Goal: Task Accomplishment & Management: Complete application form

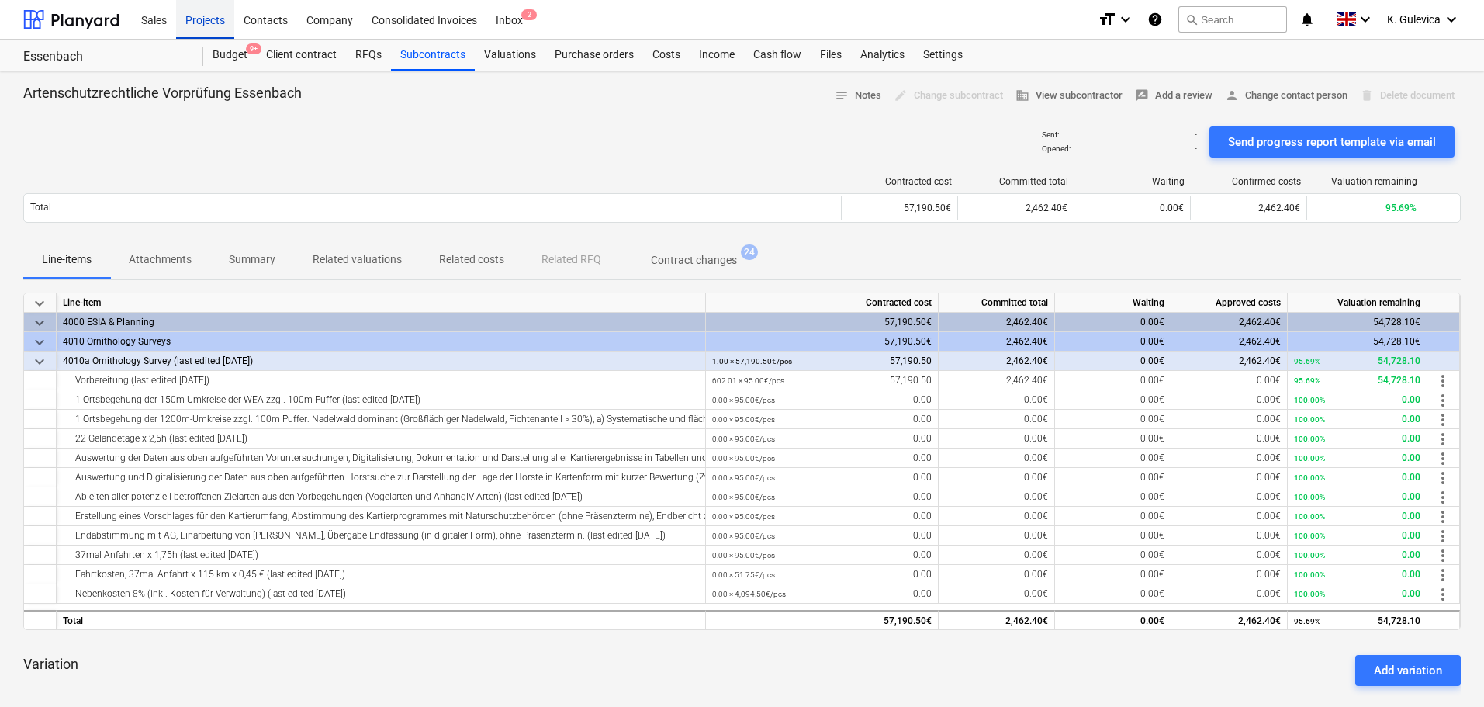
click at [203, 23] on div "Projects" at bounding box center [205, 19] width 58 height 40
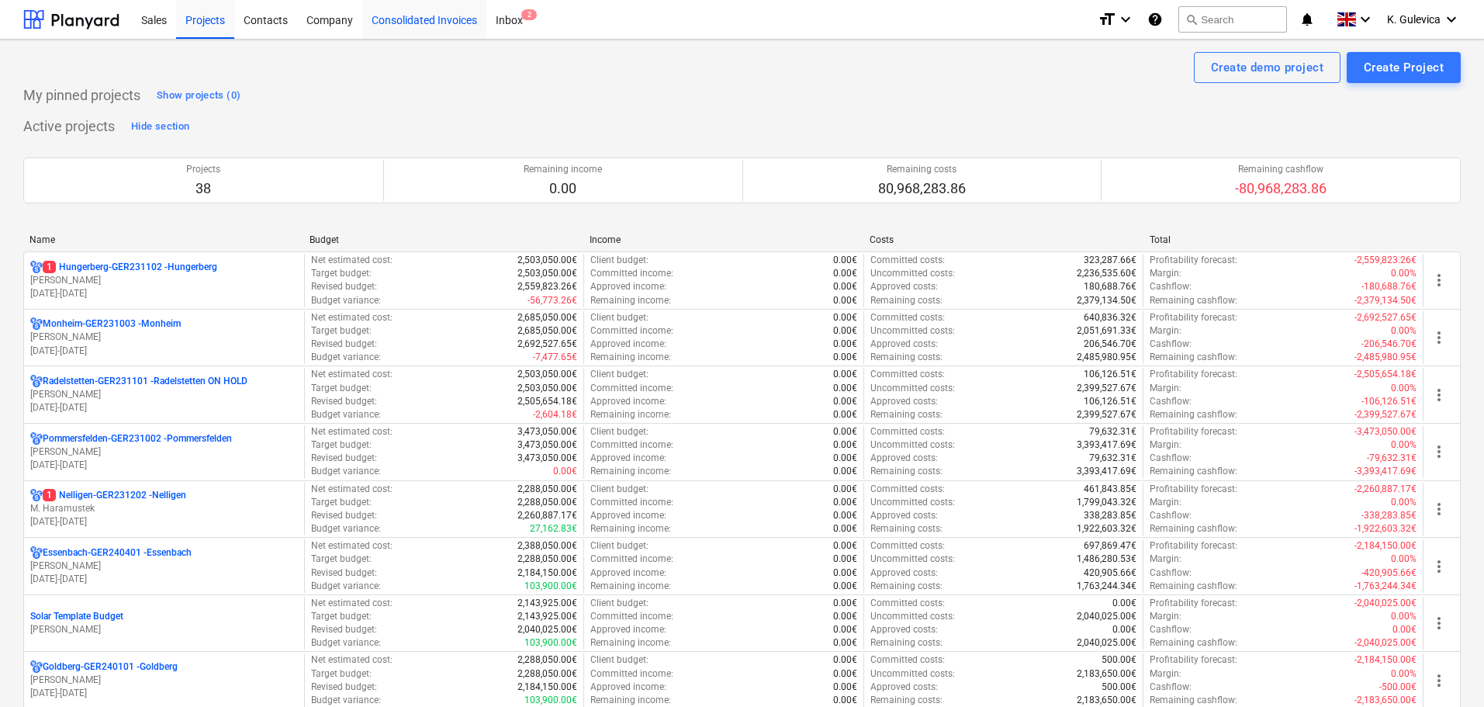
drag, startPoint x: 439, startPoint y: 17, endPoint x: 454, endPoint y: 19, distance: 14.9
click at [439, 17] on div "Consolidated Invoices" at bounding box center [424, 19] width 124 height 40
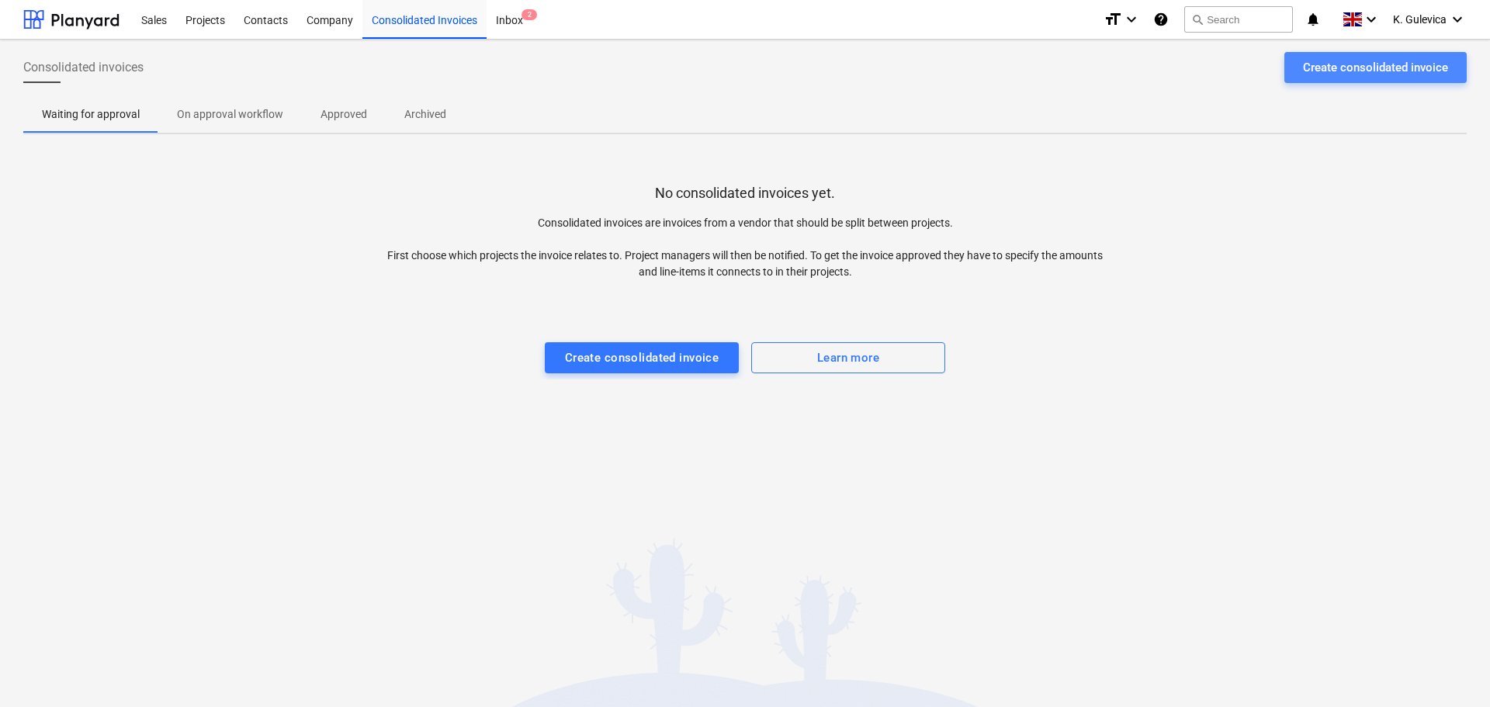
click at [1374, 61] on div "Create consolidated invoice" at bounding box center [1375, 67] width 145 height 20
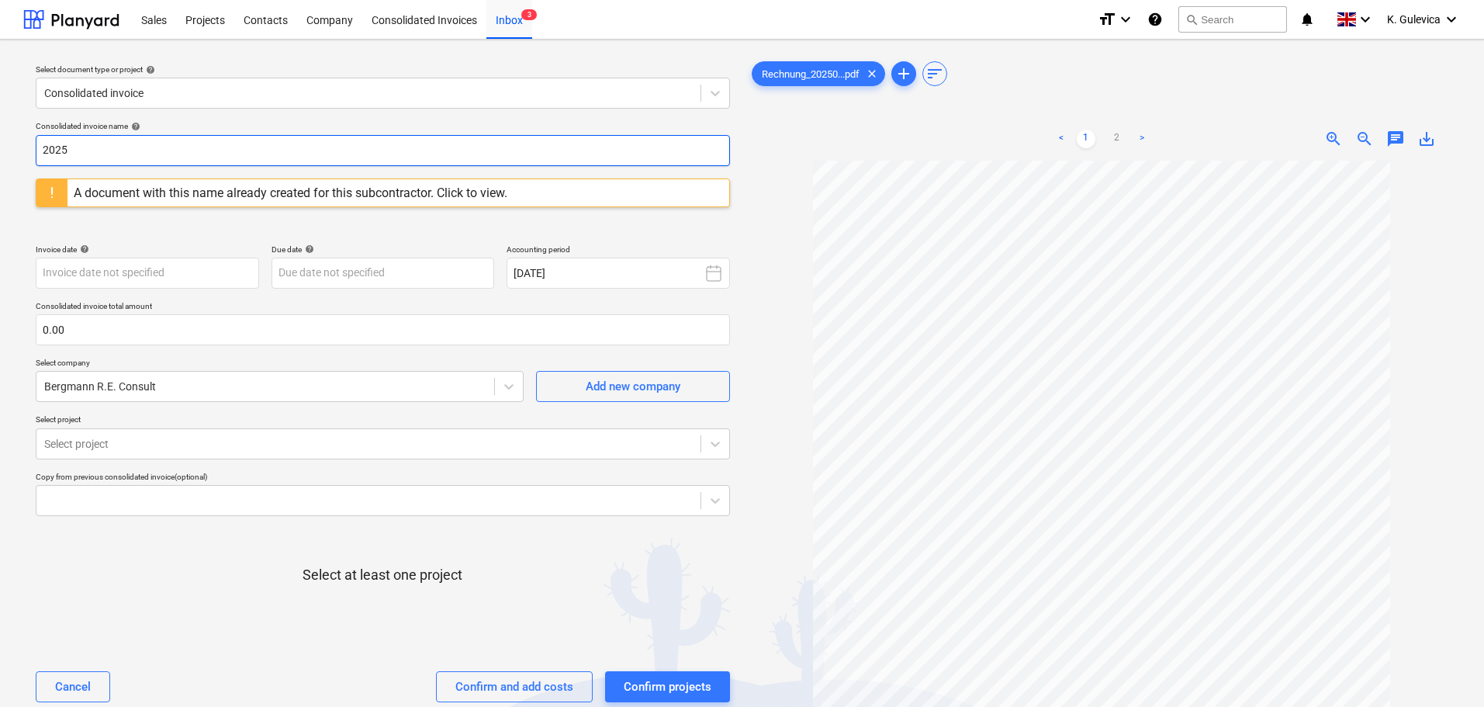
drag, startPoint x: 174, startPoint y: 151, endPoint x: -31, endPoint y: 151, distance: 204.9
click at [0, 151] on html "Sales Projects Contacts Company Consolidated Invoices Inbox 3 format_size keybo…" at bounding box center [742, 353] width 1484 height 707
paste input "-029"
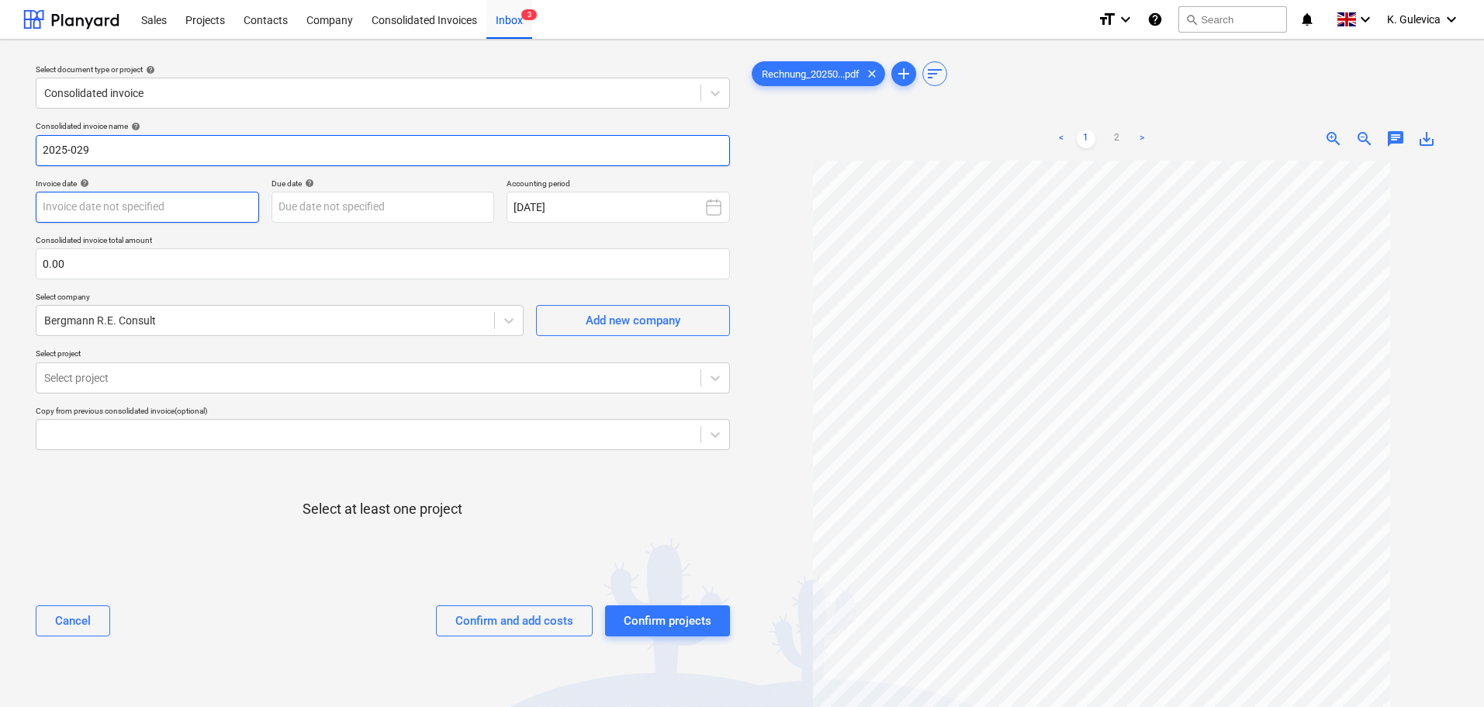
type input "2025-029"
click at [163, 206] on body "Sales Projects Contacts Company Consolidated Invoices Inbox 3 format_size keybo…" at bounding box center [742, 353] width 1484 height 707
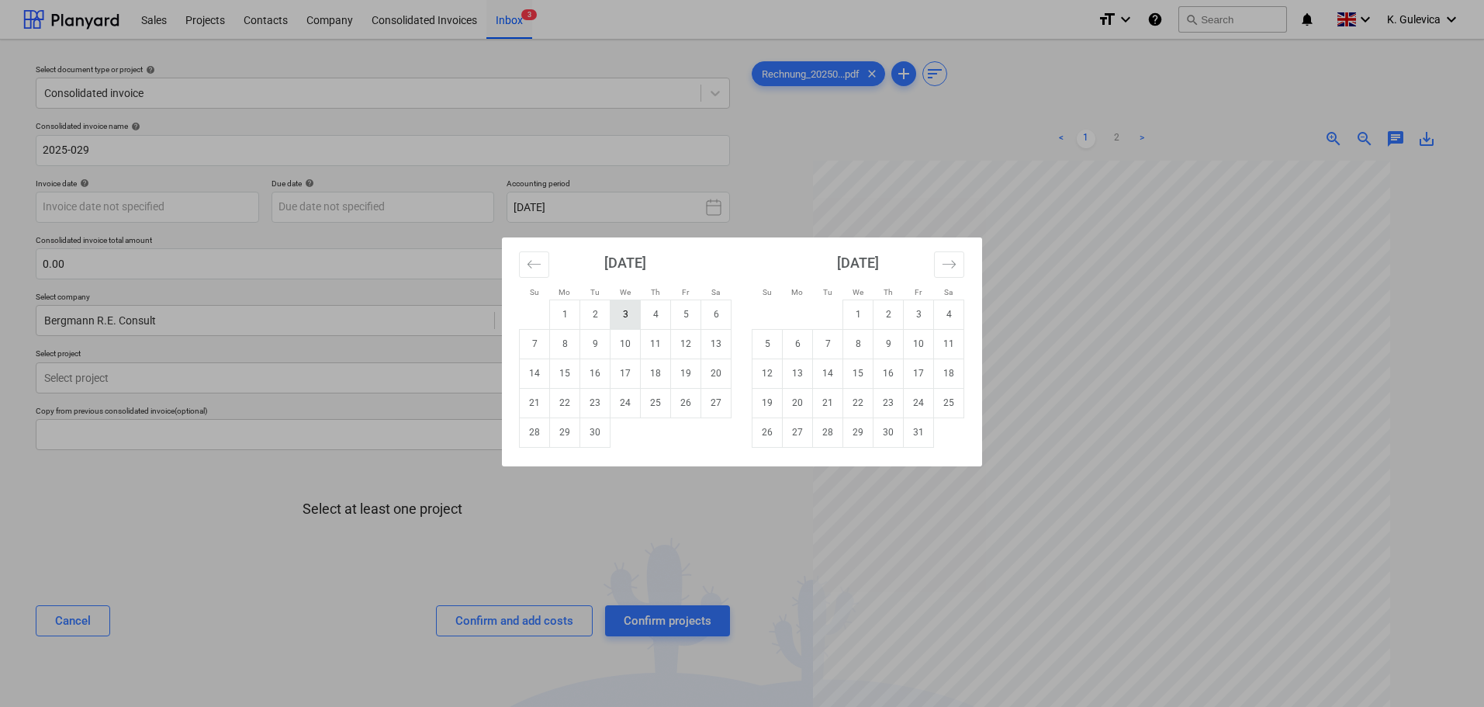
click at [622, 314] on td "3" at bounding box center [626, 314] width 30 height 29
type input "[DATE]"
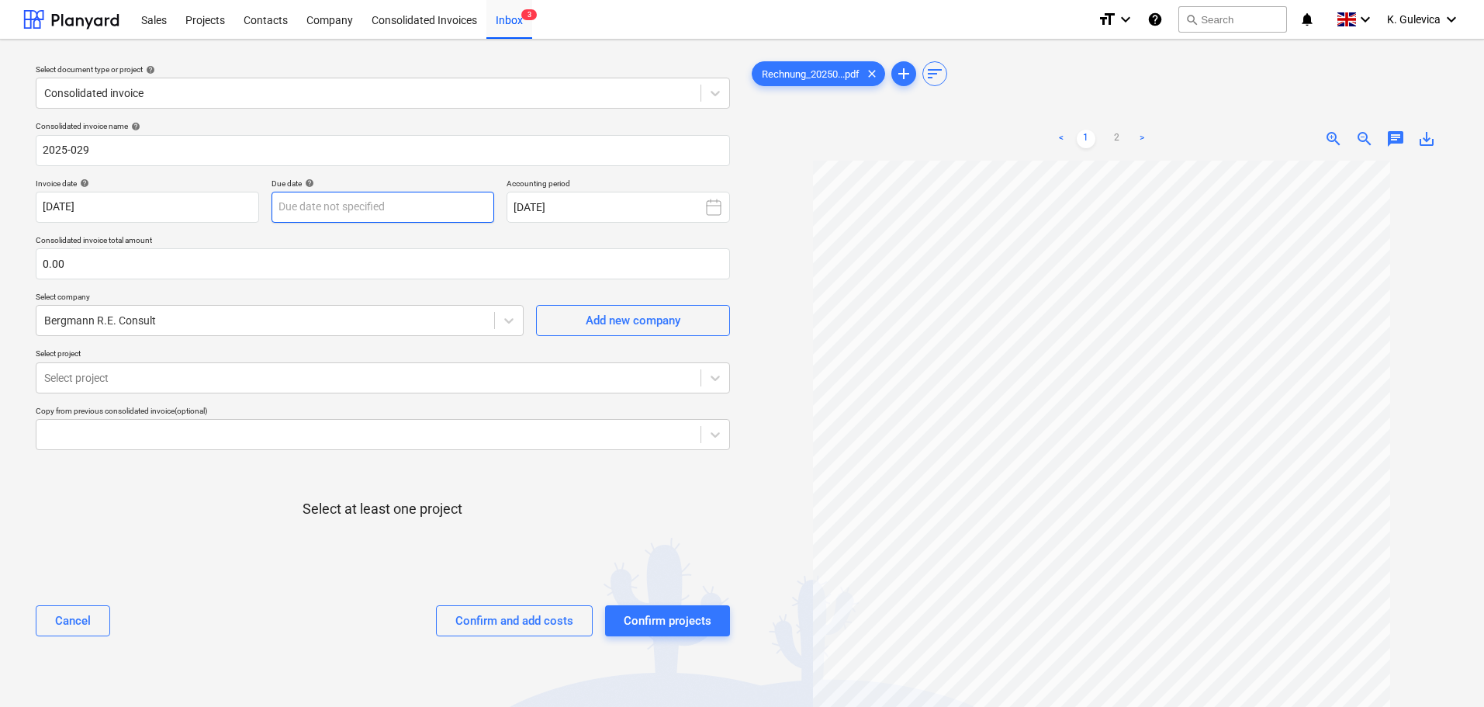
click at [411, 212] on body "Sales Projects Contacts Company Consolidated Invoices Inbox 3 format_size keybo…" at bounding box center [742, 353] width 1484 height 707
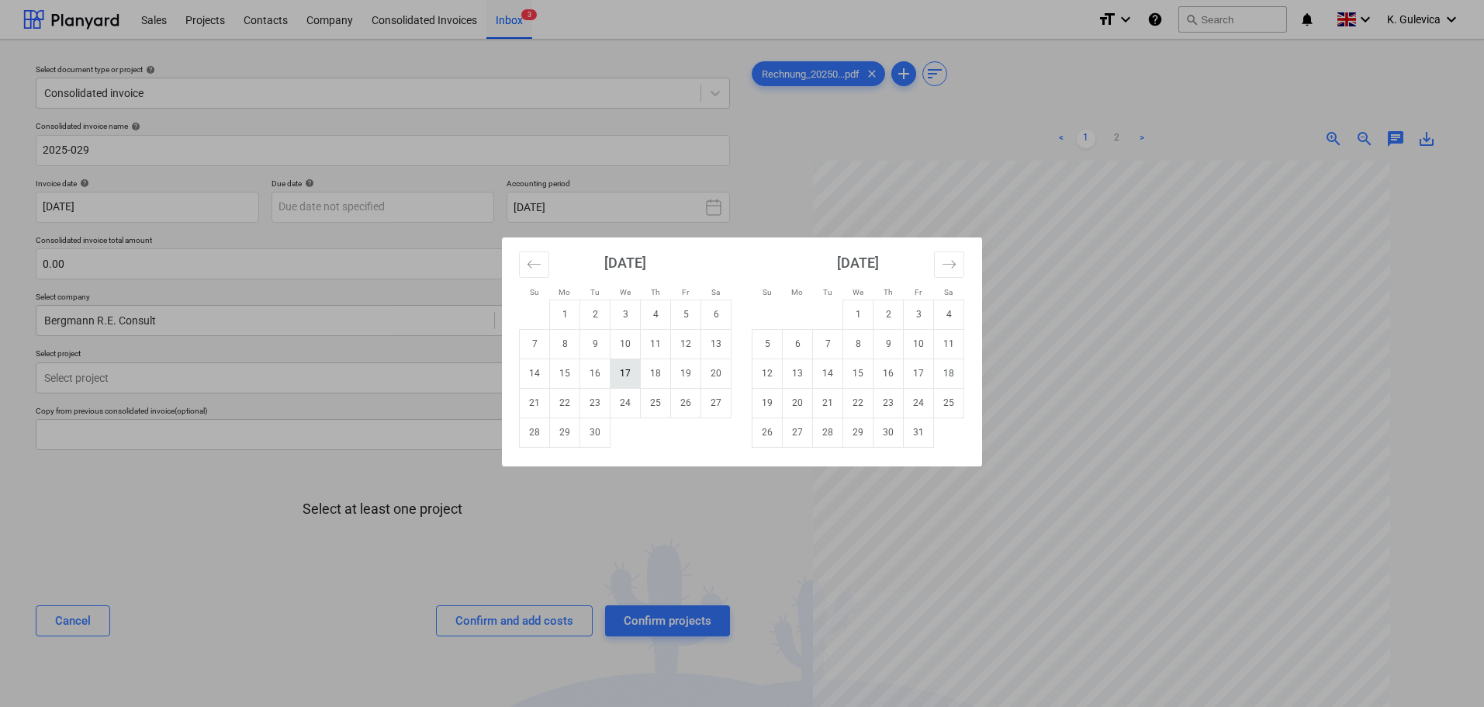
click at [621, 373] on td "17" at bounding box center [626, 373] width 30 height 29
type input "[DATE]"
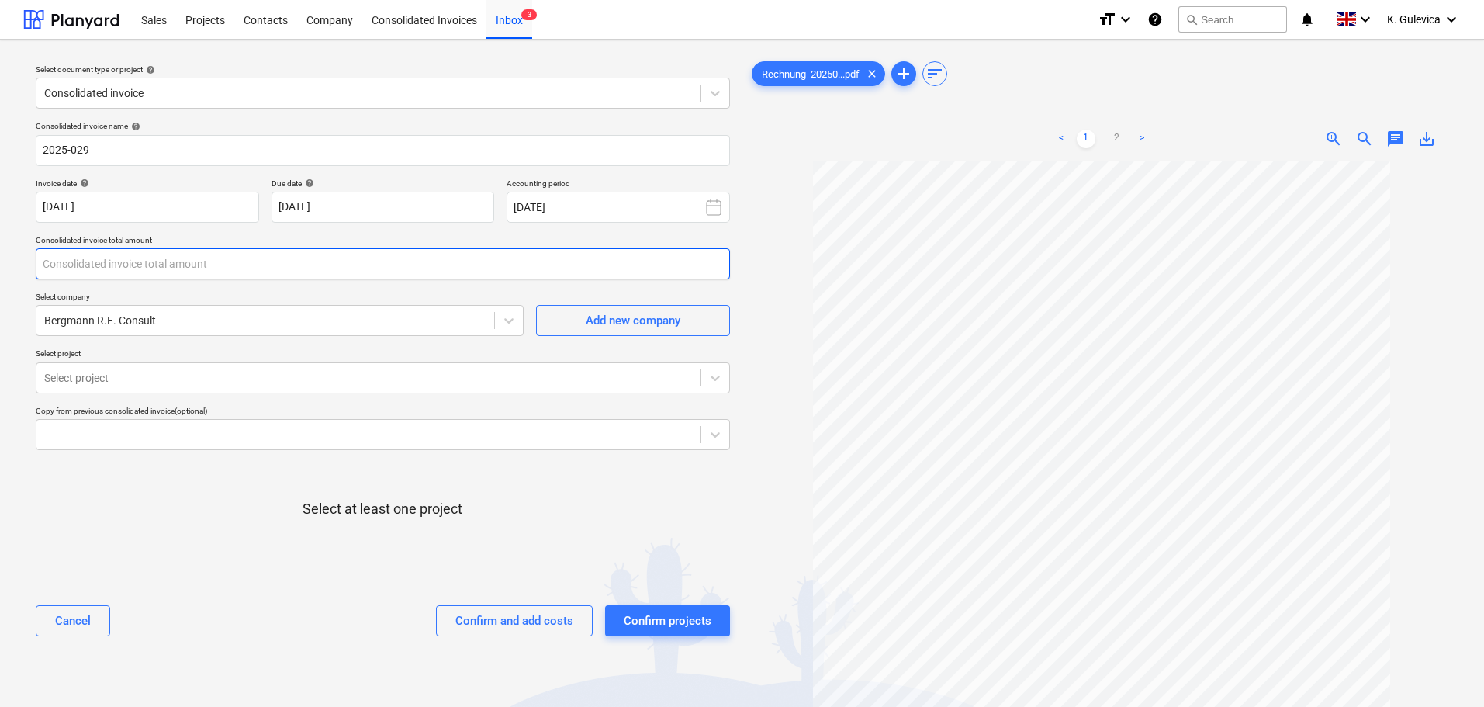
click at [120, 262] on input "text" at bounding box center [383, 263] width 695 height 31
type input "4,768.75"
click at [304, 378] on div at bounding box center [368, 378] width 649 height 16
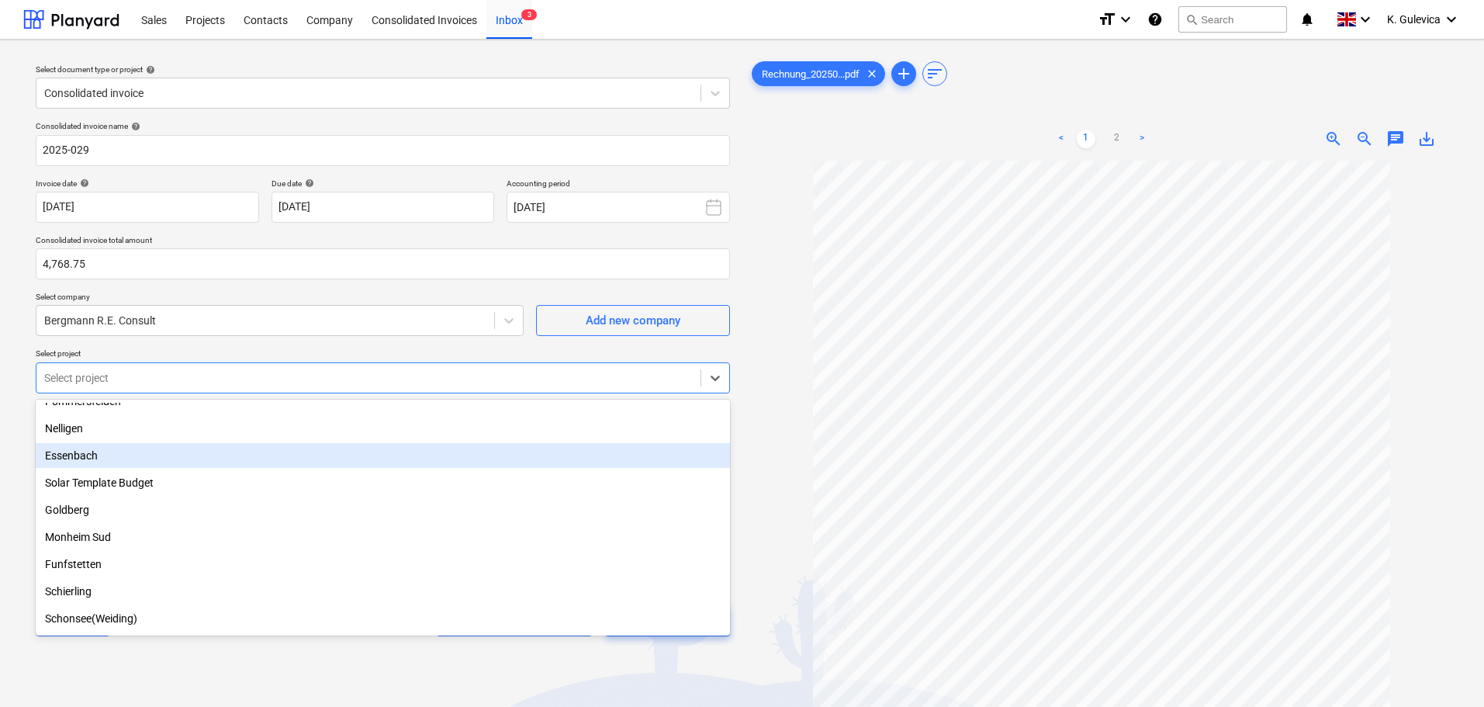
scroll to position [310, 0]
click at [159, 459] on div "Am Kuhberg (Windischeschenbach)" at bounding box center [383, 457] width 695 height 25
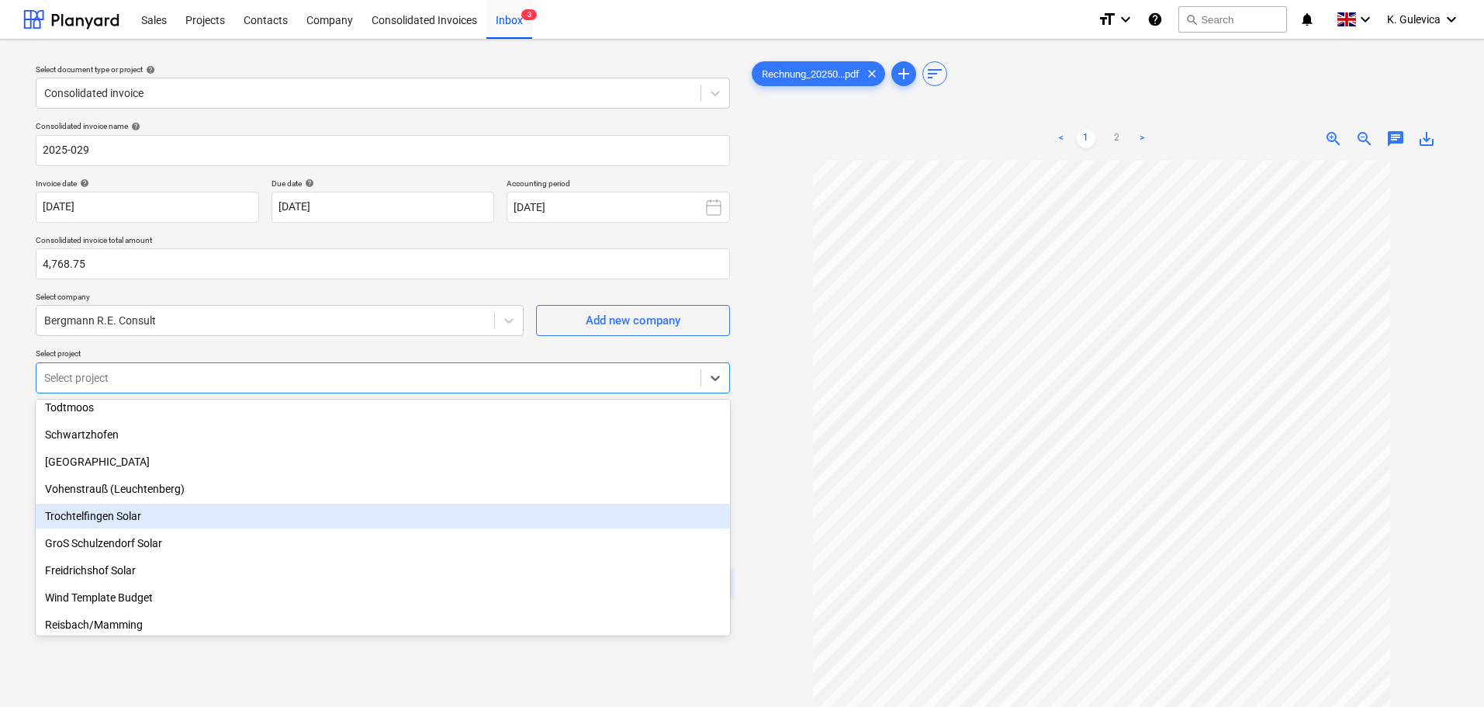
scroll to position [466, 0]
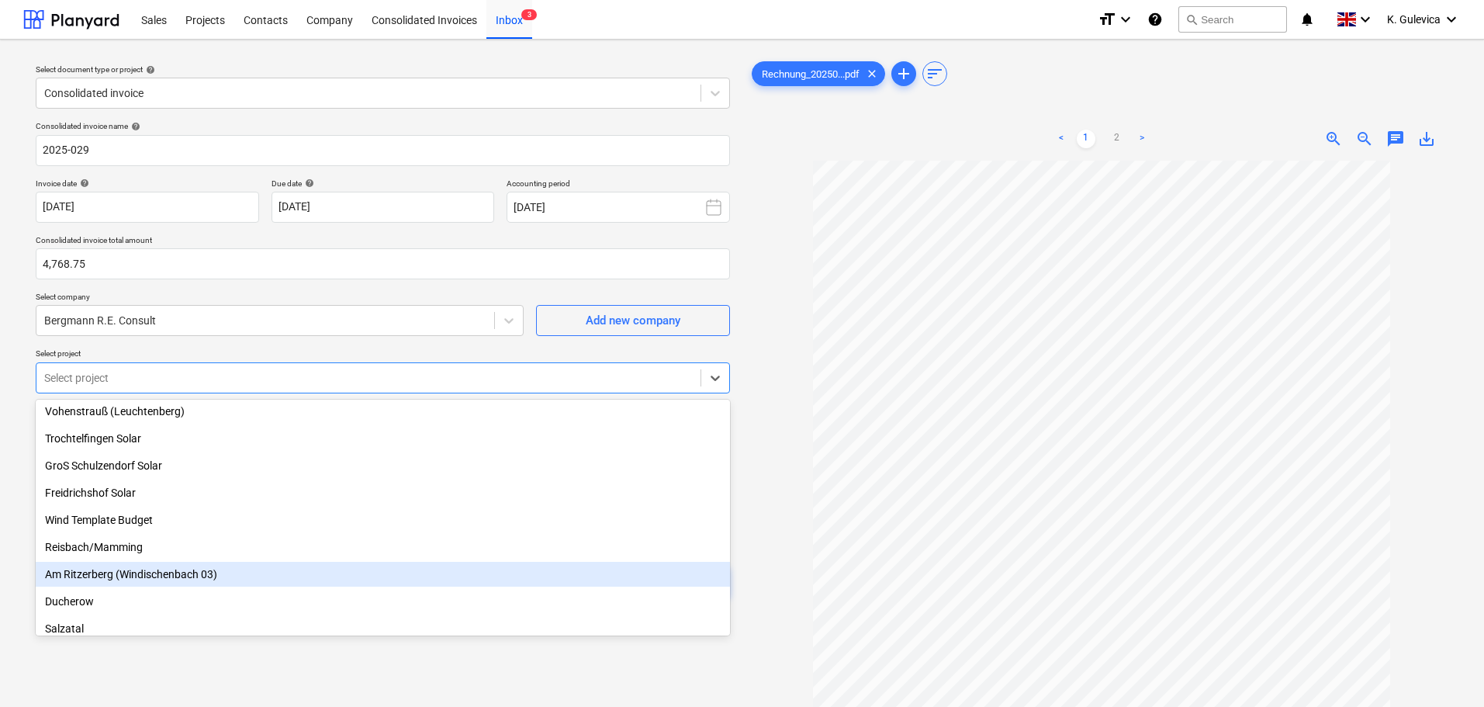
click at [176, 583] on div "Am Ritzerberg (Windischenbach 03)" at bounding box center [383, 574] width 695 height 25
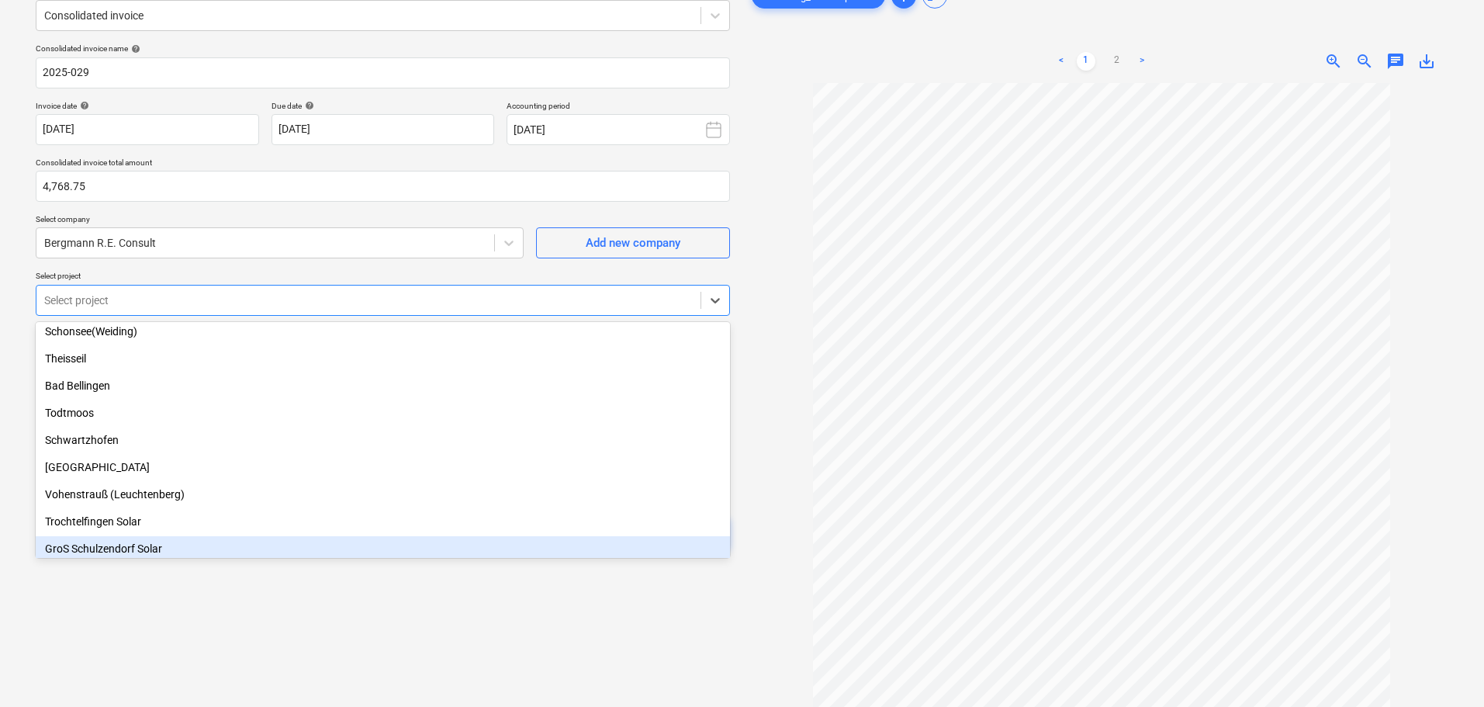
scroll to position [279, 0]
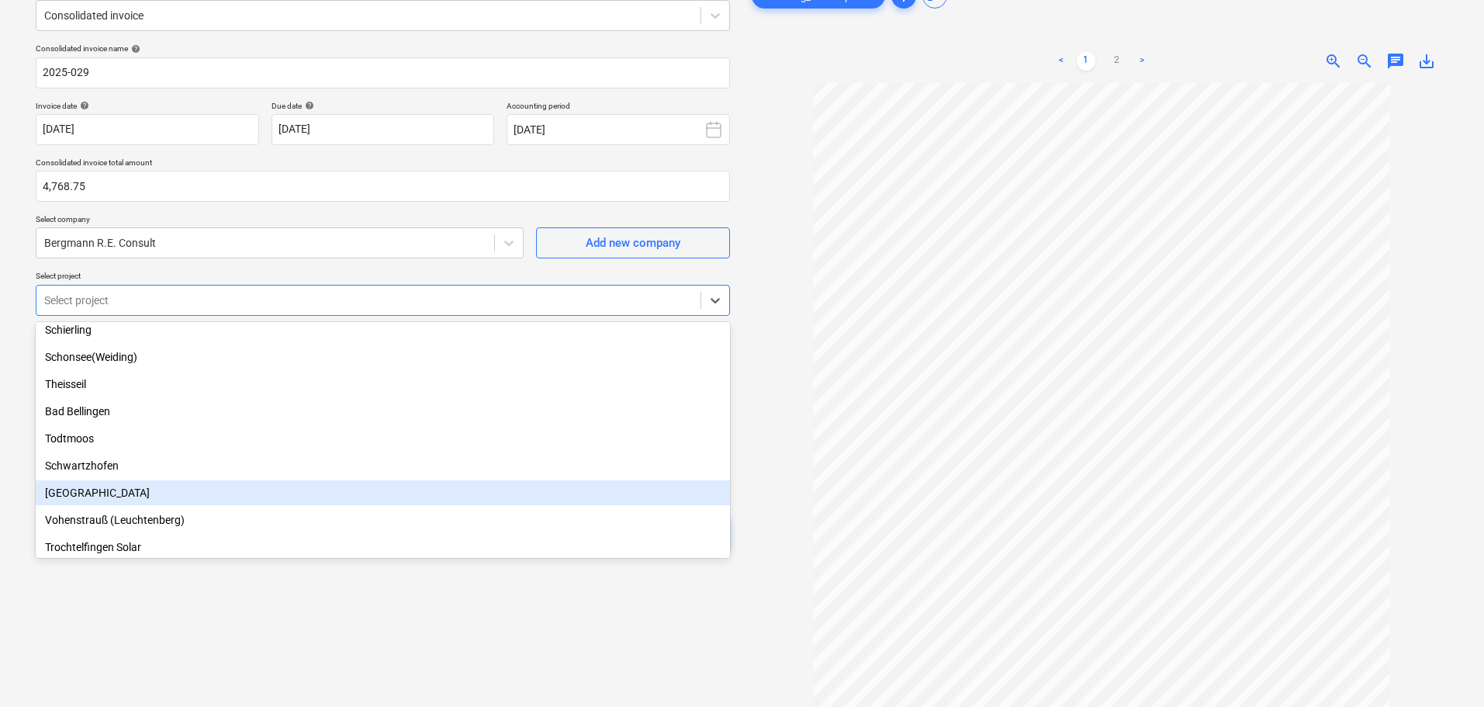
click at [101, 494] on div "[GEOGRAPHIC_DATA]" at bounding box center [383, 492] width 695 height 25
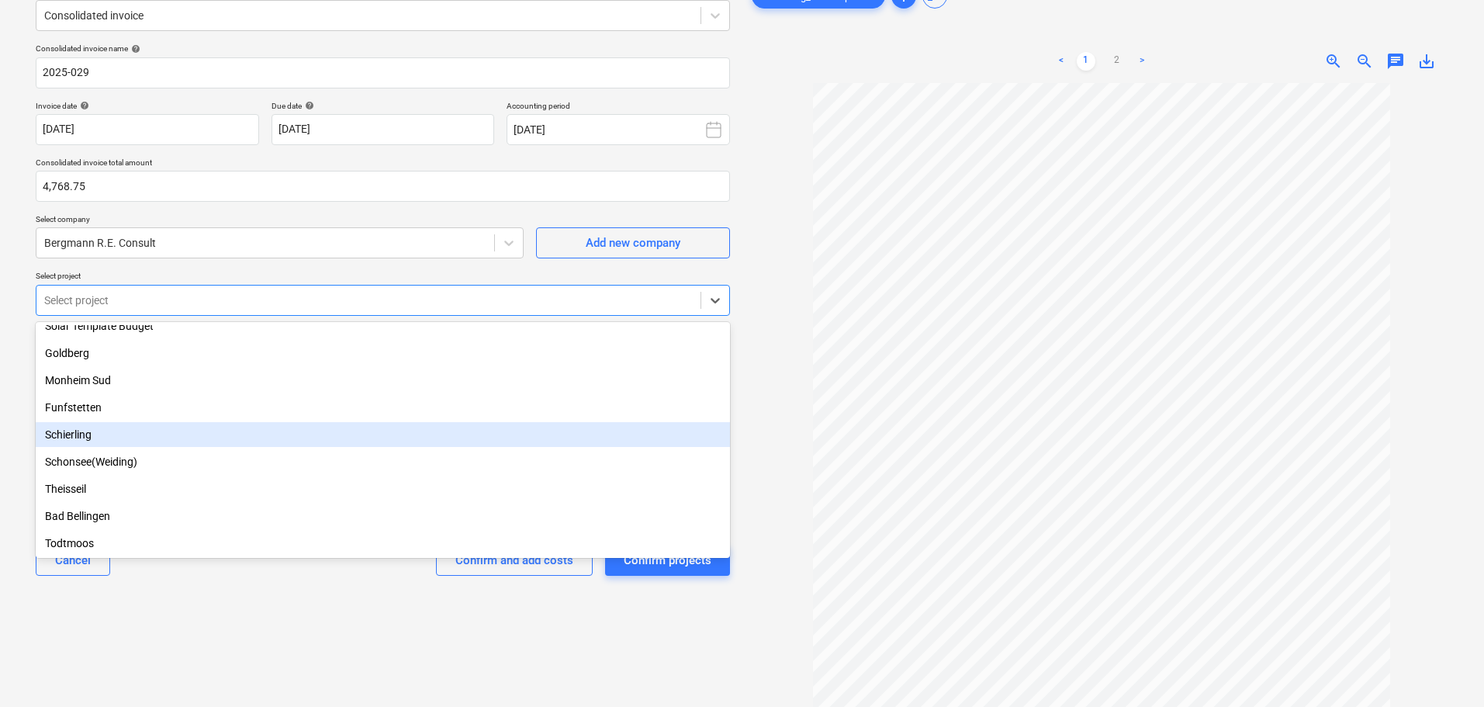
scroll to position [97, 0]
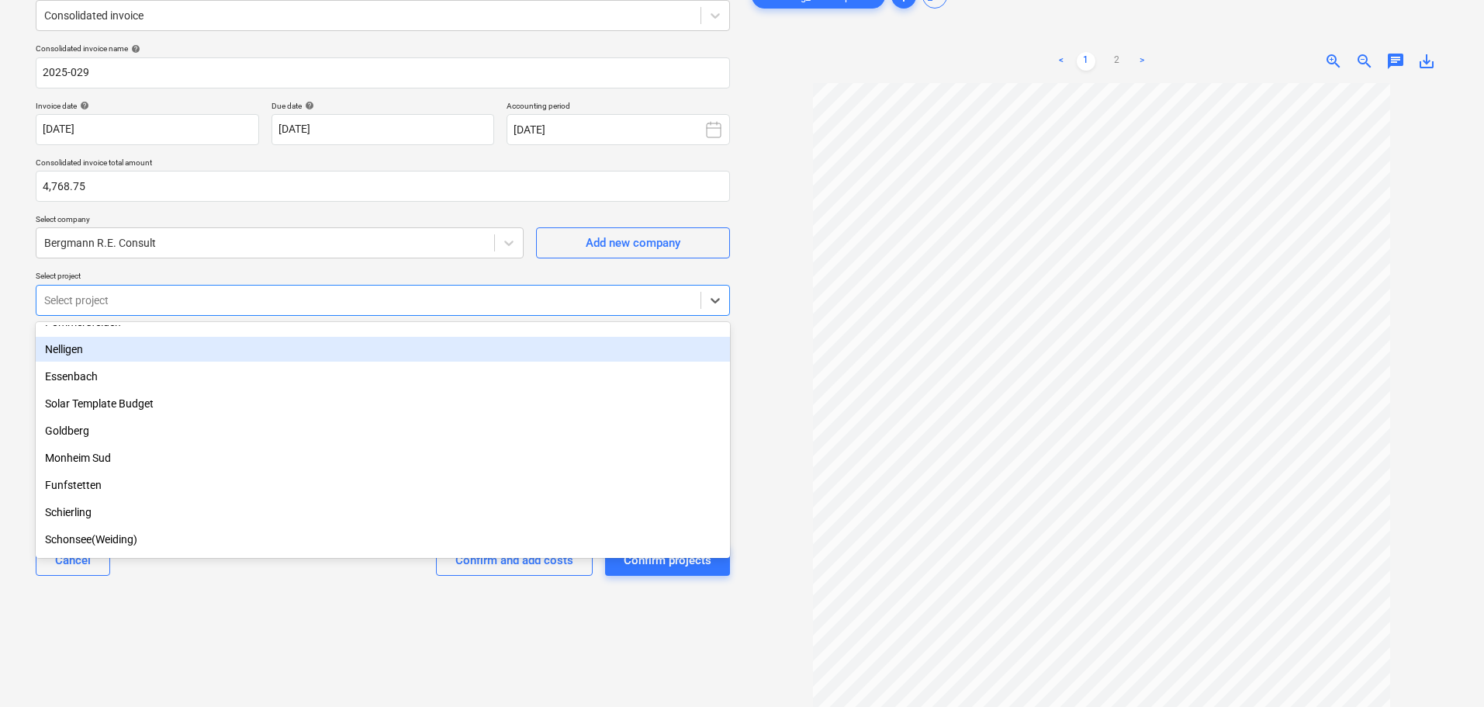
click at [102, 345] on div "Nelligen" at bounding box center [383, 349] width 695 height 25
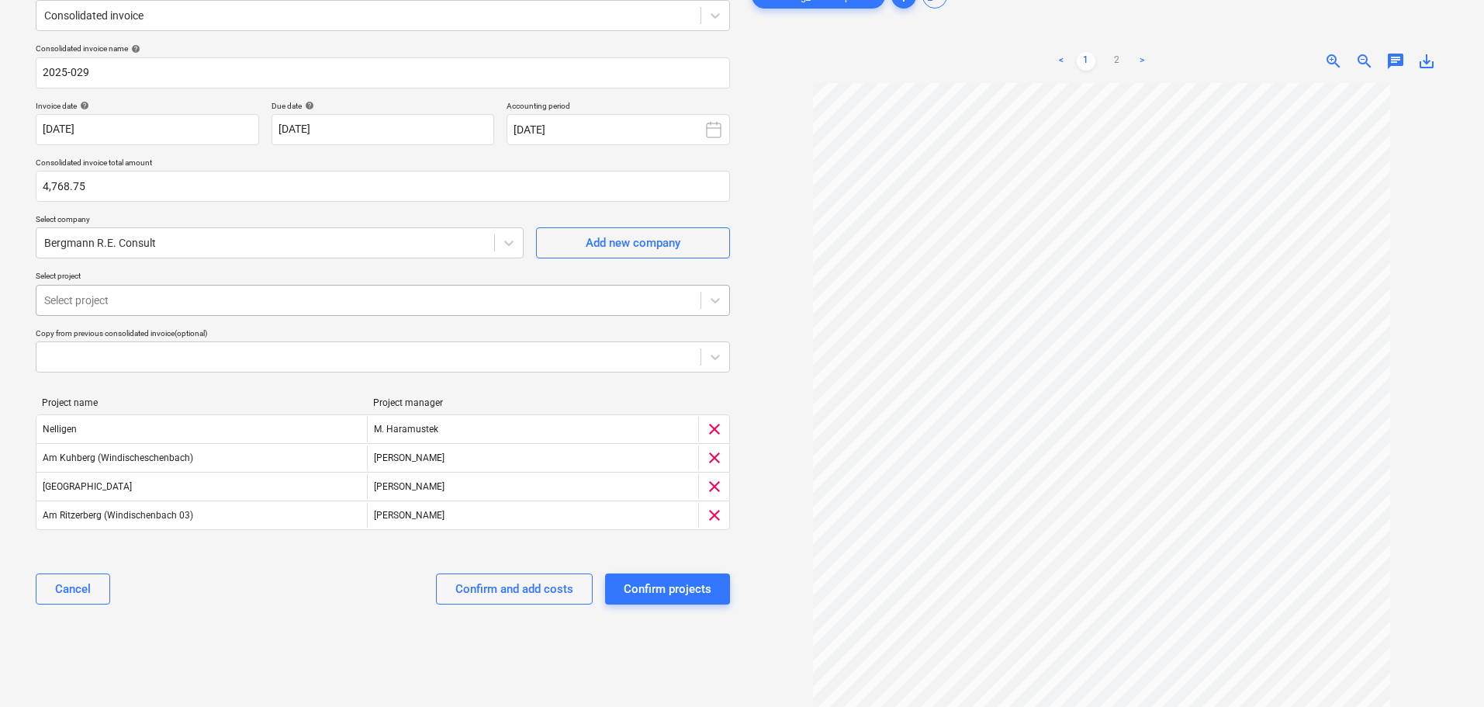
click at [133, 301] on div at bounding box center [368, 301] width 649 height 16
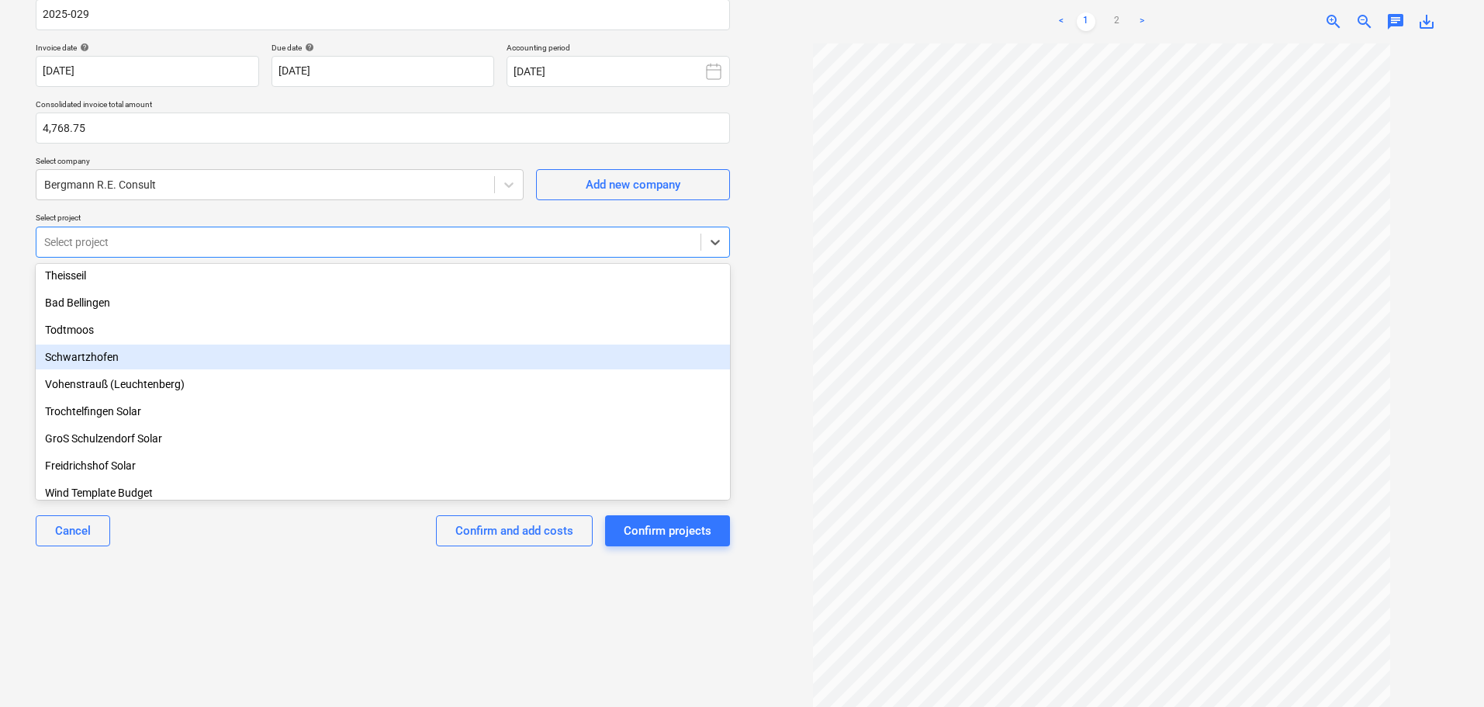
scroll to position [225, 0]
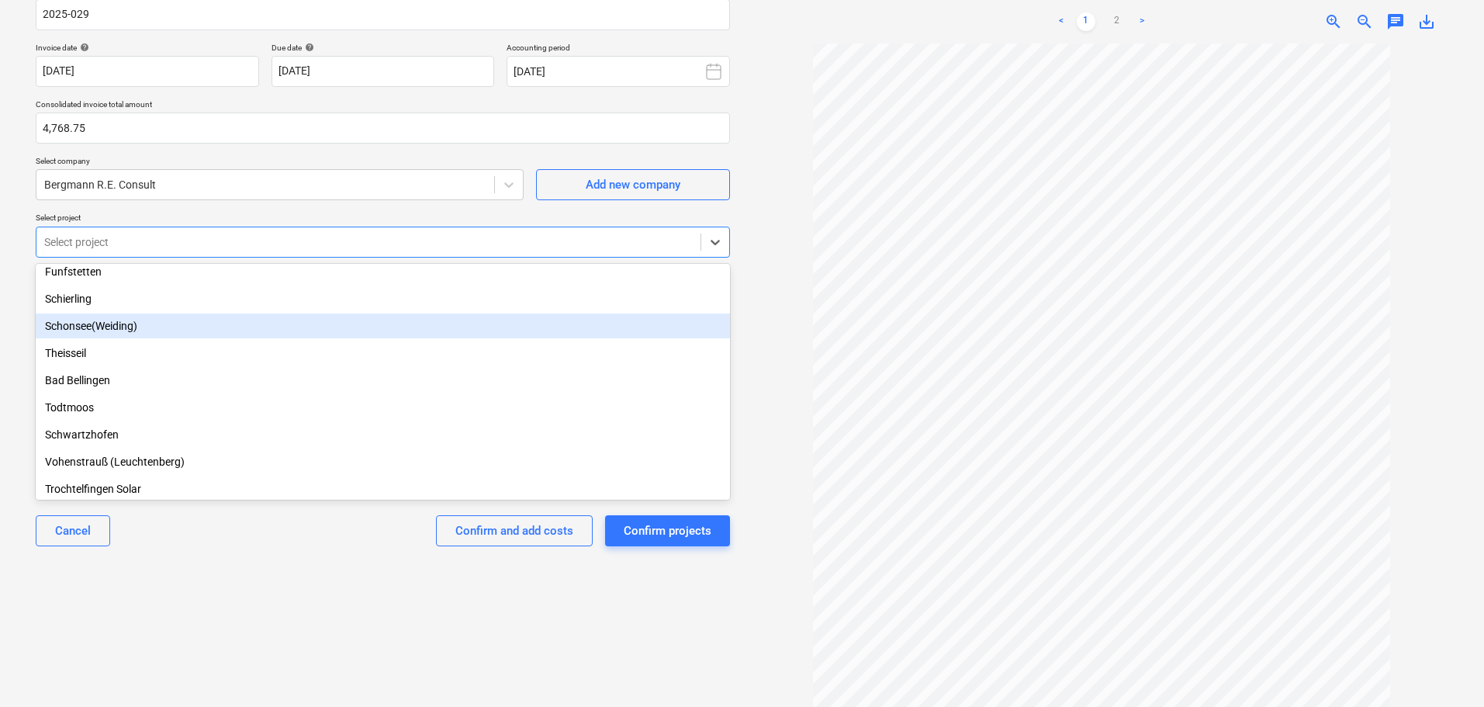
click at [105, 320] on div "Schonsee(Weiding)" at bounding box center [383, 326] width 695 height 25
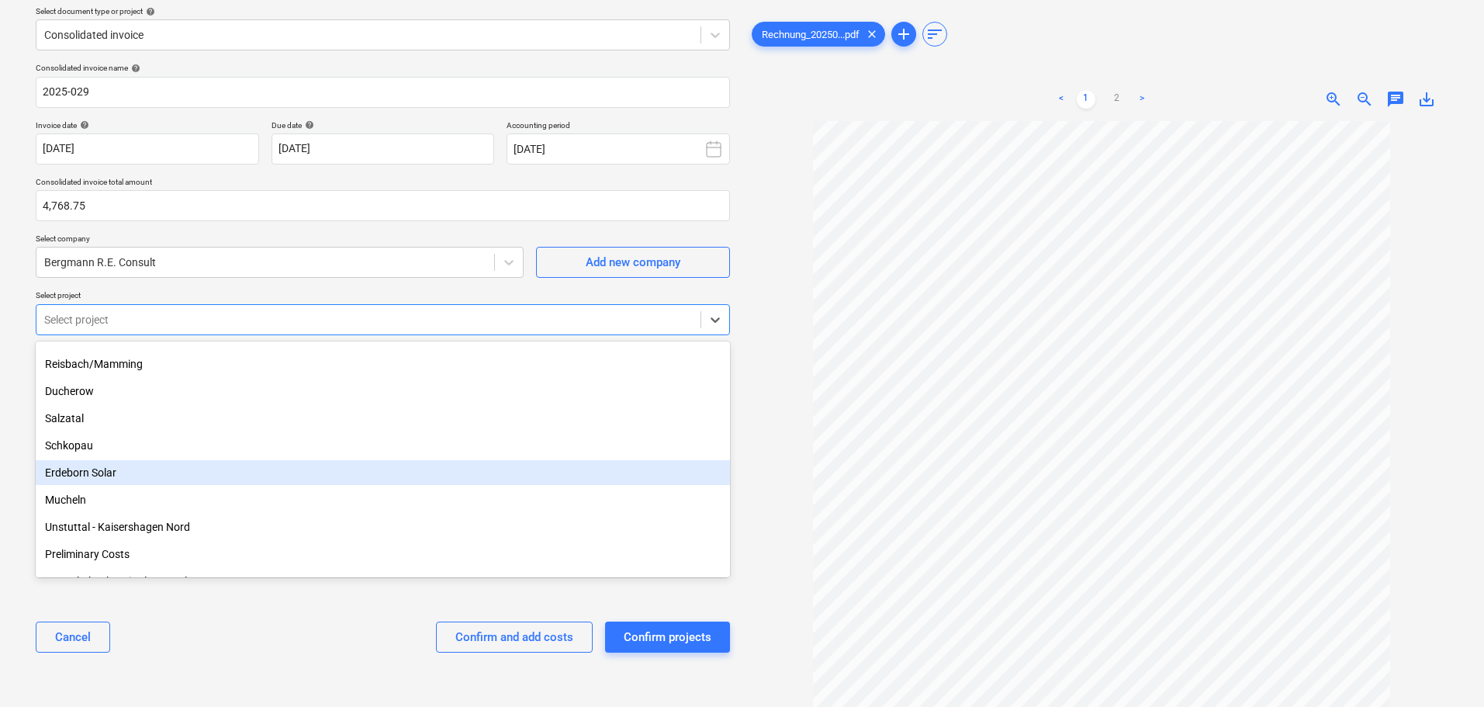
scroll to position [543, 0]
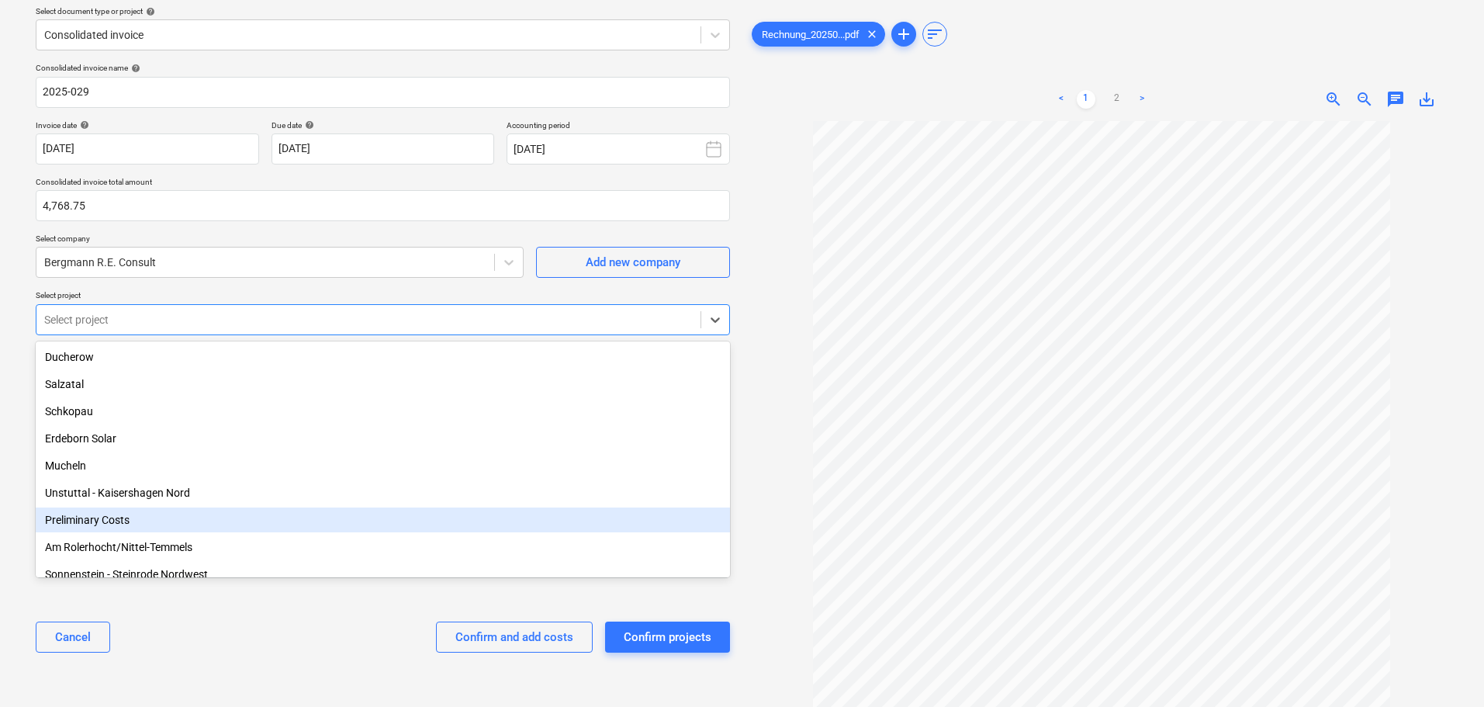
click at [130, 520] on div "Preliminary Costs" at bounding box center [383, 520] width 695 height 25
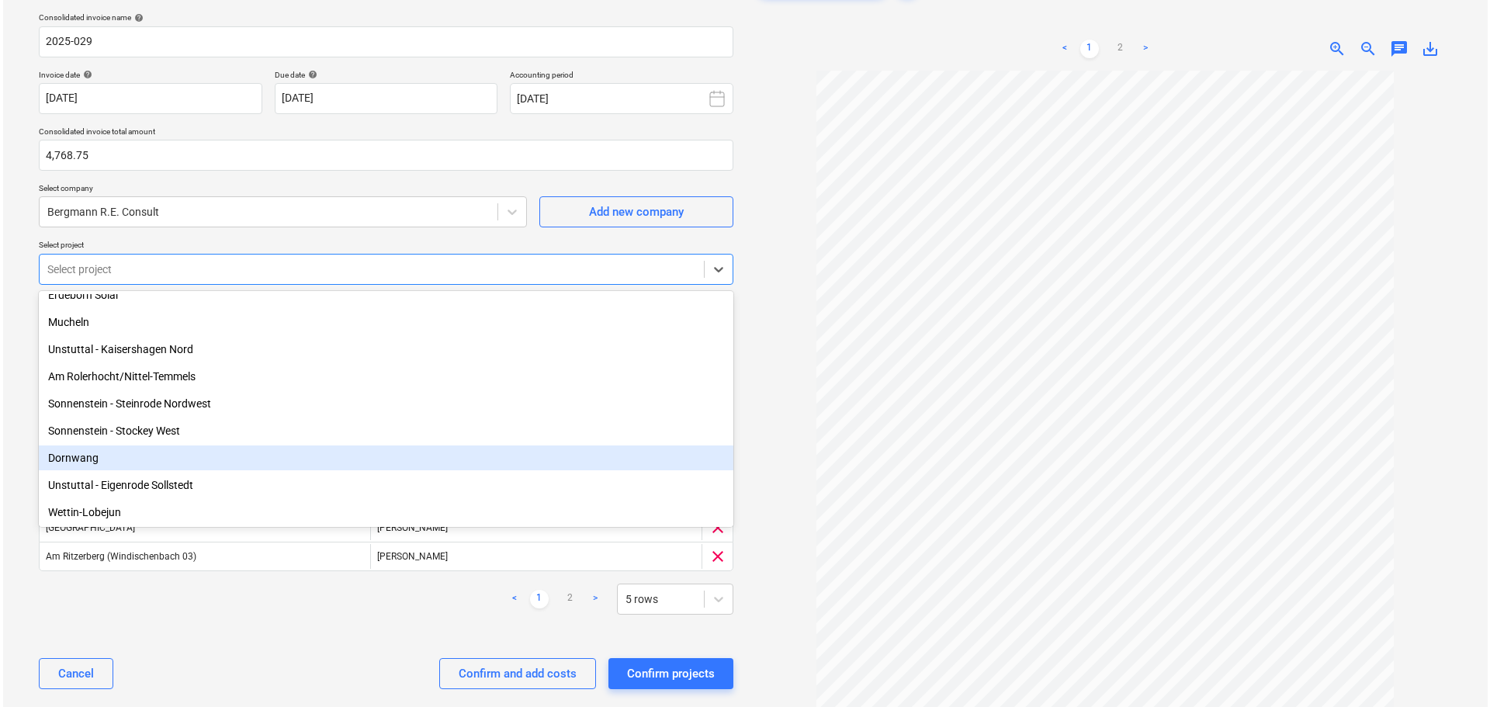
scroll to position [136, 0]
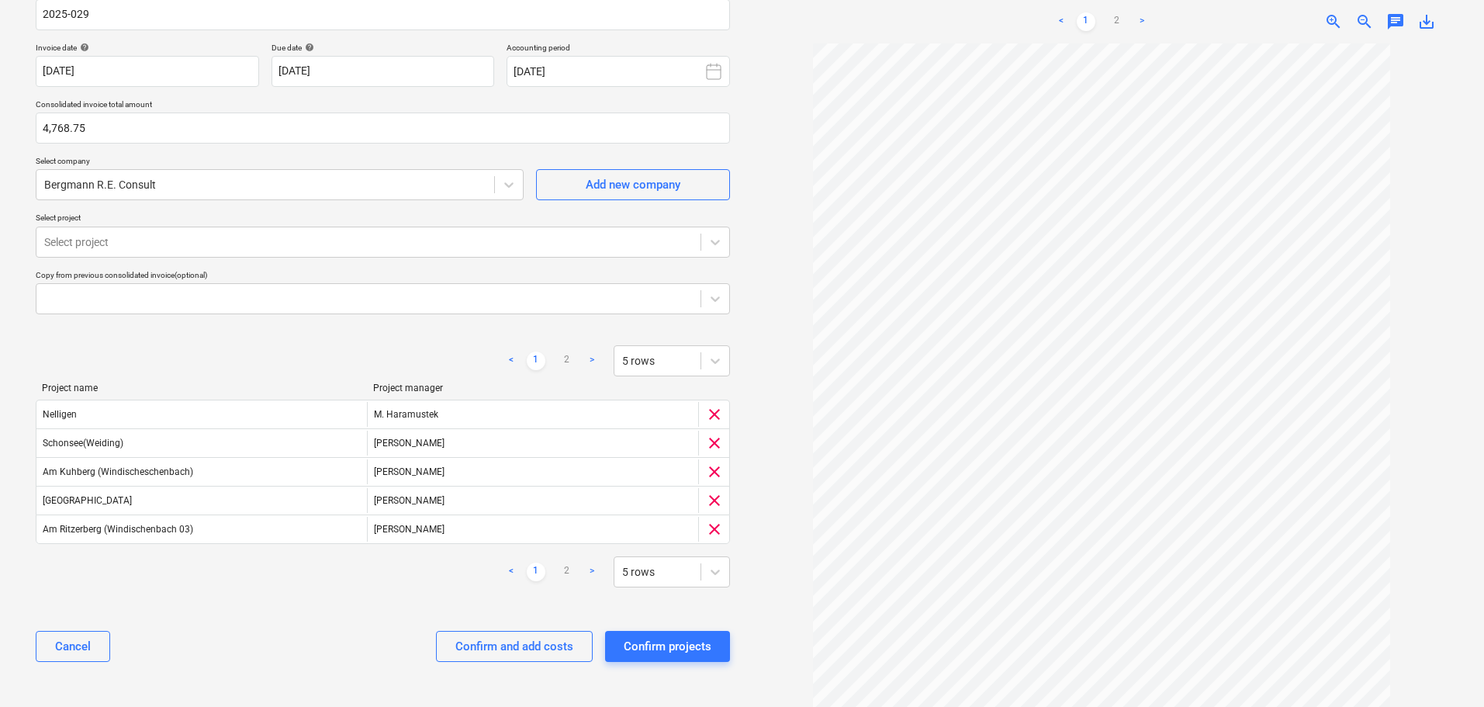
click at [388, 594] on div "< 1 2 > 5 rows Project name Project manager [PERSON_NAME] Haramustek clear Scho…" at bounding box center [383, 466] width 695 height 279
click at [490, 641] on div "Confirm and add costs" at bounding box center [515, 646] width 118 height 20
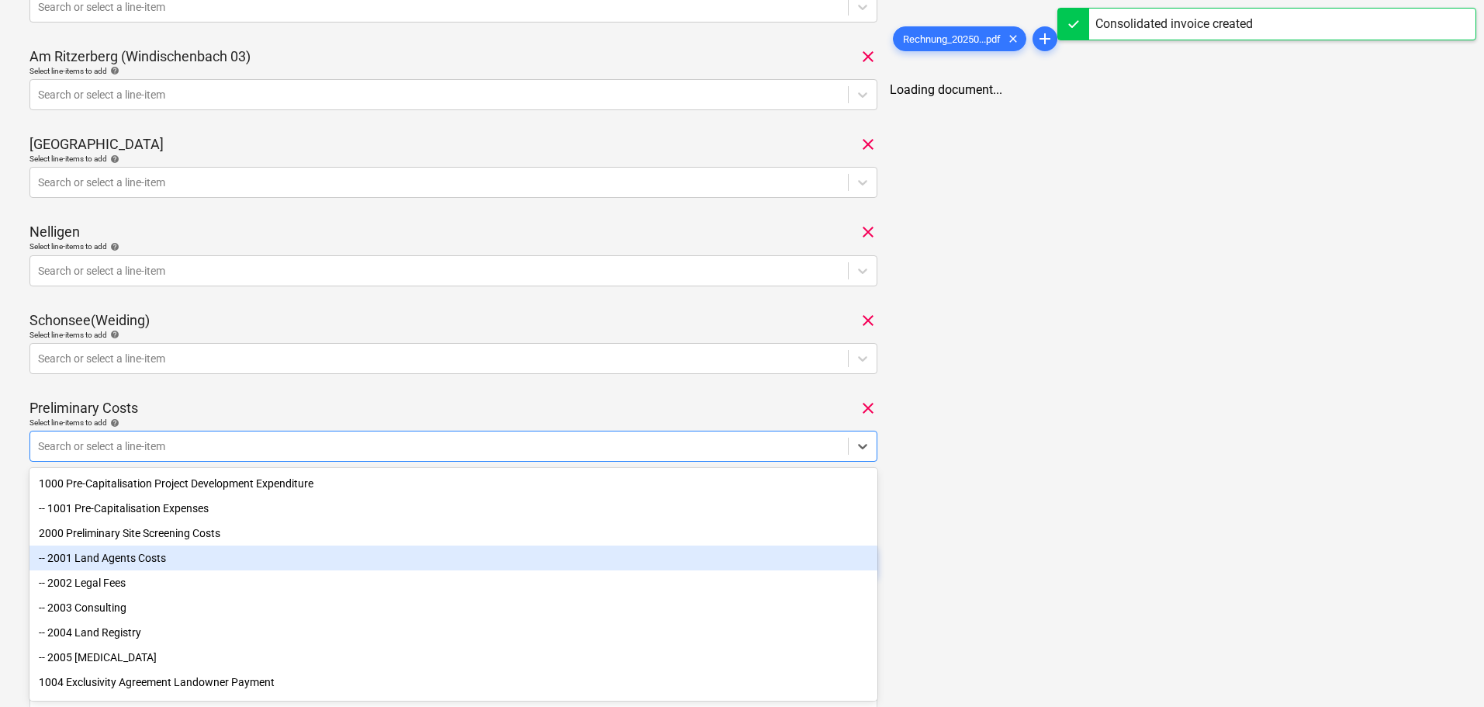
click at [178, 564] on div "-- 2001 Land Agents Costs" at bounding box center [453, 558] width 848 height 25
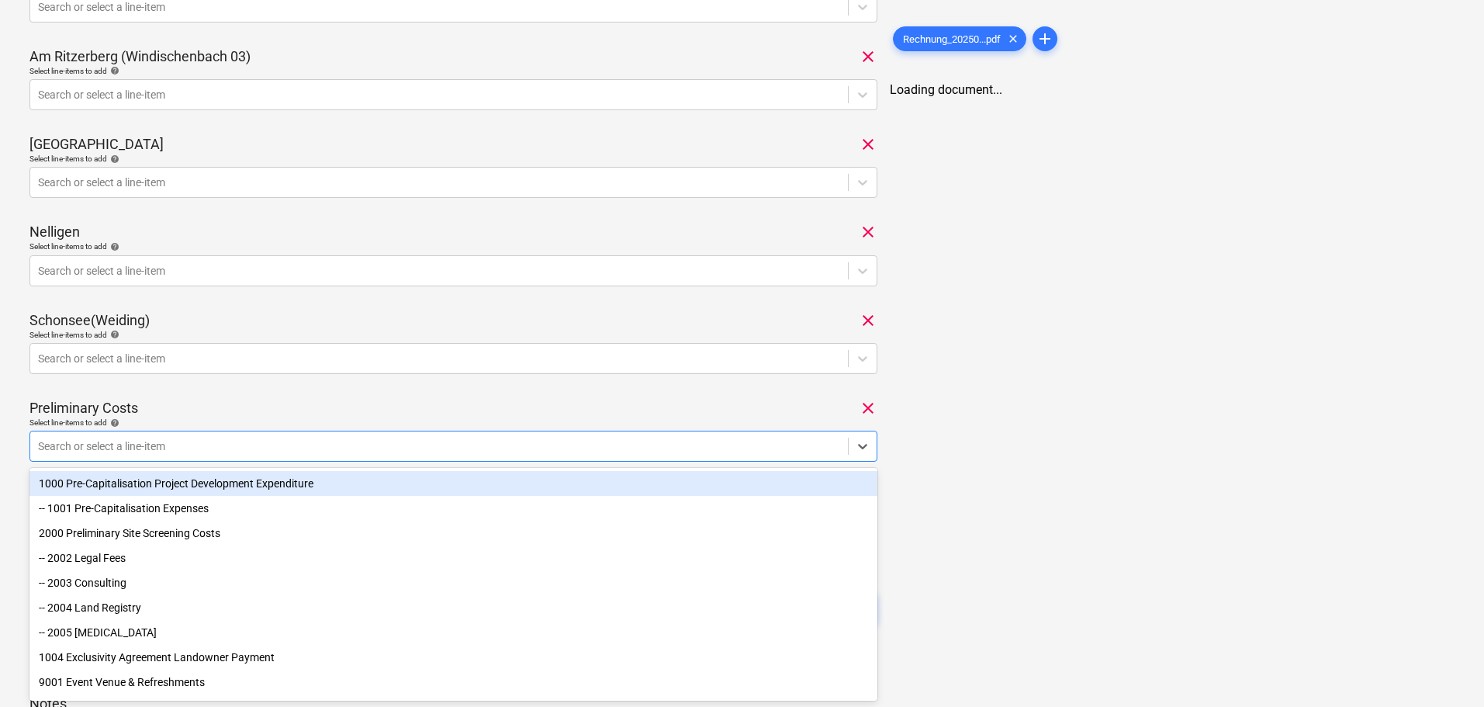
click at [239, 393] on div "2025-029 Consolidated invoice total amount 4,768.75 Subcontractor [PERSON_NAME]…" at bounding box center [453, 104] width 848 height 1100
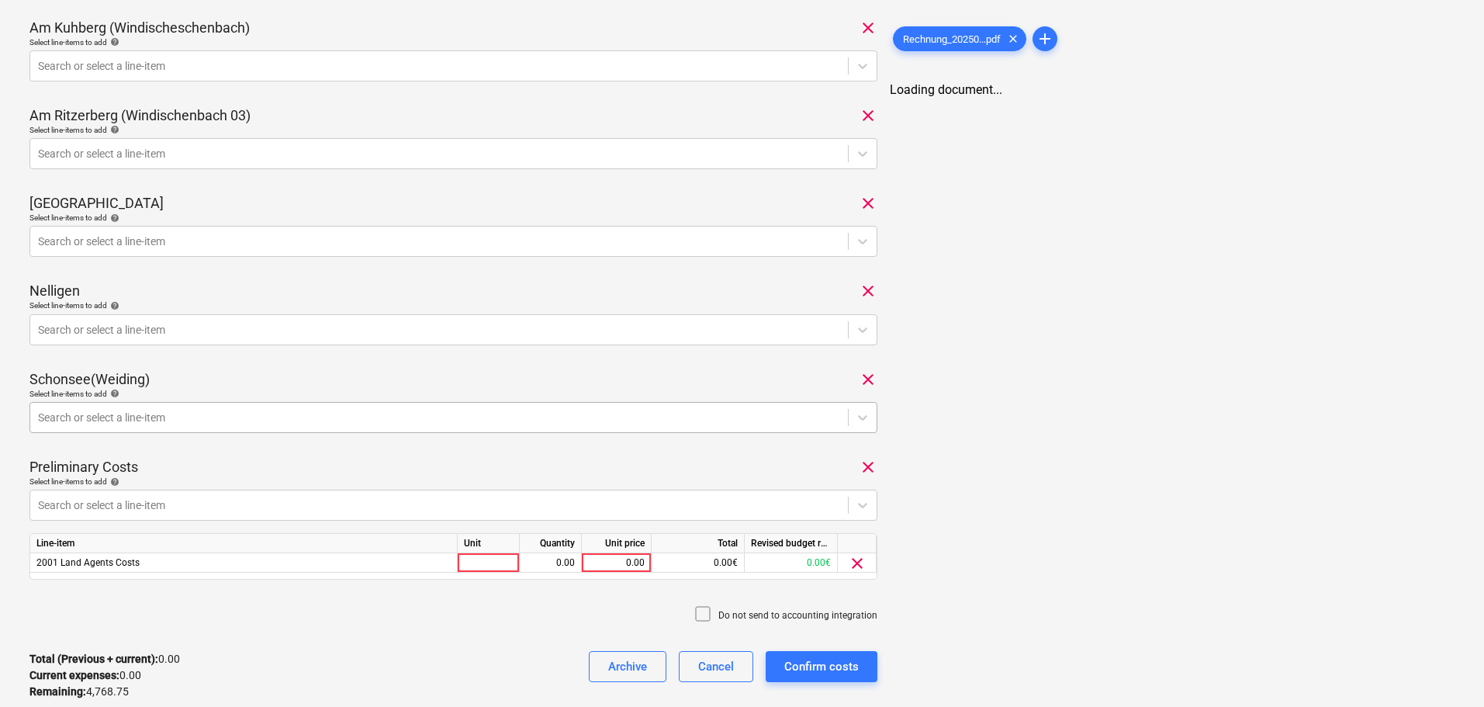
scroll to position [194, 0]
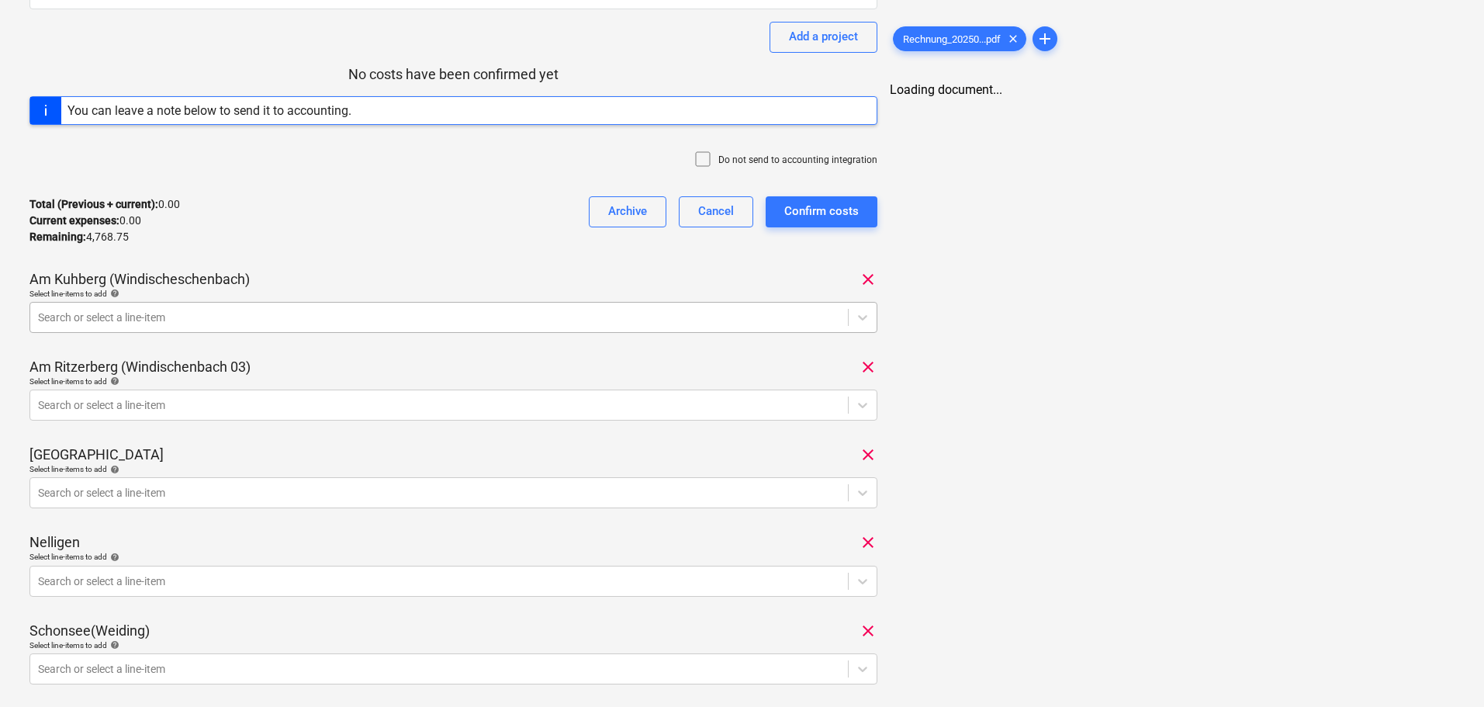
click at [239, 310] on div at bounding box center [439, 318] width 802 height 16
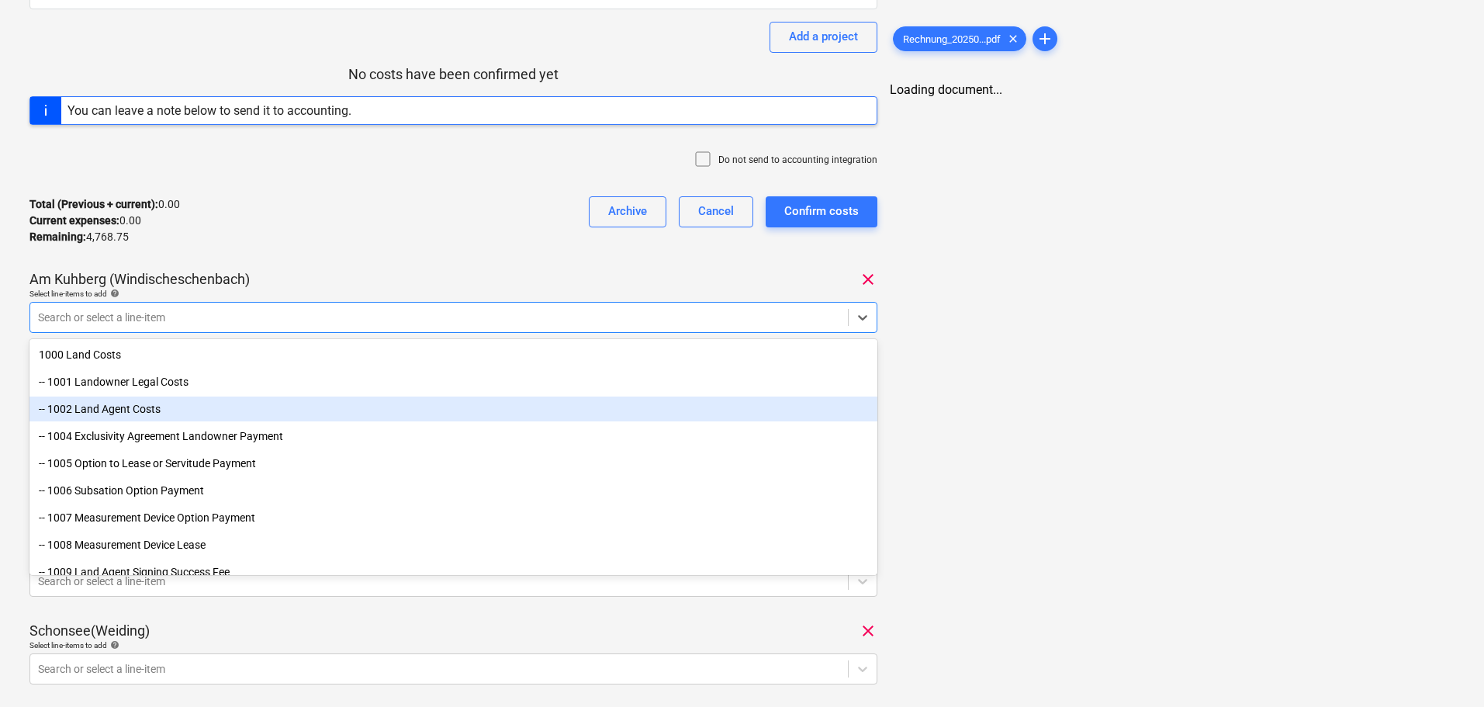
click at [97, 407] on div "-- 1002 Land Agent Costs" at bounding box center [453, 409] width 848 height 25
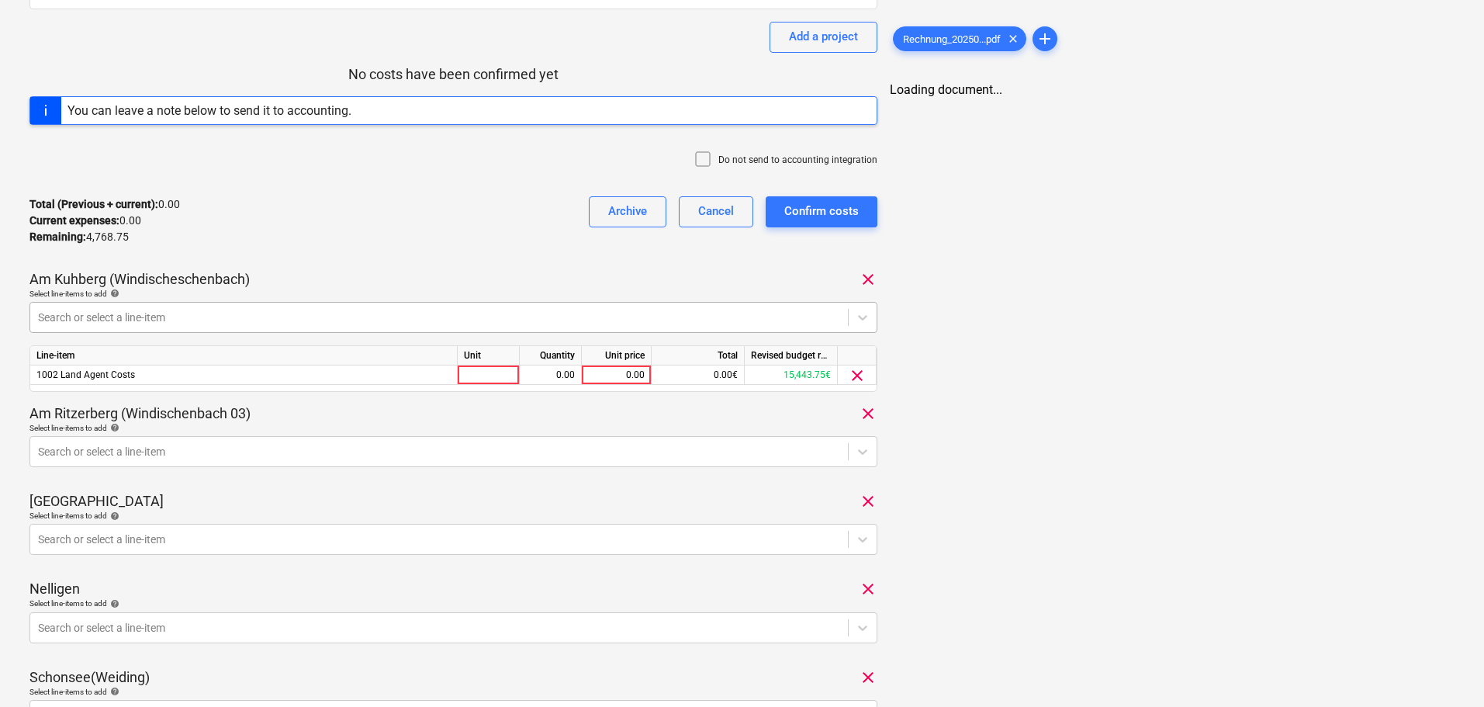
drag, startPoint x: 404, startPoint y: 224, endPoint x: 294, endPoint y: 325, distance: 149.4
click at [404, 224] on div "Total (Previous + current) : 0.00 Current expenses : 0.00 Remaining : 4,768.75 …" at bounding box center [453, 221] width 848 height 74
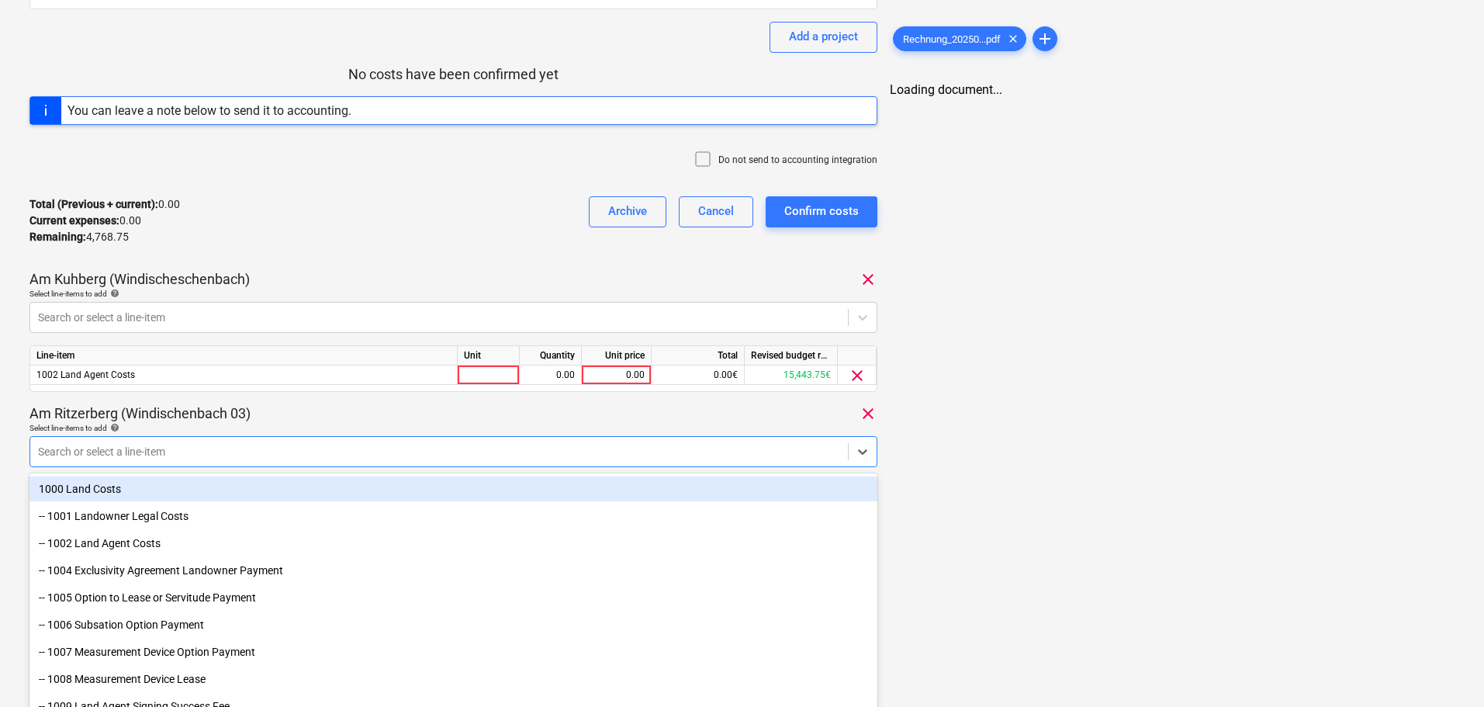
scroll to position [203, 0]
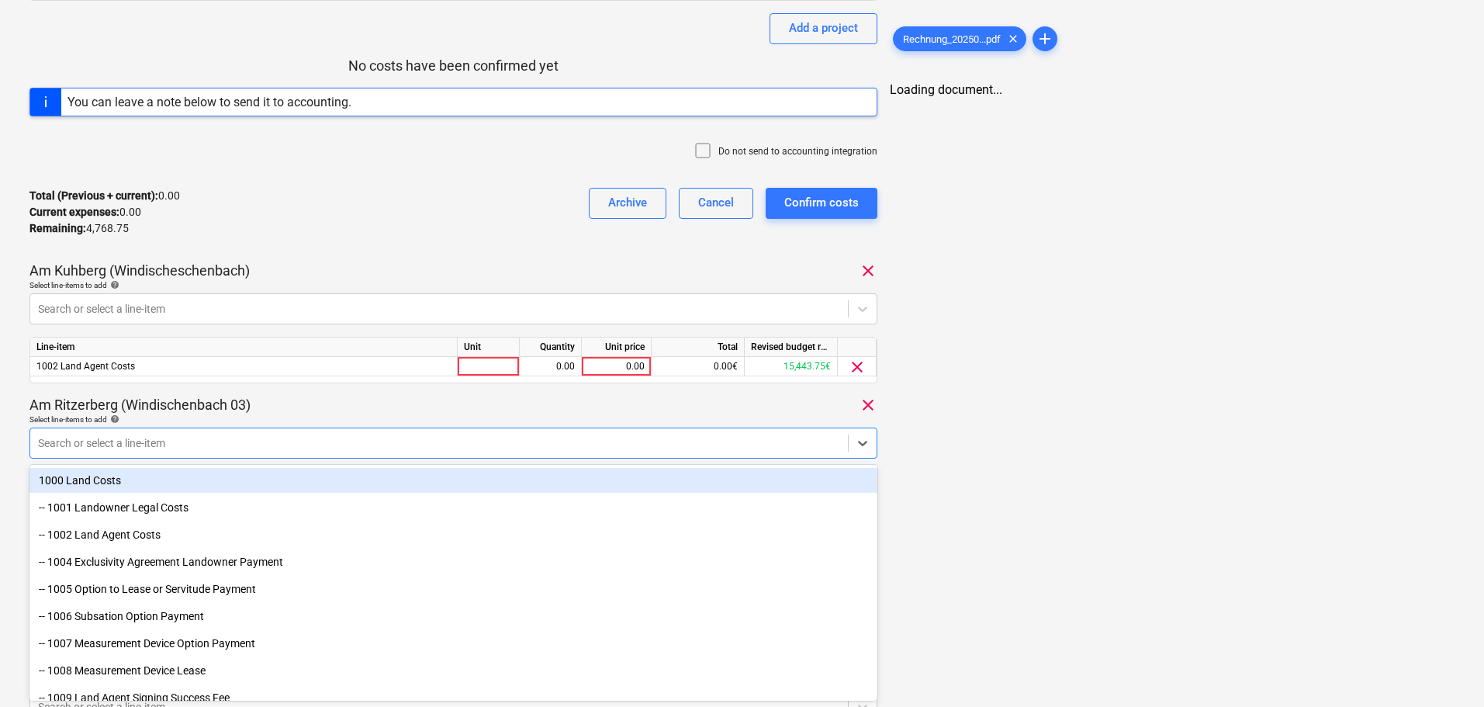
click at [201, 453] on div "Search or select a line-item" at bounding box center [439, 443] width 818 height 22
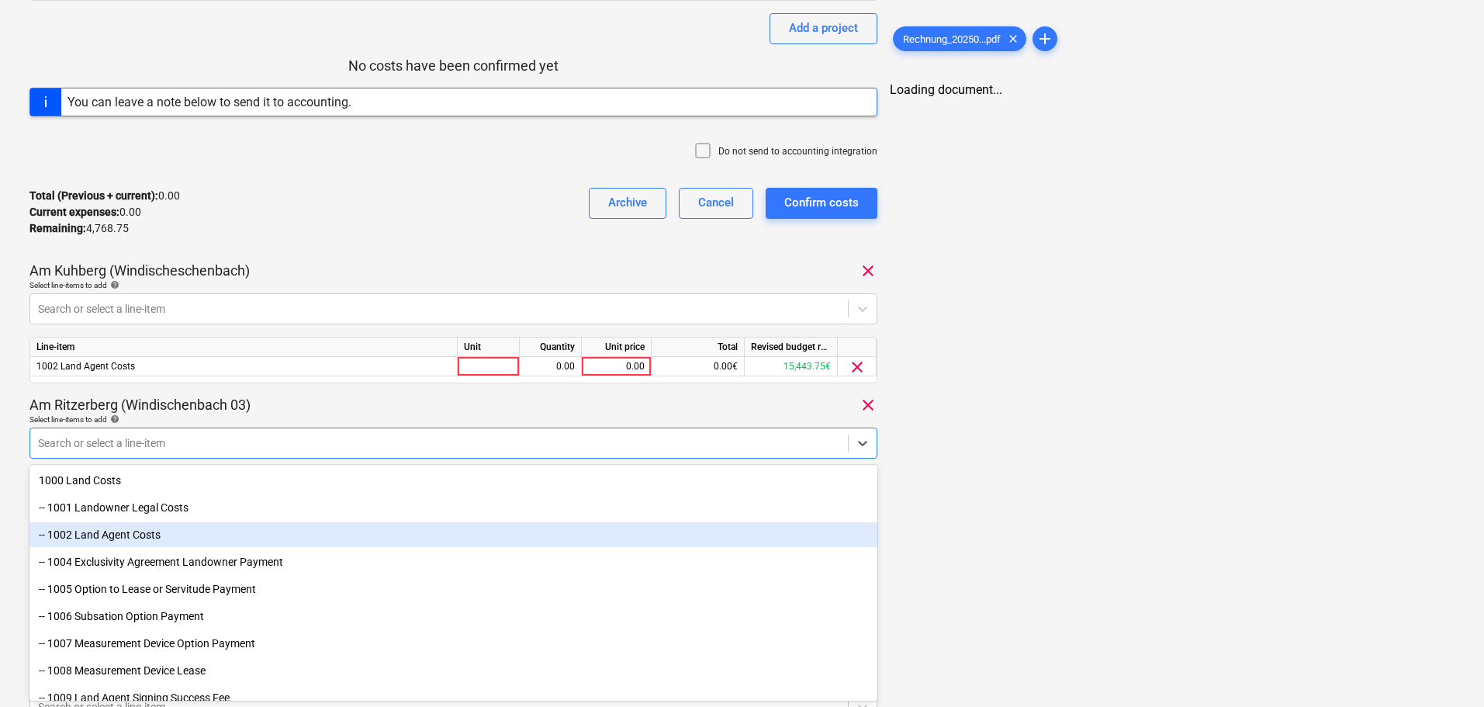
click at [161, 536] on div "-- 1002 Land Agent Costs" at bounding box center [453, 534] width 848 height 25
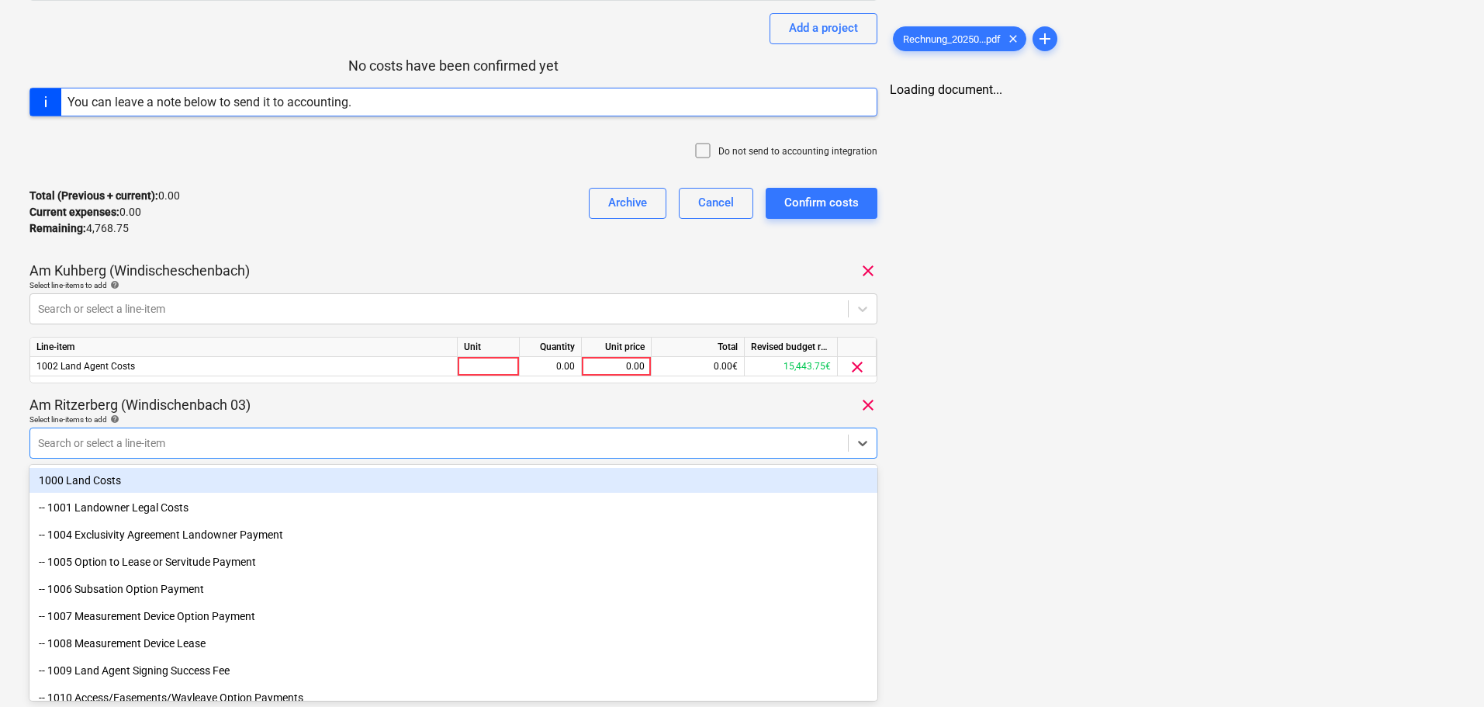
click at [287, 400] on div "Am Ritzerberg (Windischenbach 03) clear" at bounding box center [453, 405] width 848 height 19
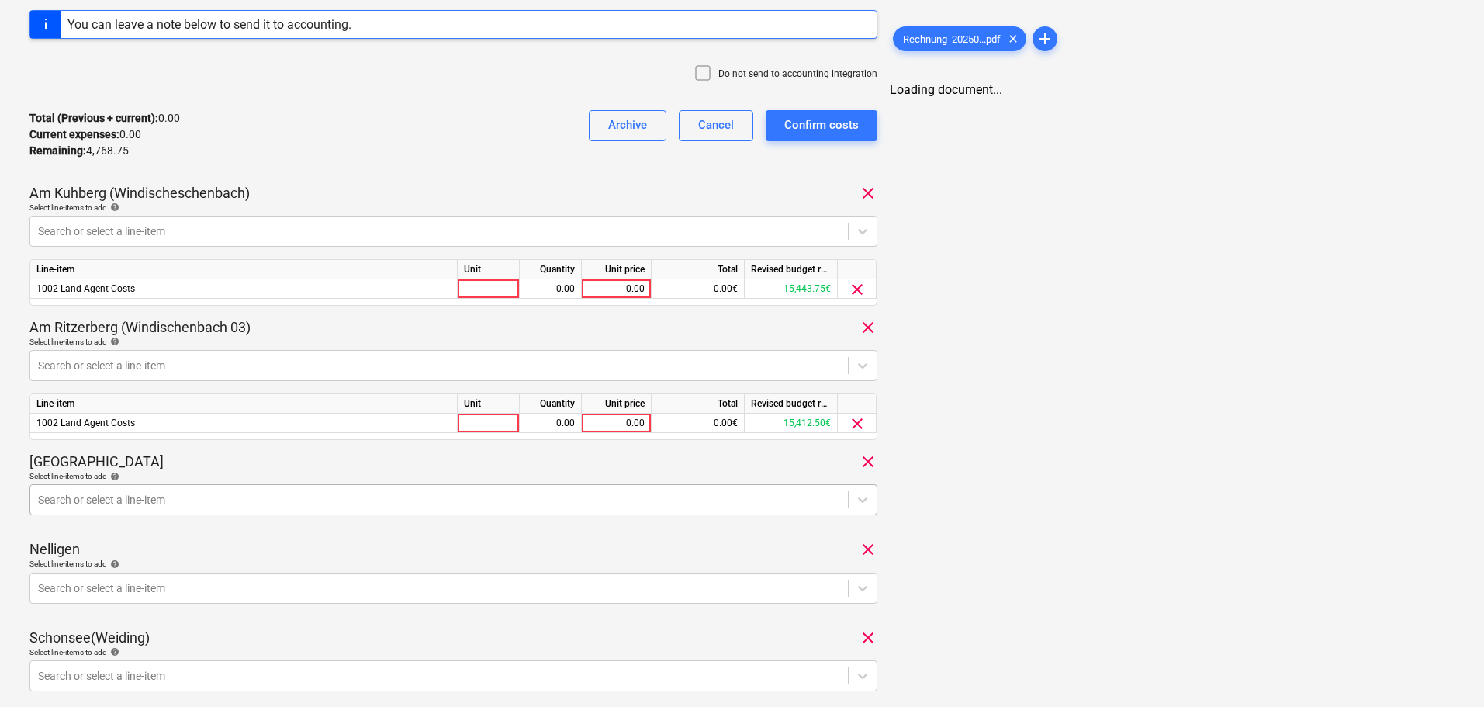
scroll to position [337, 0]
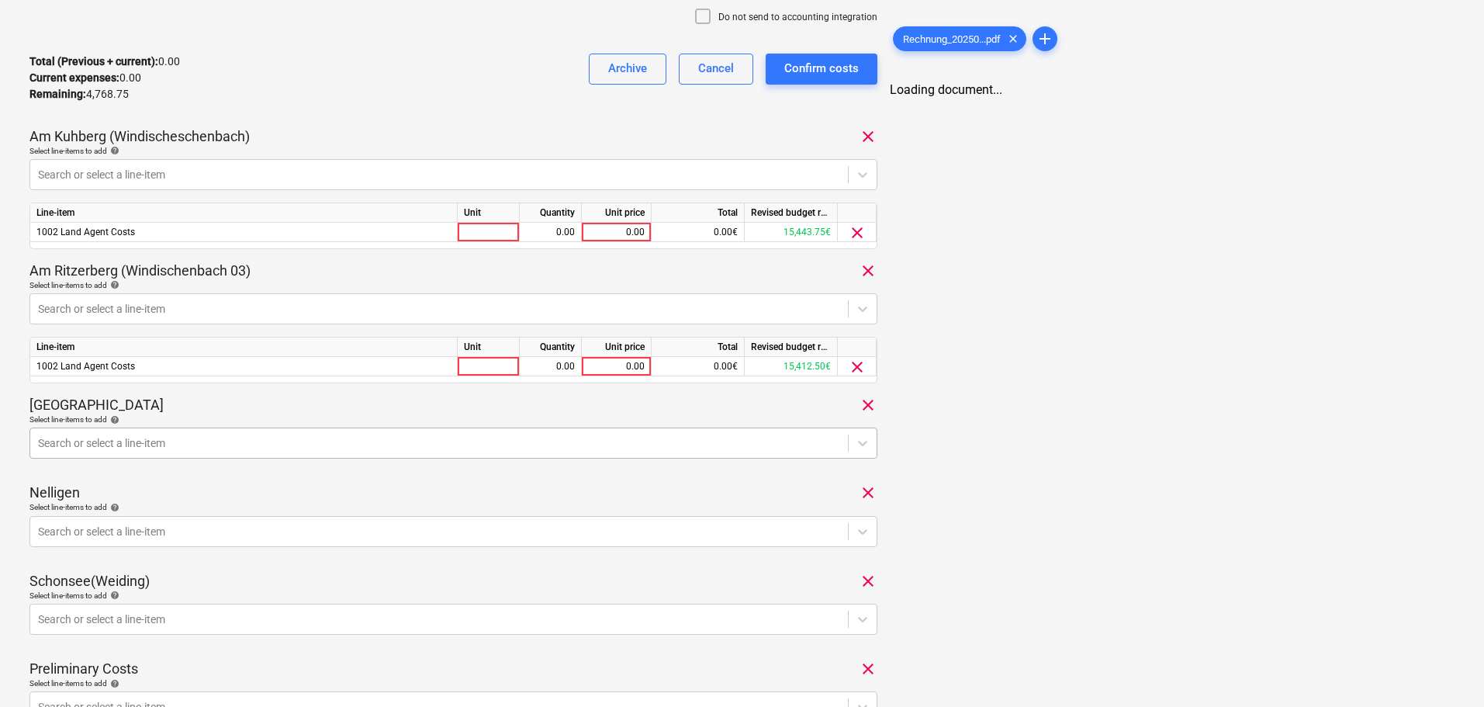
click at [203, 370] on body "Sales Projects Contacts Company Consolidated Invoices Inbox 2 format_size keybo…" at bounding box center [742, 16] width 1484 height 707
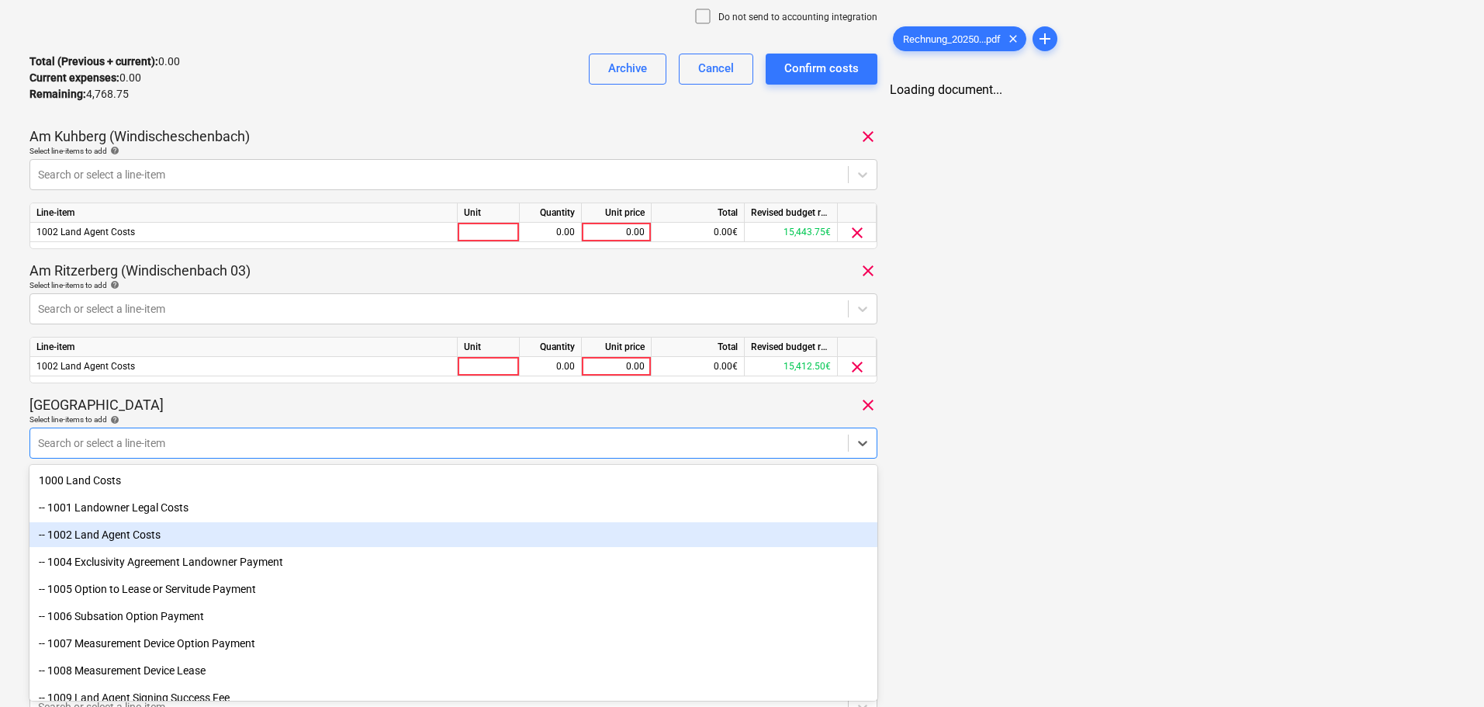
click at [169, 539] on div "-- 1002 Land Agent Costs" at bounding box center [453, 534] width 848 height 25
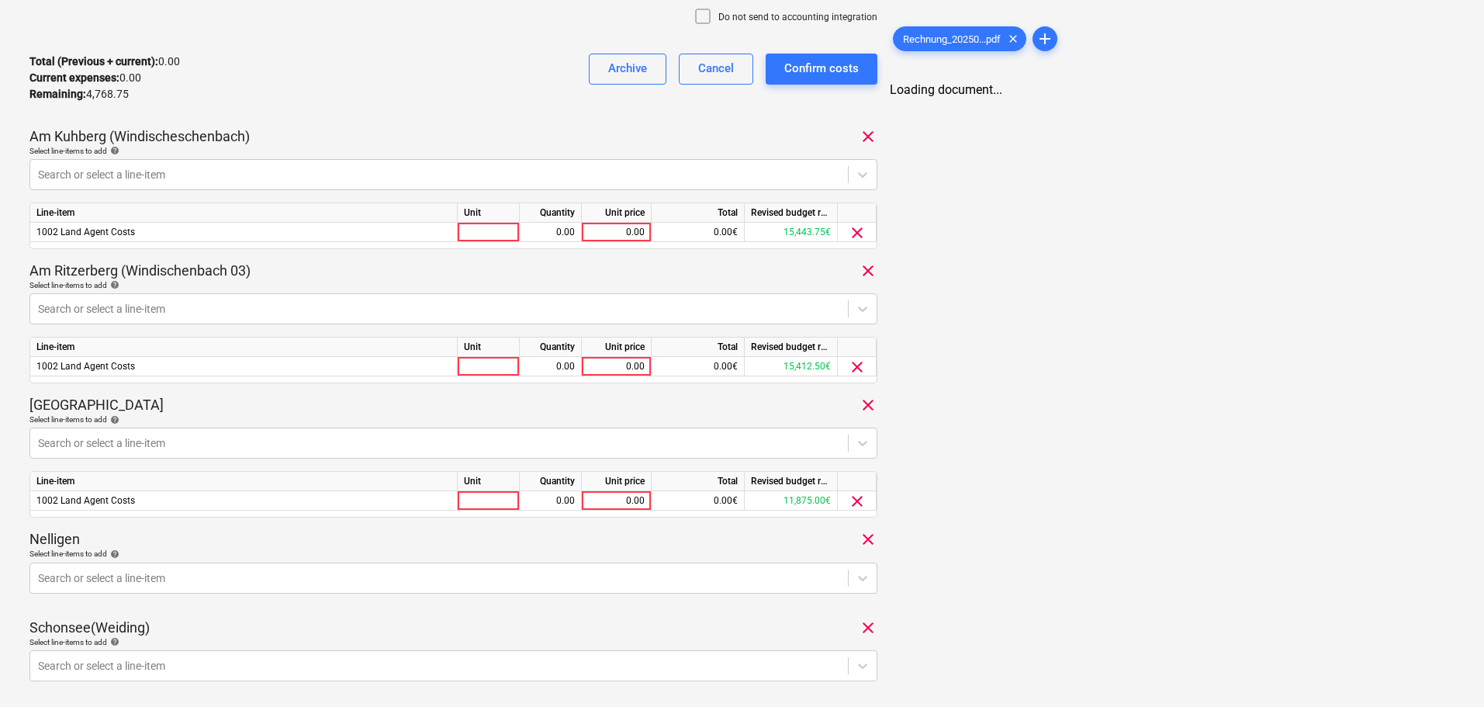
click at [294, 404] on div "[GEOGRAPHIC_DATA] clear" at bounding box center [453, 405] width 848 height 19
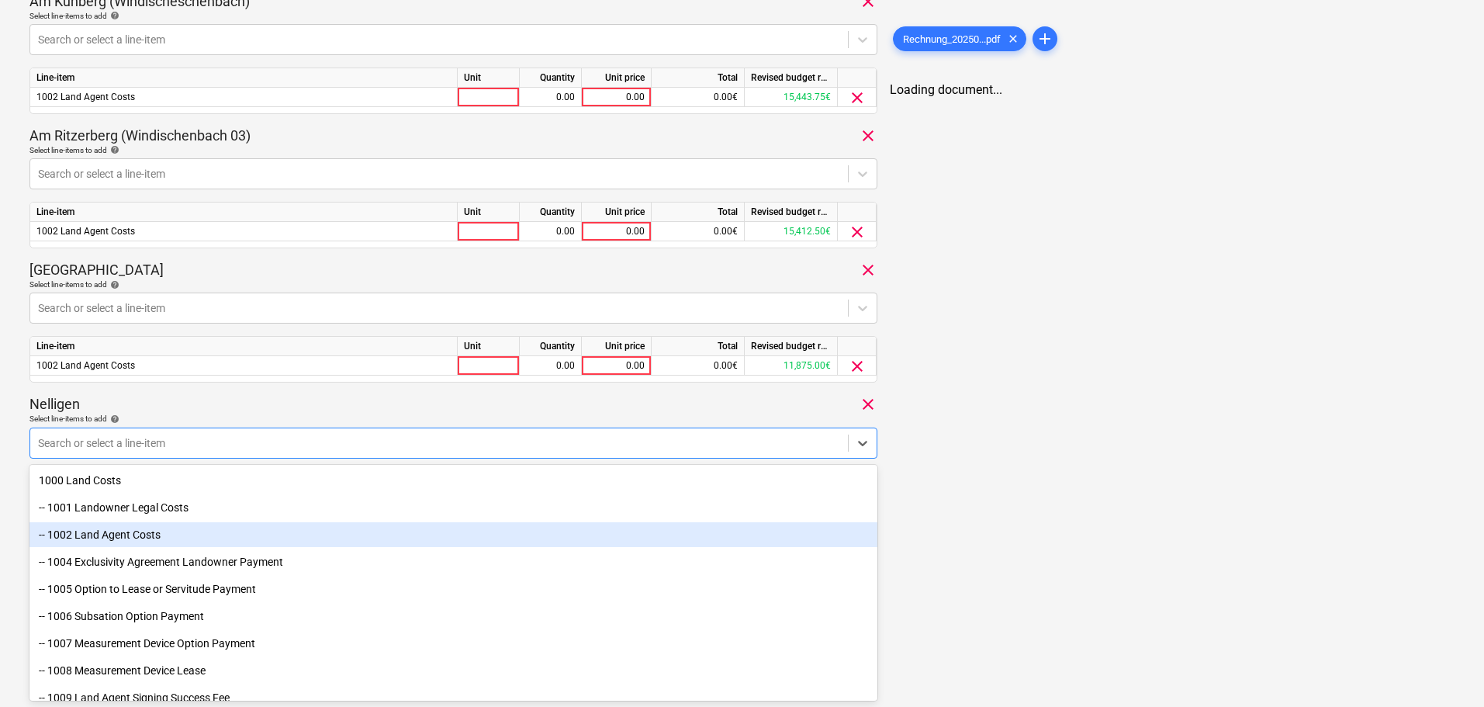
click at [196, 535] on div "-- 1002 Land Agent Costs" at bounding box center [453, 534] width 848 height 25
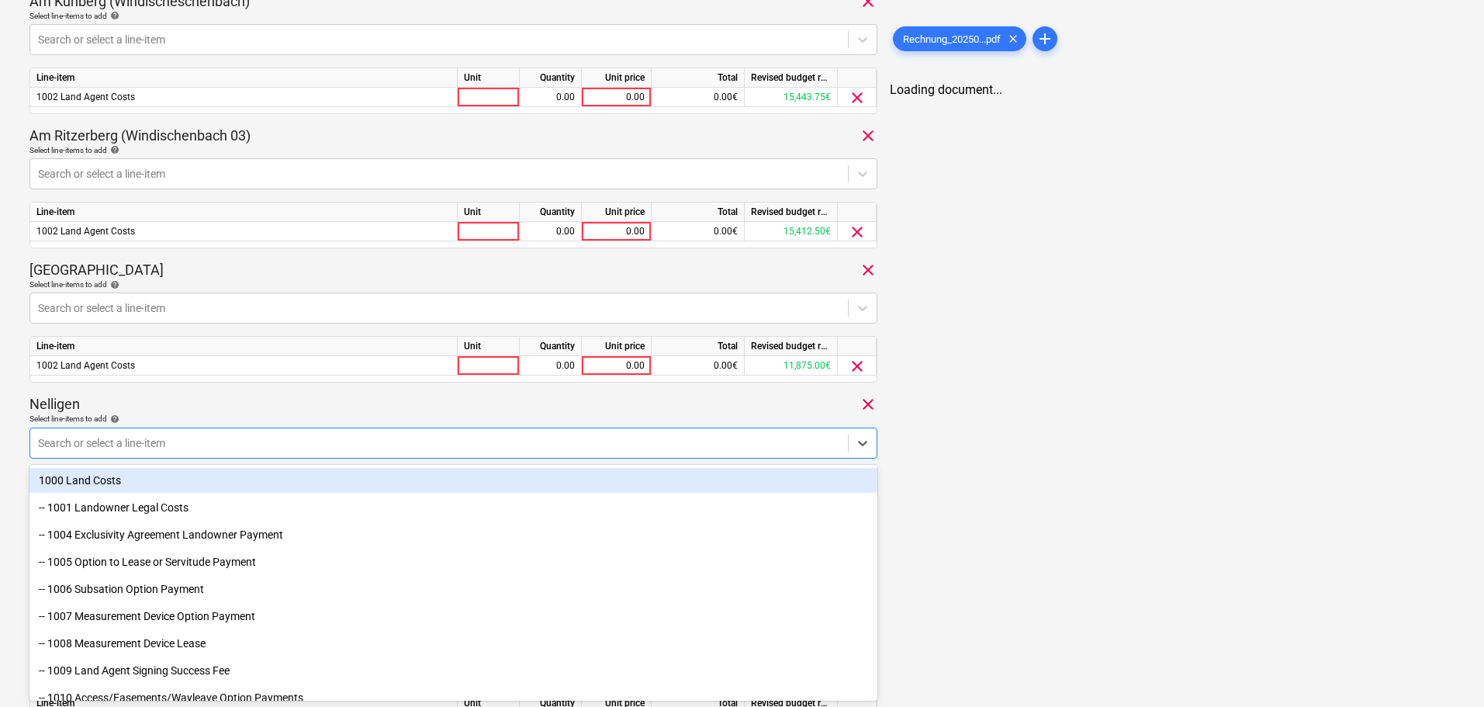
click at [319, 409] on div "Nelligen clear" at bounding box center [453, 404] width 848 height 19
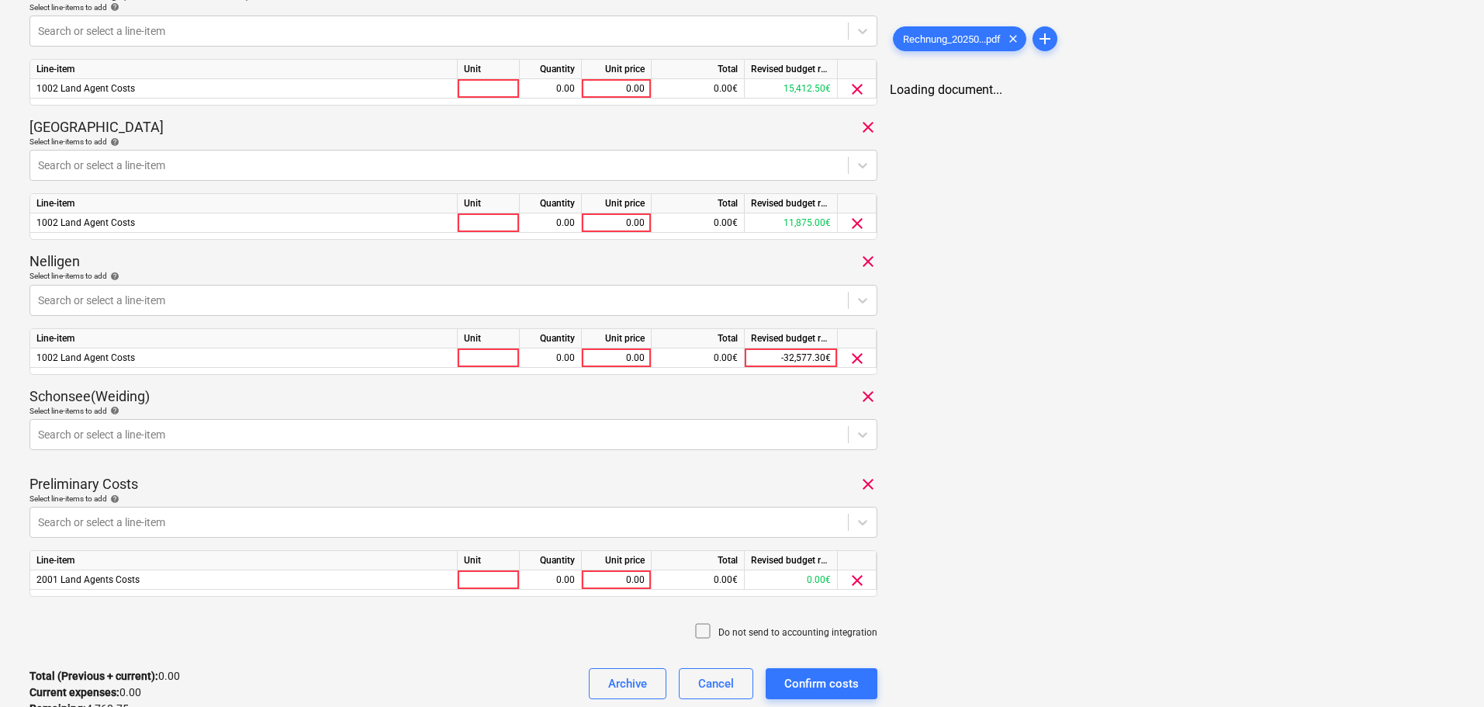
scroll to position [627, 0]
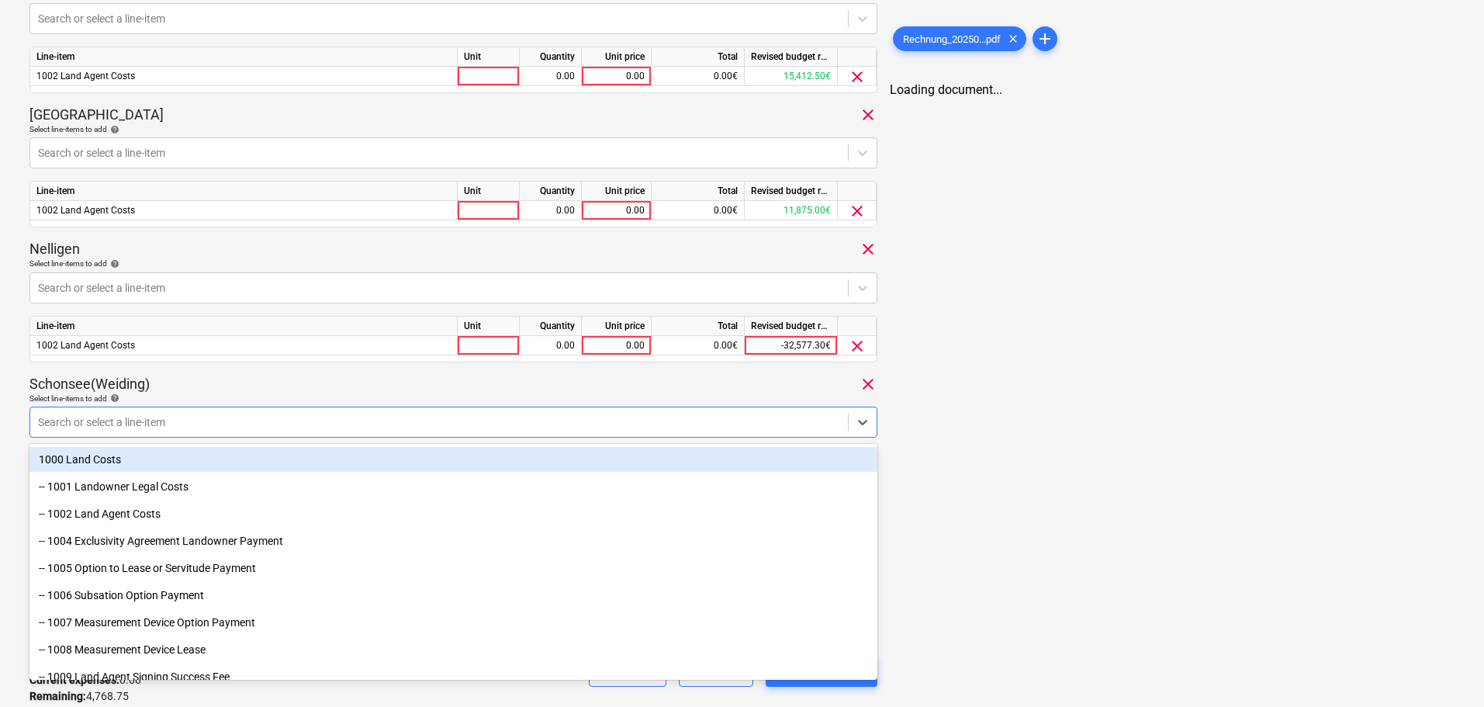
click at [255, 421] on div at bounding box center [439, 422] width 802 height 16
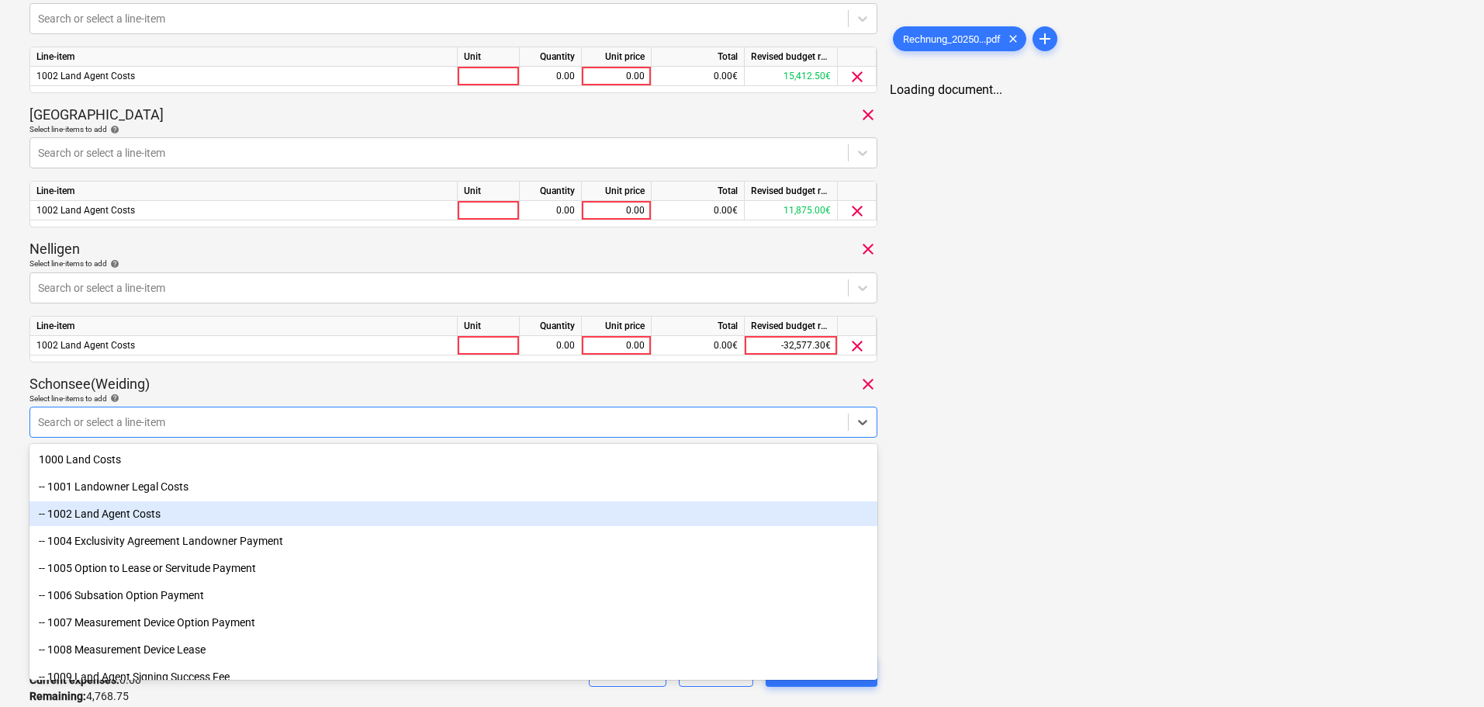
click at [195, 521] on div "-- 1002 Land Agent Costs" at bounding box center [453, 513] width 848 height 25
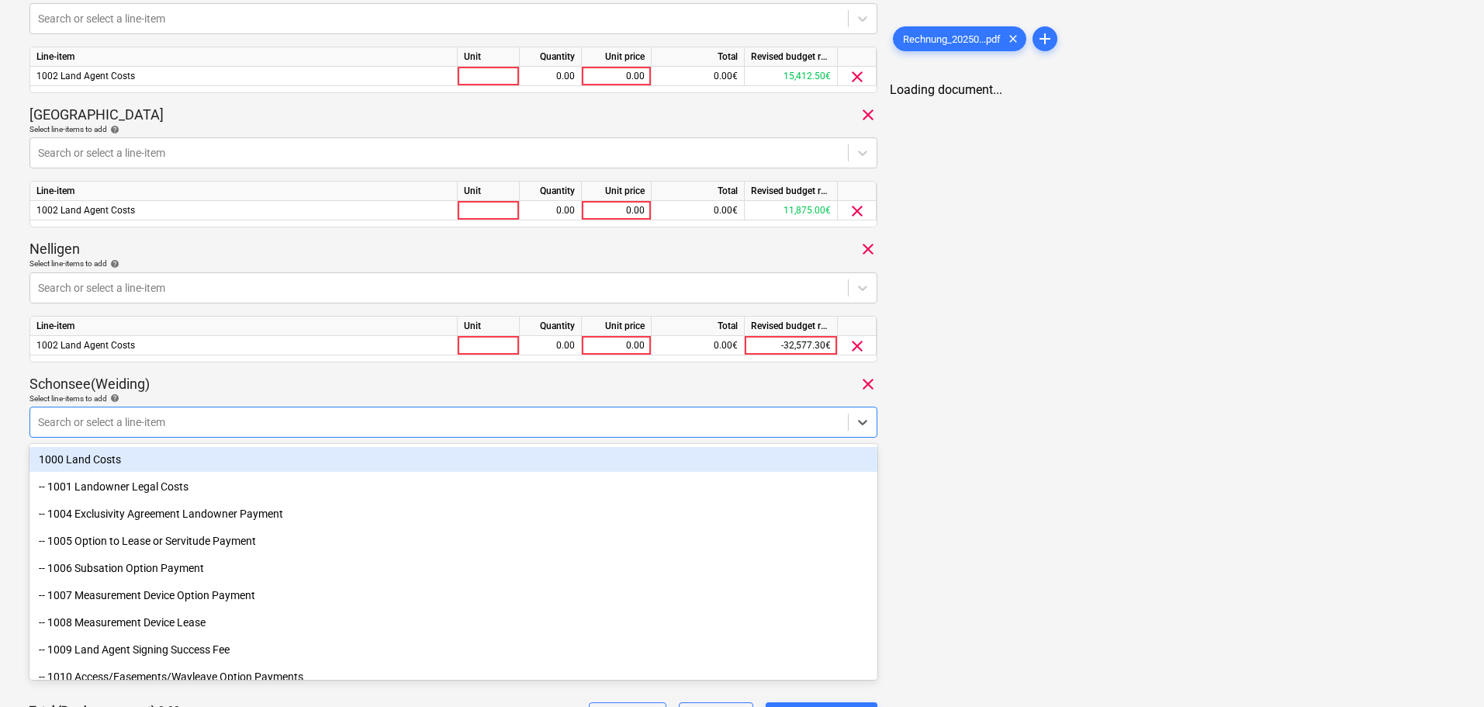
drag, startPoint x: 294, startPoint y: 377, endPoint x: 293, endPoint y: 395, distance: 17.9
click at [295, 377] on div "Schonsee(Weiding) clear" at bounding box center [453, 384] width 848 height 19
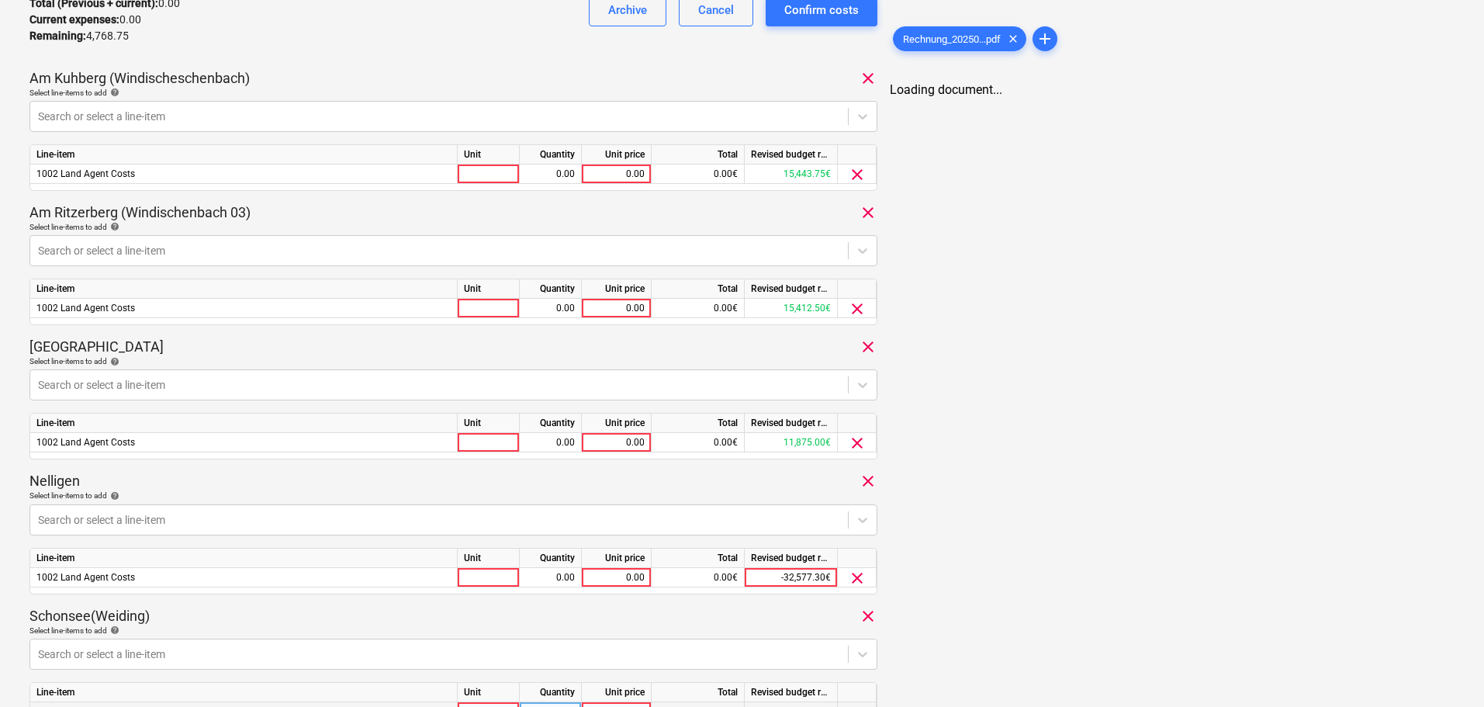
scroll to position [394, 0]
click at [625, 171] on div "0.00" at bounding box center [616, 174] width 57 height 19
type input "831.25"
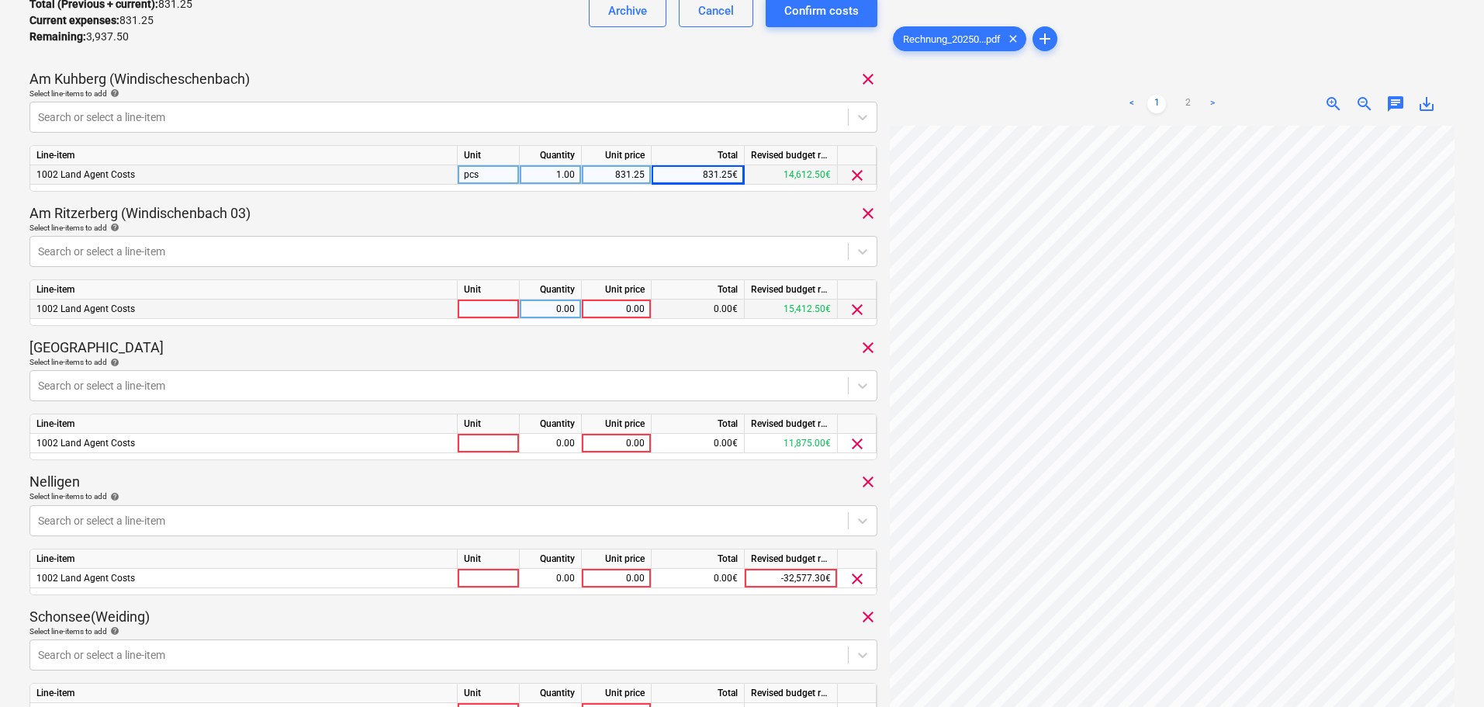
click at [618, 311] on div "0.00" at bounding box center [616, 309] width 57 height 19
type input "1181.25"
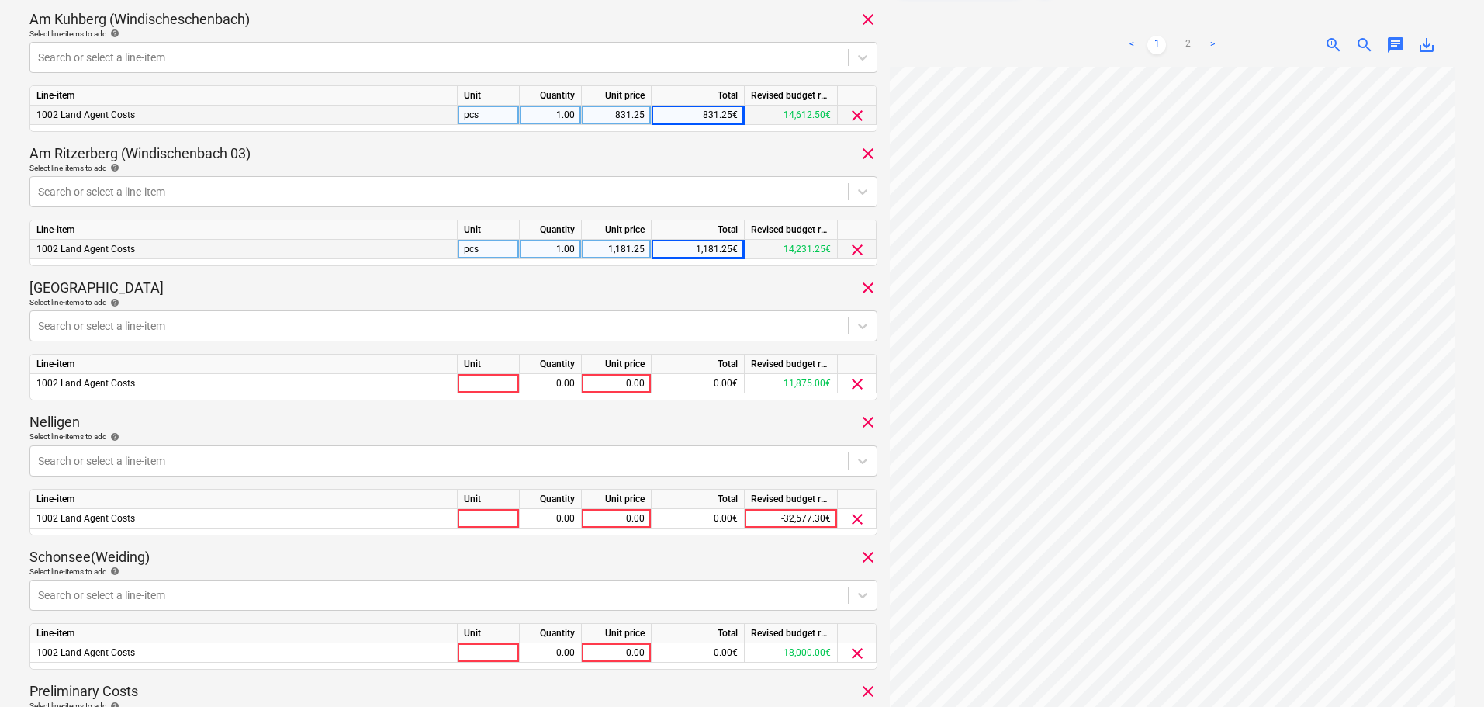
scroll to position [472, 0]
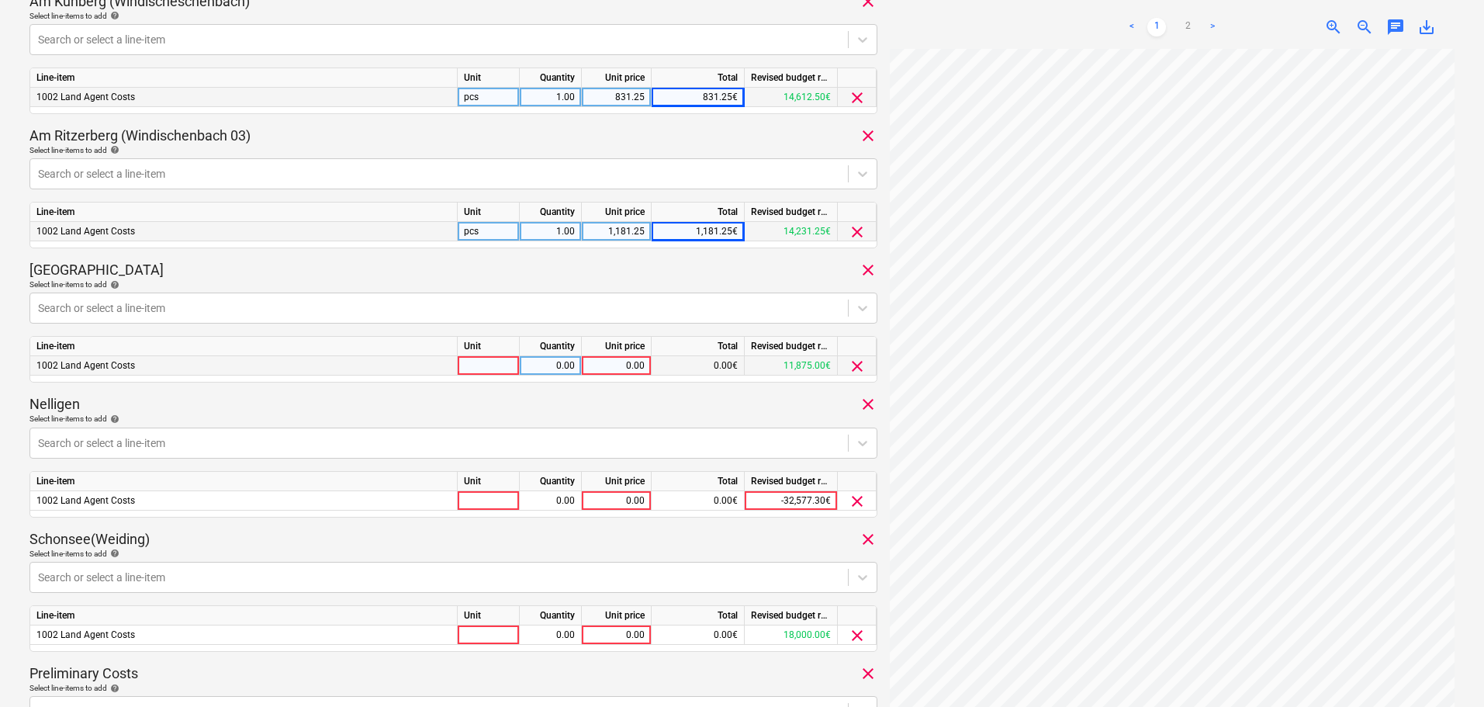
click at [604, 363] on div "0.00" at bounding box center [616, 365] width 57 height 19
type input "568.75"
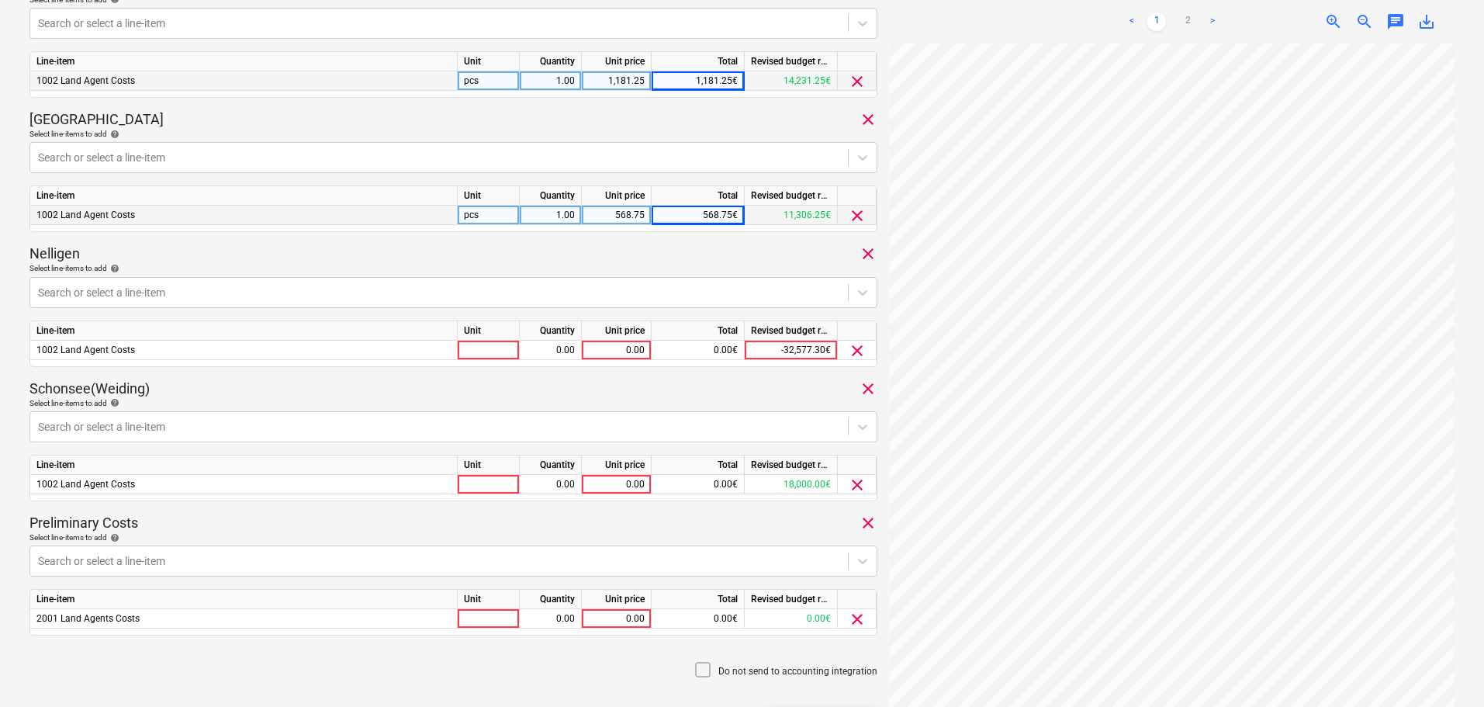
scroll to position [627, 0]
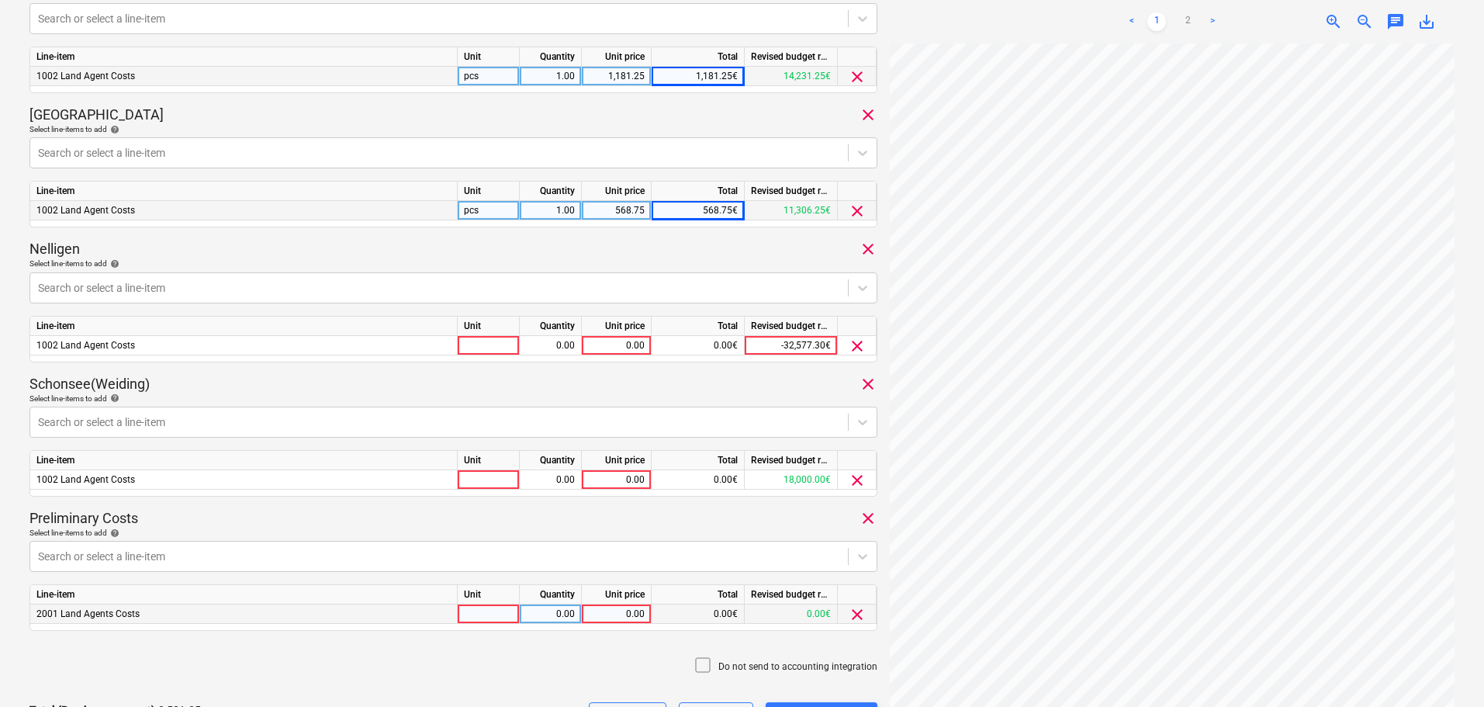
click at [634, 608] on div "0.00" at bounding box center [616, 614] width 57 height 19
type input "262.50"
click at [606, 348] on div "0.00" at bounding box center [616, 345] width 57 height 19
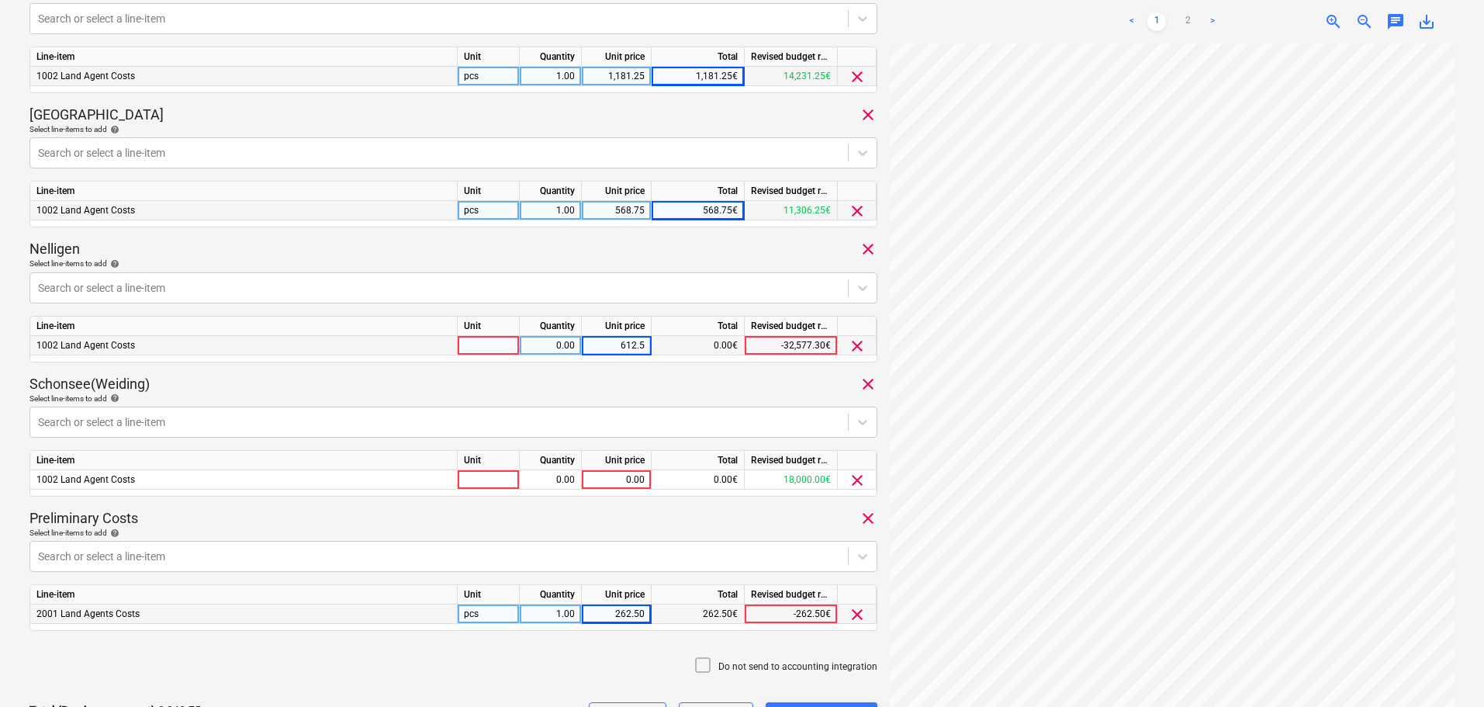
type input "612.50"
click at [610, 478] on div "0.00" at bounding box center [616, 479] width 57 height 19
type input "175"
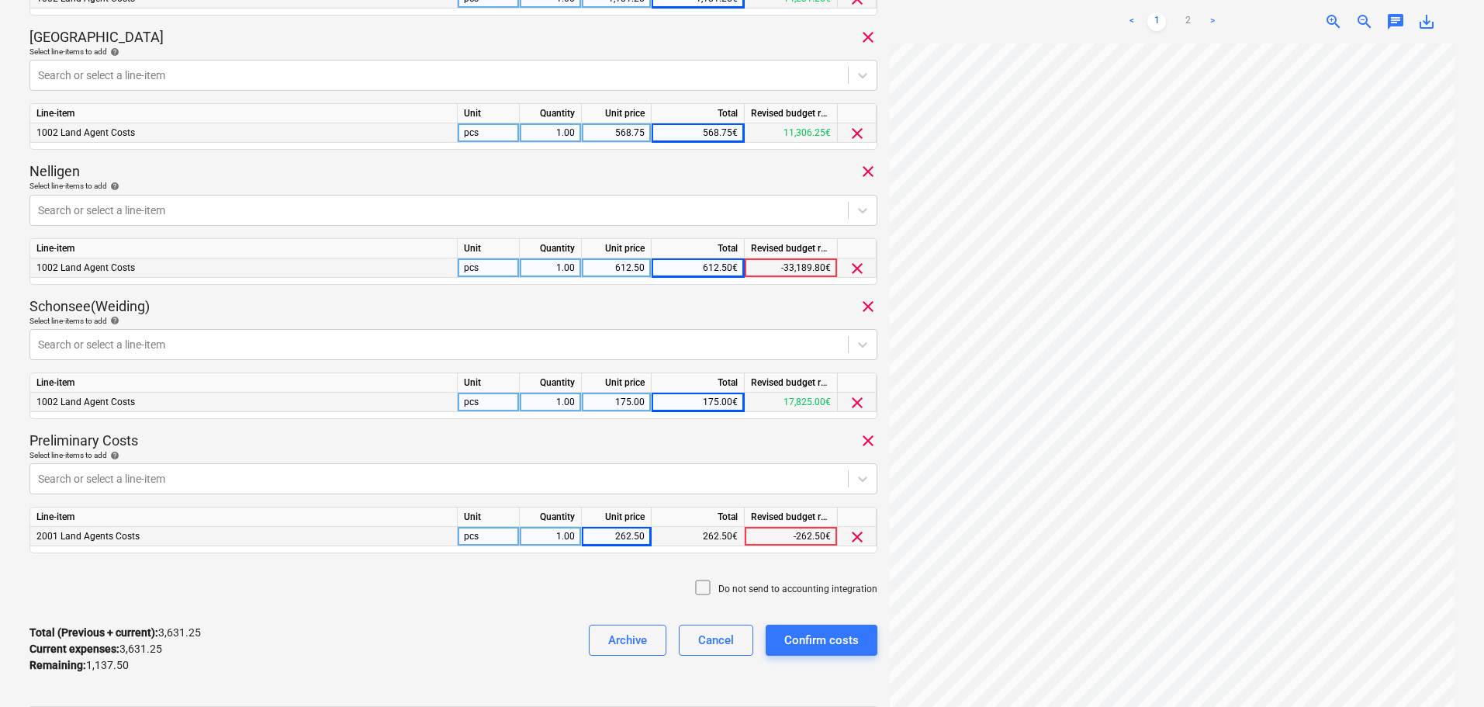
scroll to position [782, 0]
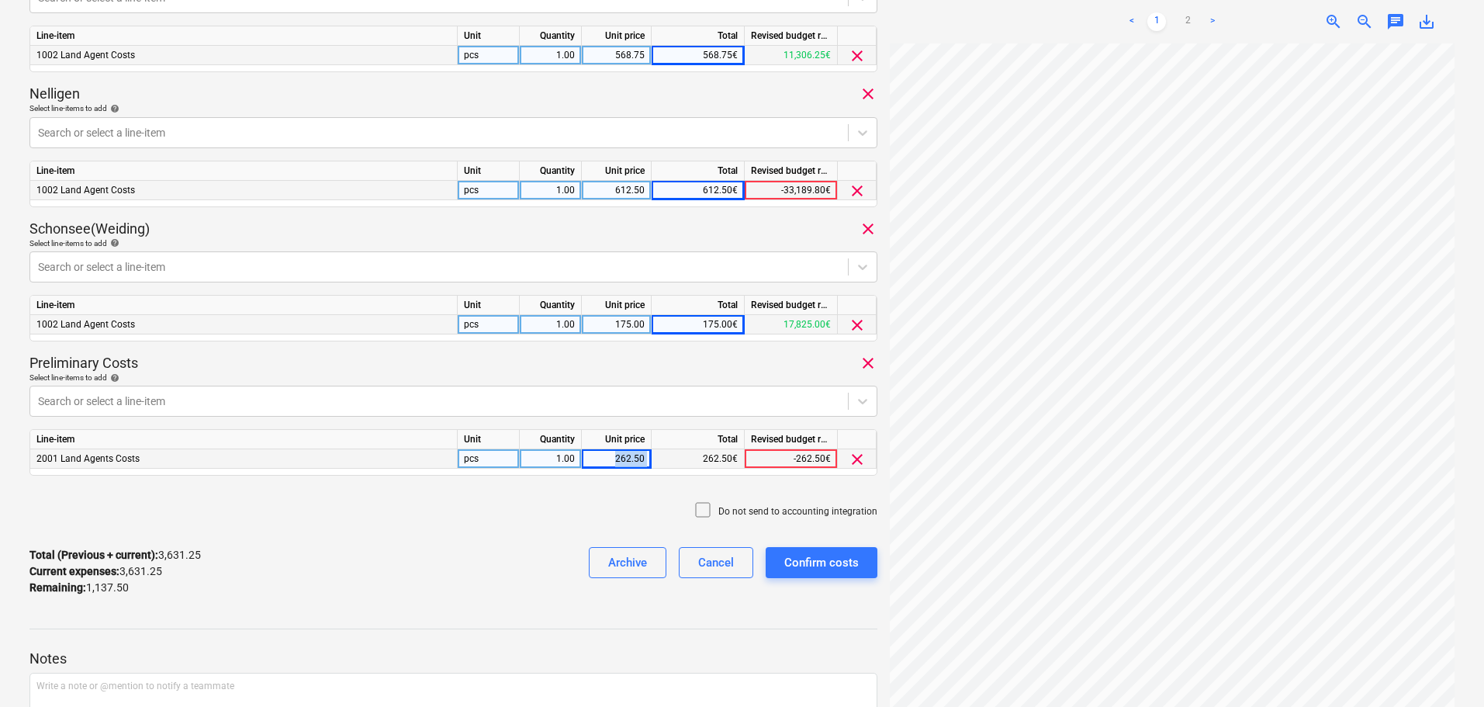
drag, startPoint x: 604, startPoint y: 460, endPoint x: 660, endPoint y: 459, distance: 56.7
click at [0, 0] on div "2001 Land Agents Costs pcs 1.00 262.50 262.50€ -262.50€ clear" at bounding box center [0, 0] width 0 height 0
click at [512, 492] on div "Do not send to accounting integration" at bounding box center [453, 511] width 848 height 47
drag, startPoint x: 606, startPoint y: 455, endPoint x: 663, endPoint y: 457, distance: 56.7
click at [0, 0] on div "2001 Land Agents Costs pcs 1.00 262.50 262.50€ -262.50€ clear" at bounding box center [0, 0] width 0 height 0
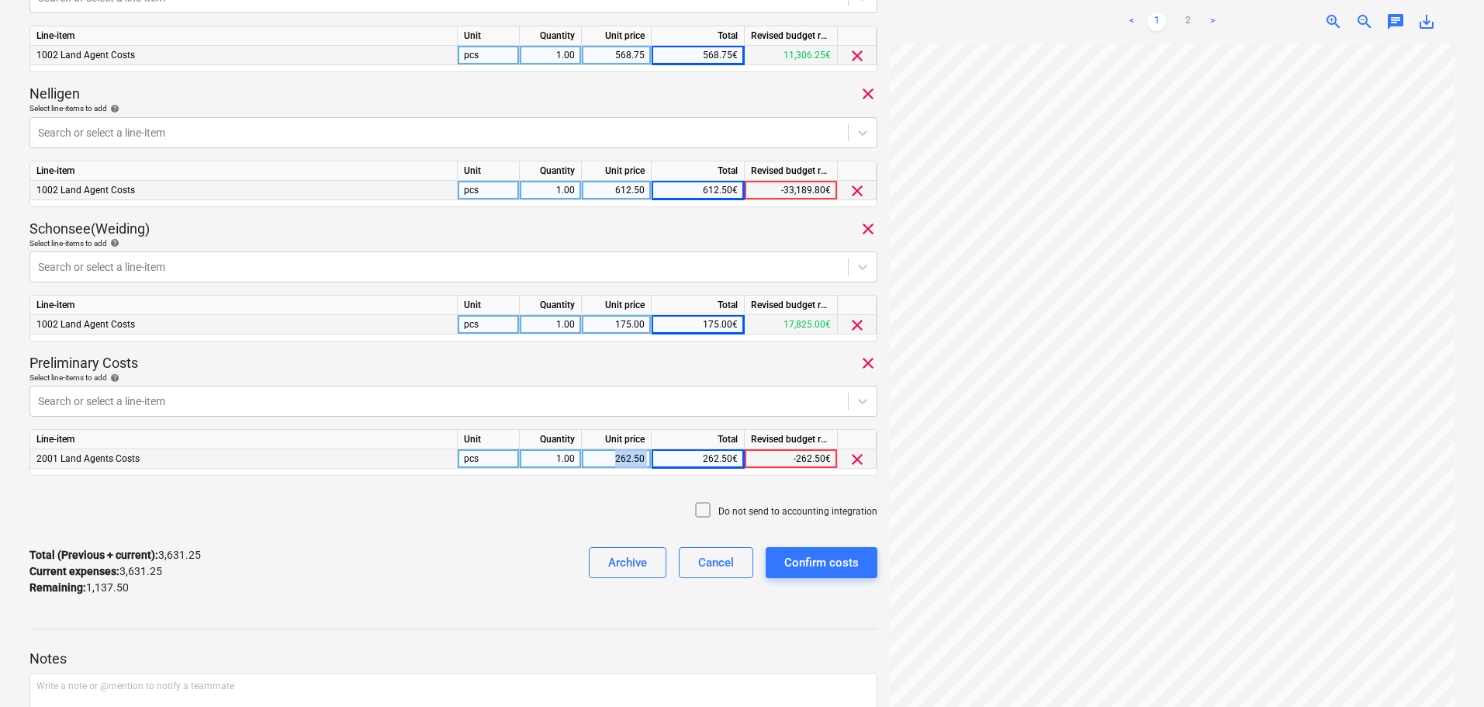
click at [610, 463] on div "262.50" at bounding box center [616, 458] width 57 height 19
drag, startPoint x: 383, startPoint y: 576, endPoint x: 390, endPoint y: 572, distance: 8.0
click at [386, 575] on div "Total (Previous + current) : 3,368.75 Current expenses : 3,368.75 Remaining : 1…" at bounding box center [453, 572] width 848 height 74
click at [607, 452] on div "0.00" at bounding box center [616, 458] width 57 height 19
type input "1400"
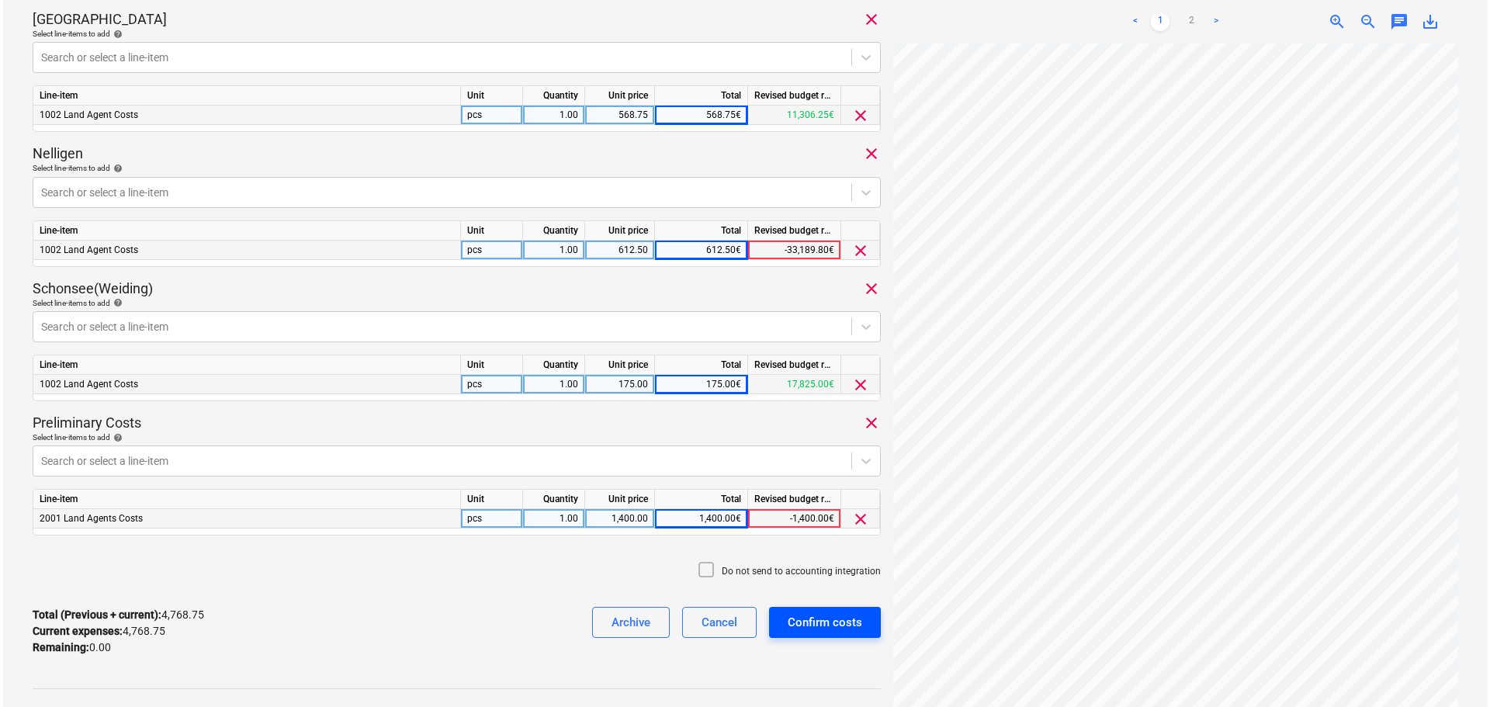
scroll to position [776, 0]
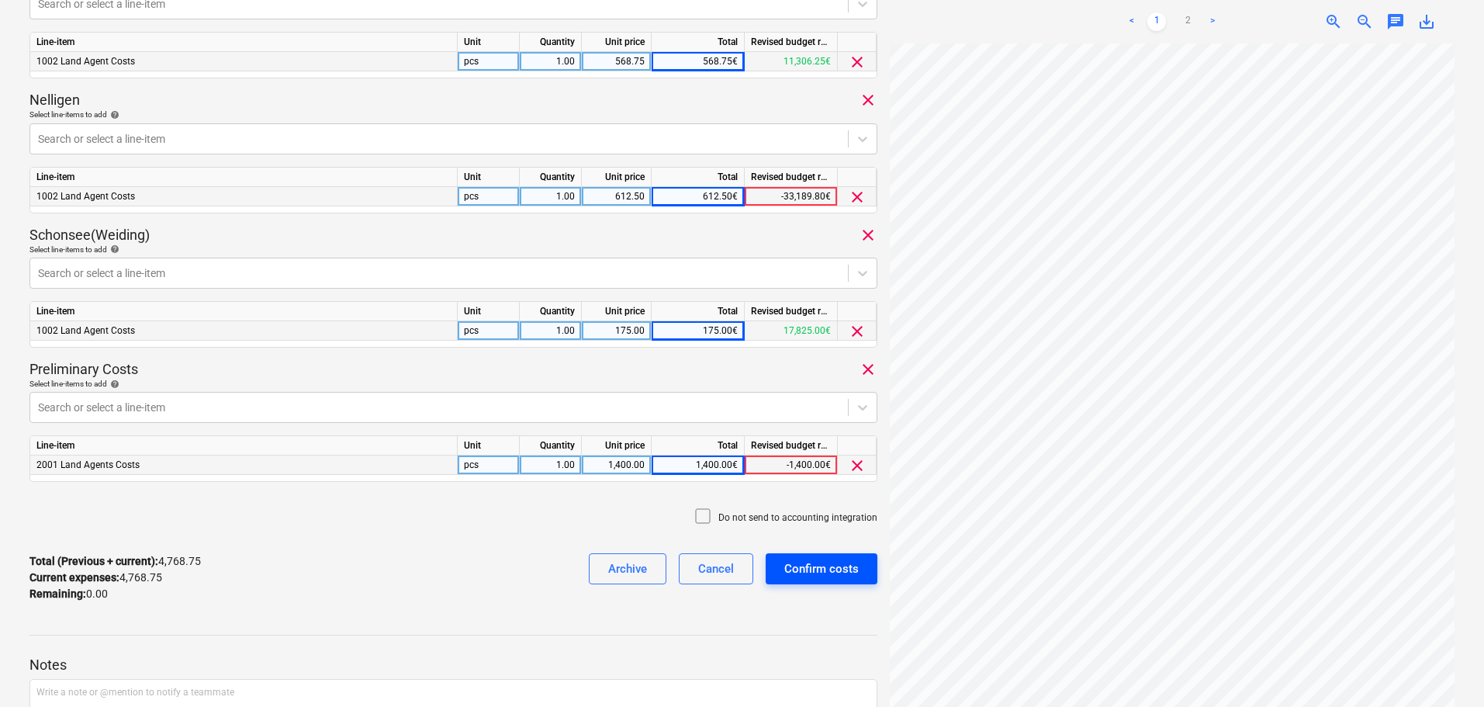
click at [822, 570] on div "Confirm costs" at bounding box center [822, 569] width 74 height 20
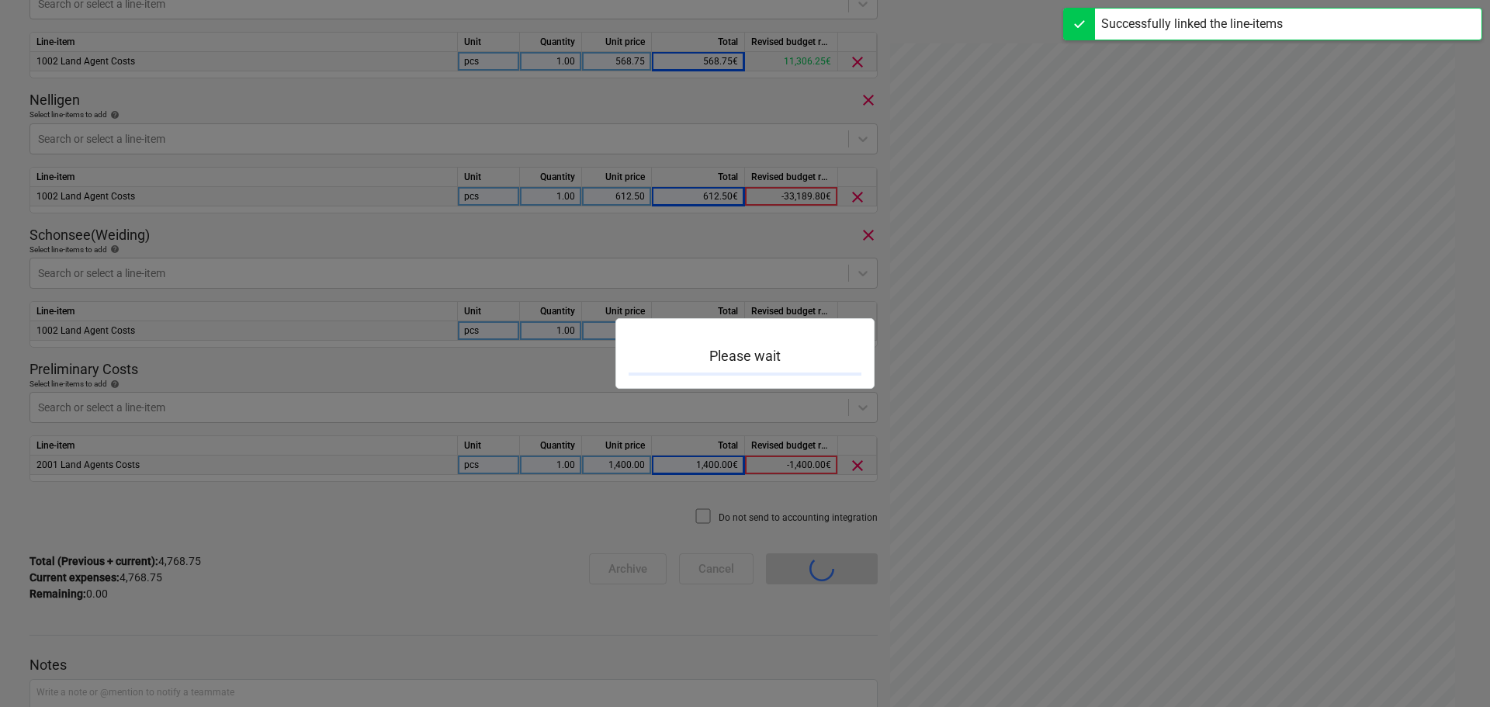
scroll to position [136, 0]
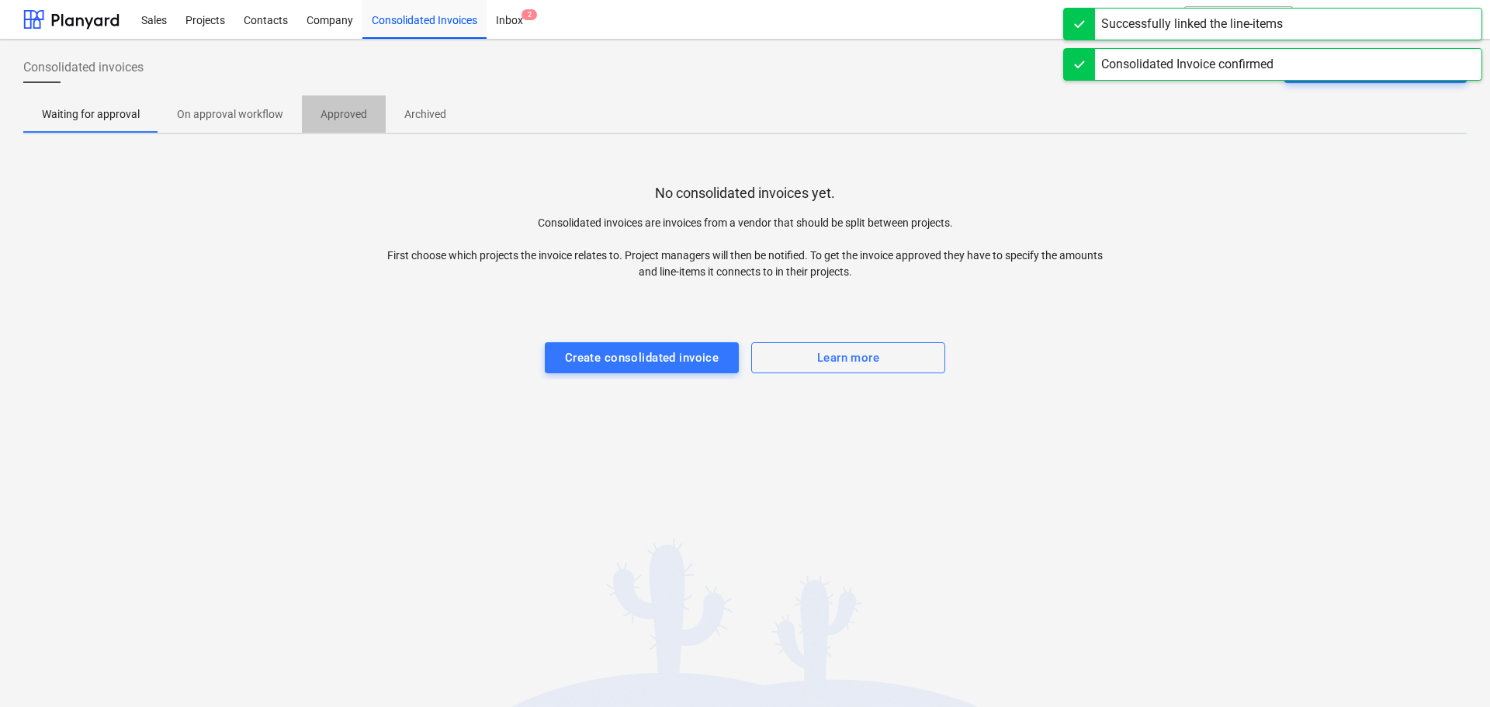
click at [336, 116] on p "Approved" at bounding box center [343, 114] width 47 height 16
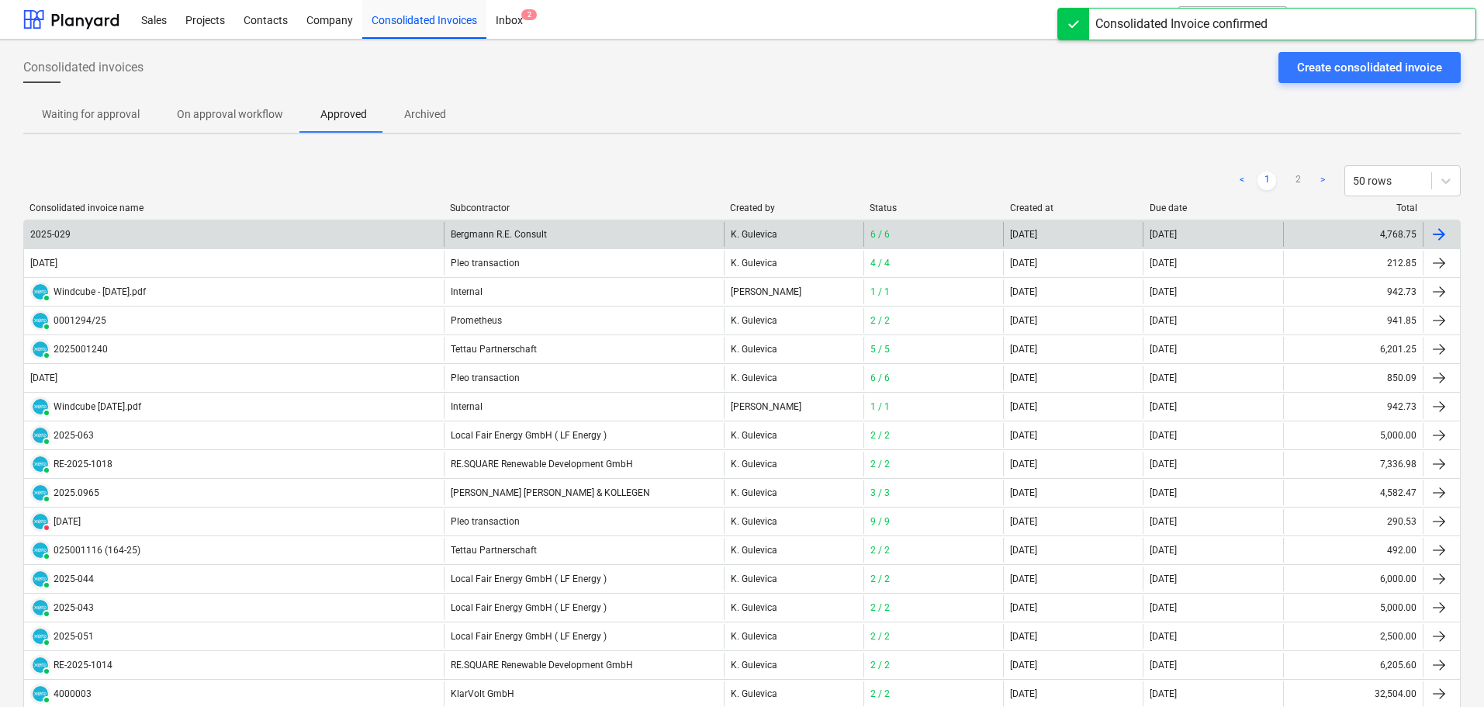
click at [234, 240] on div "2025-029" at bounding box center [234, 234] width 420 height 25
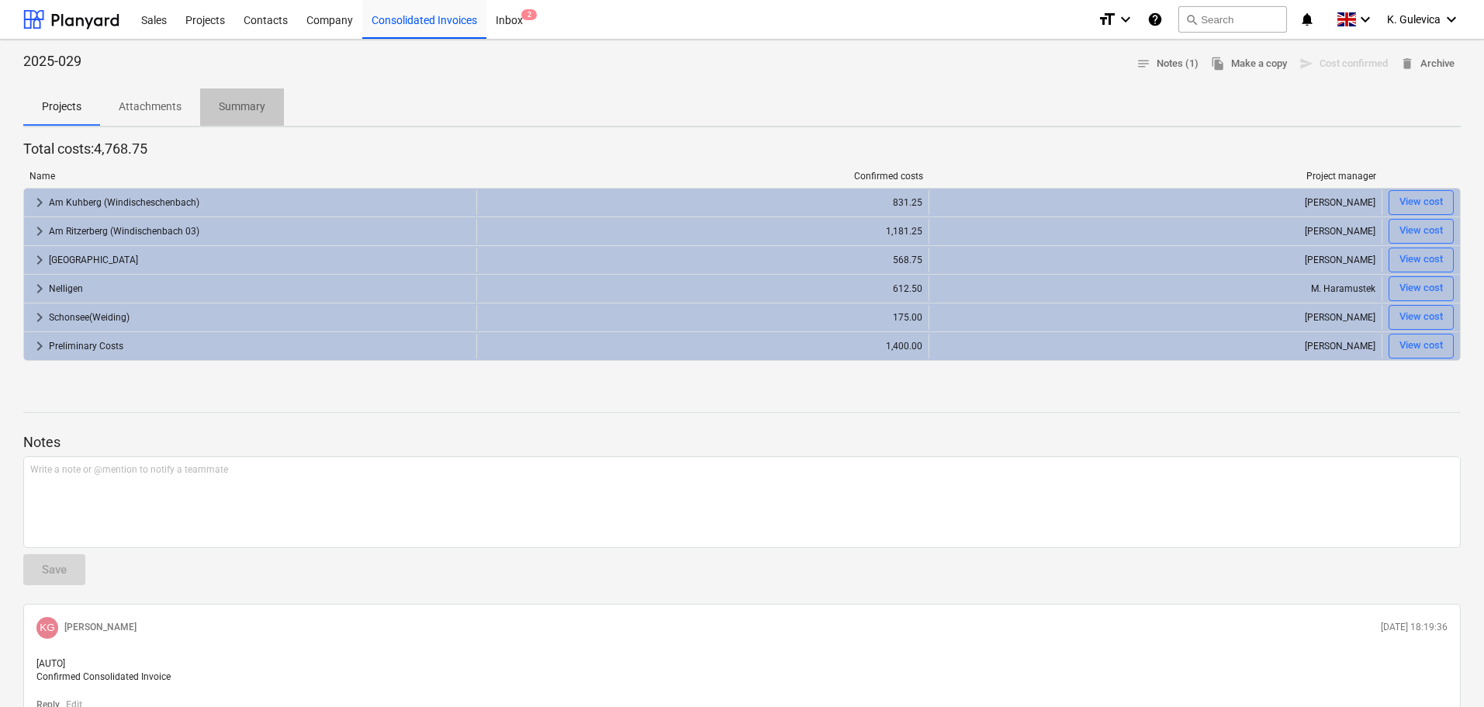
click at [251, 102] on p "Summary" at bounding box center [242, 107] width 47 height 16
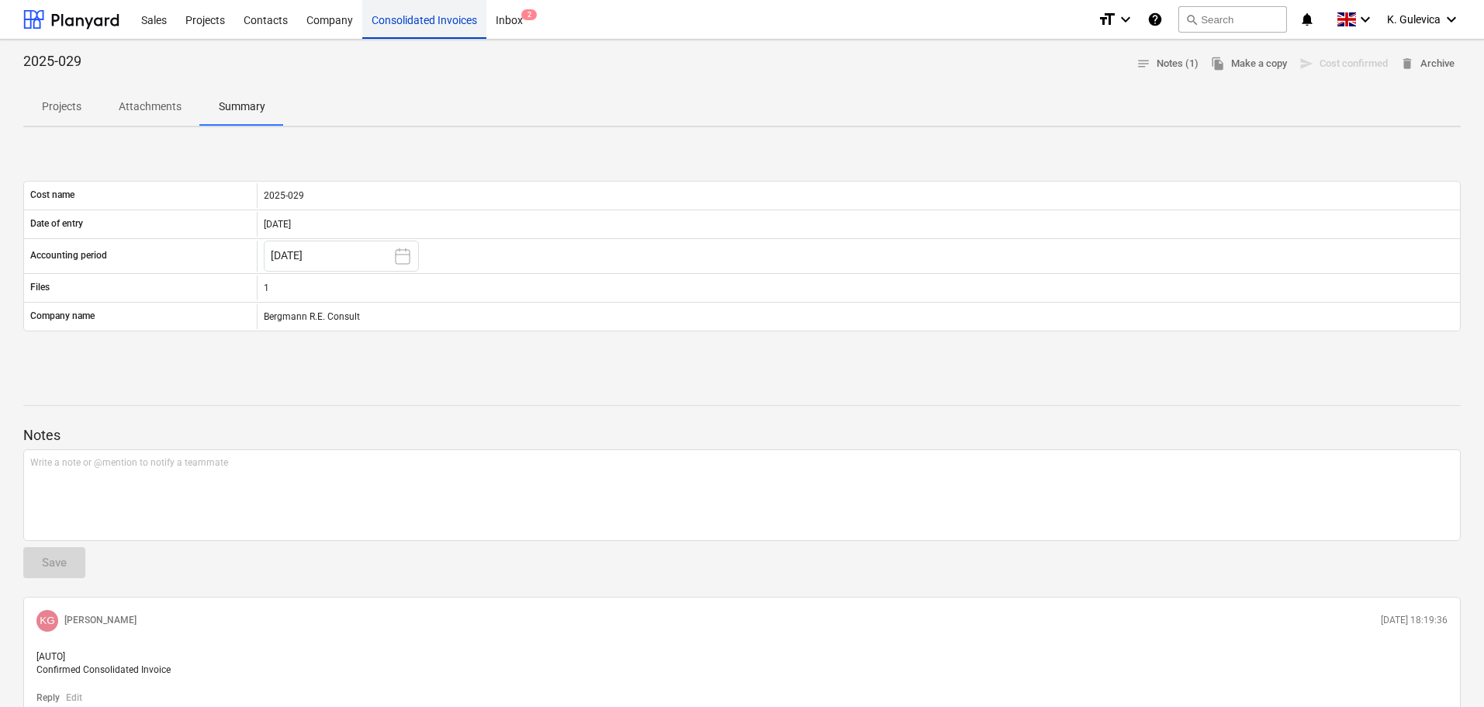
click at [414, 15] on div "Consolidated Invoices" at bounding box center [424, 19] width 124 height 40
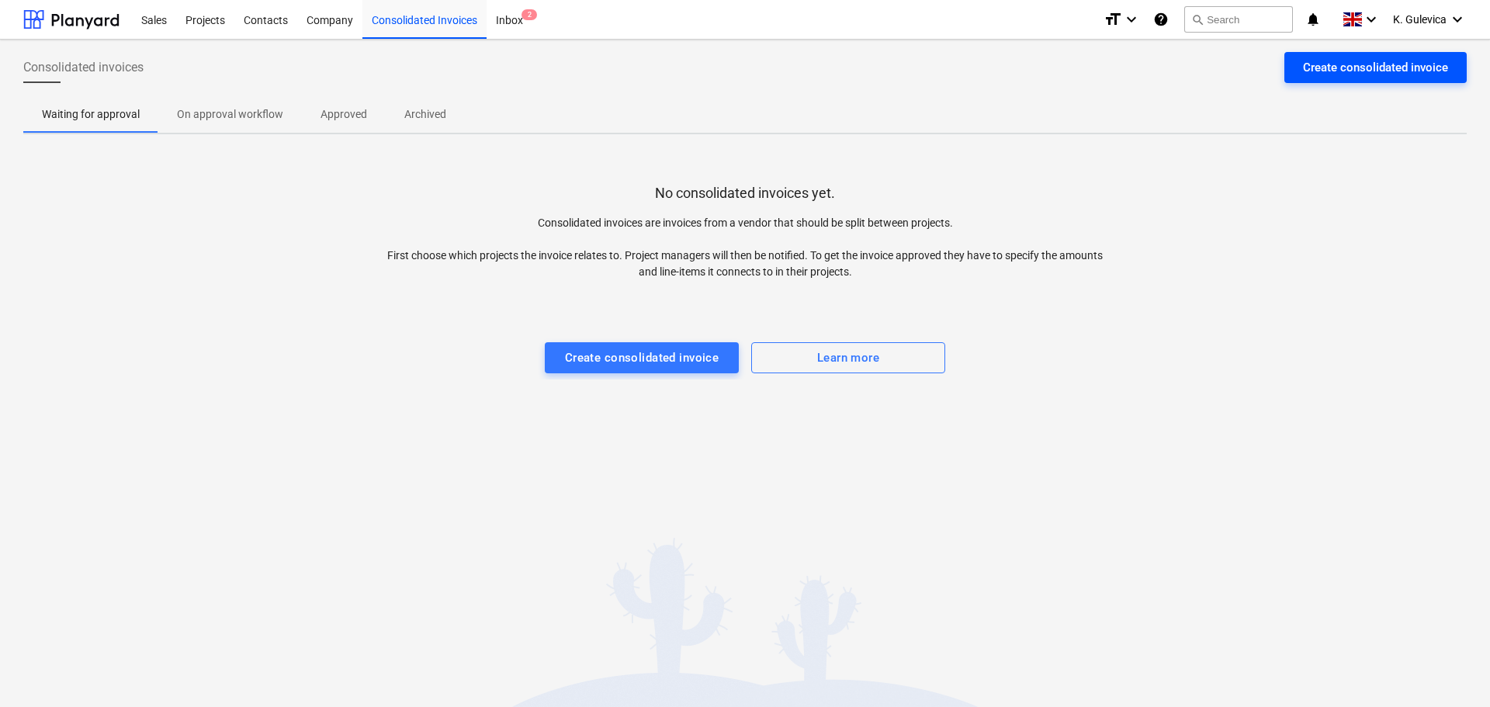
click at [1342, 62] on div "Create consolidated invoice" at bounding box center [1375, 67] width 145 height 20
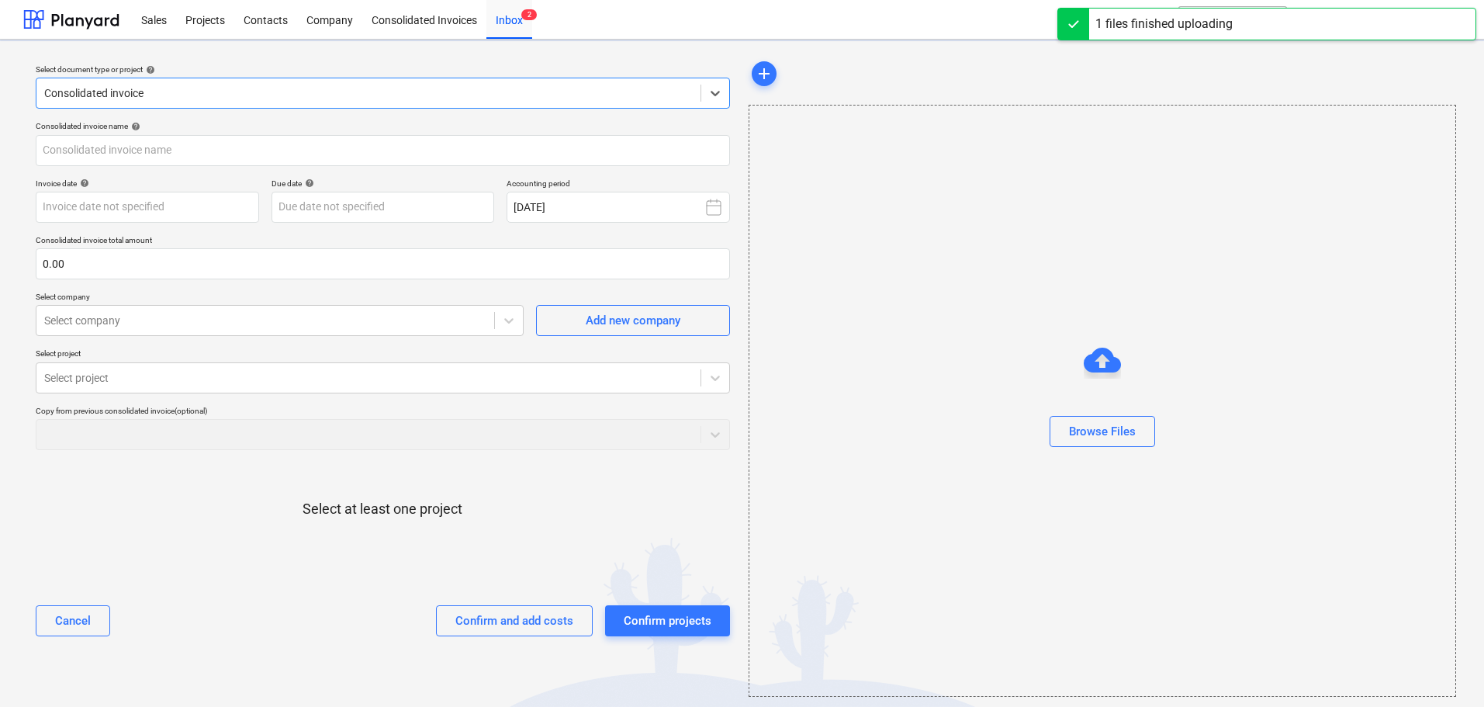
type input "Rechnung_2025027_Galileo_202507.pdf"
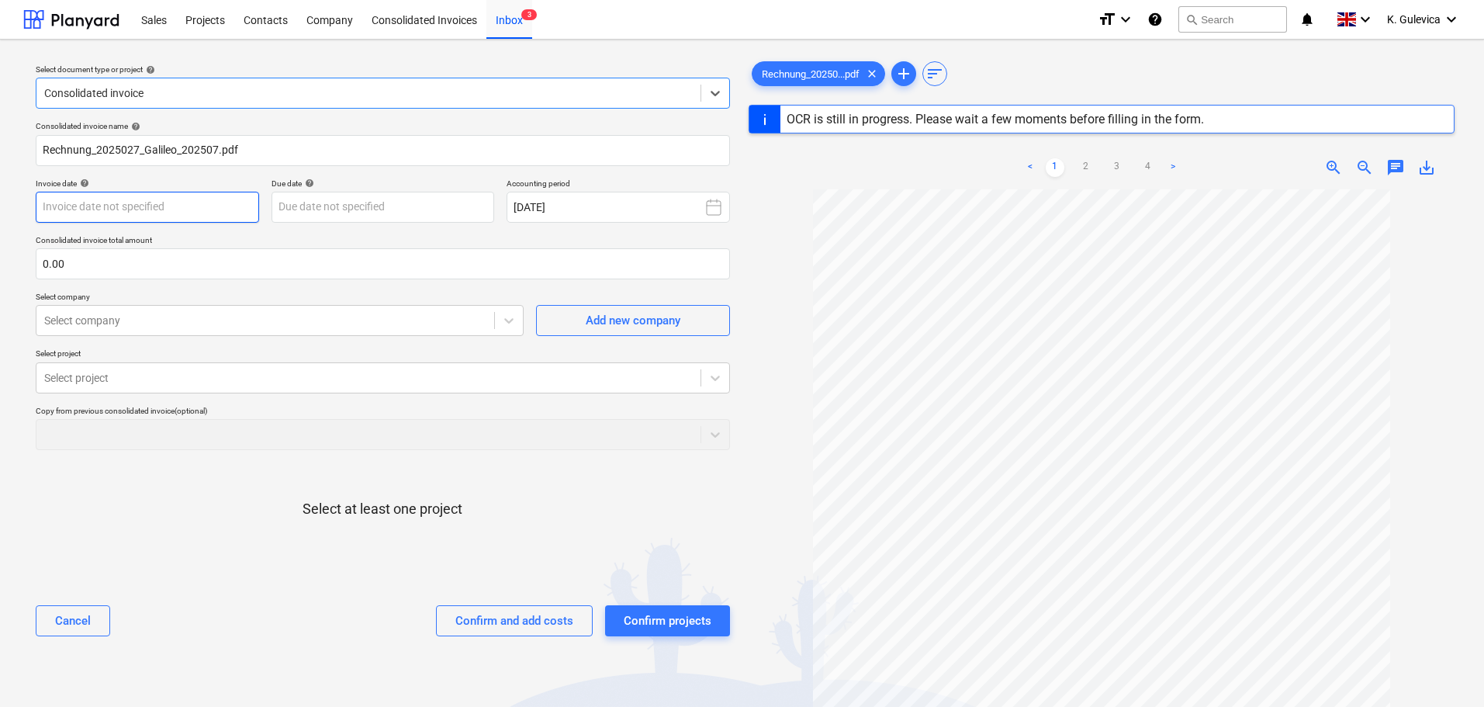
click at [155, 205] on body "Sales Projects Contacts Company Consolidated Invoices Inbox 3 format_size keybo…" at bounding box center [742, 353] width 1484 height 707
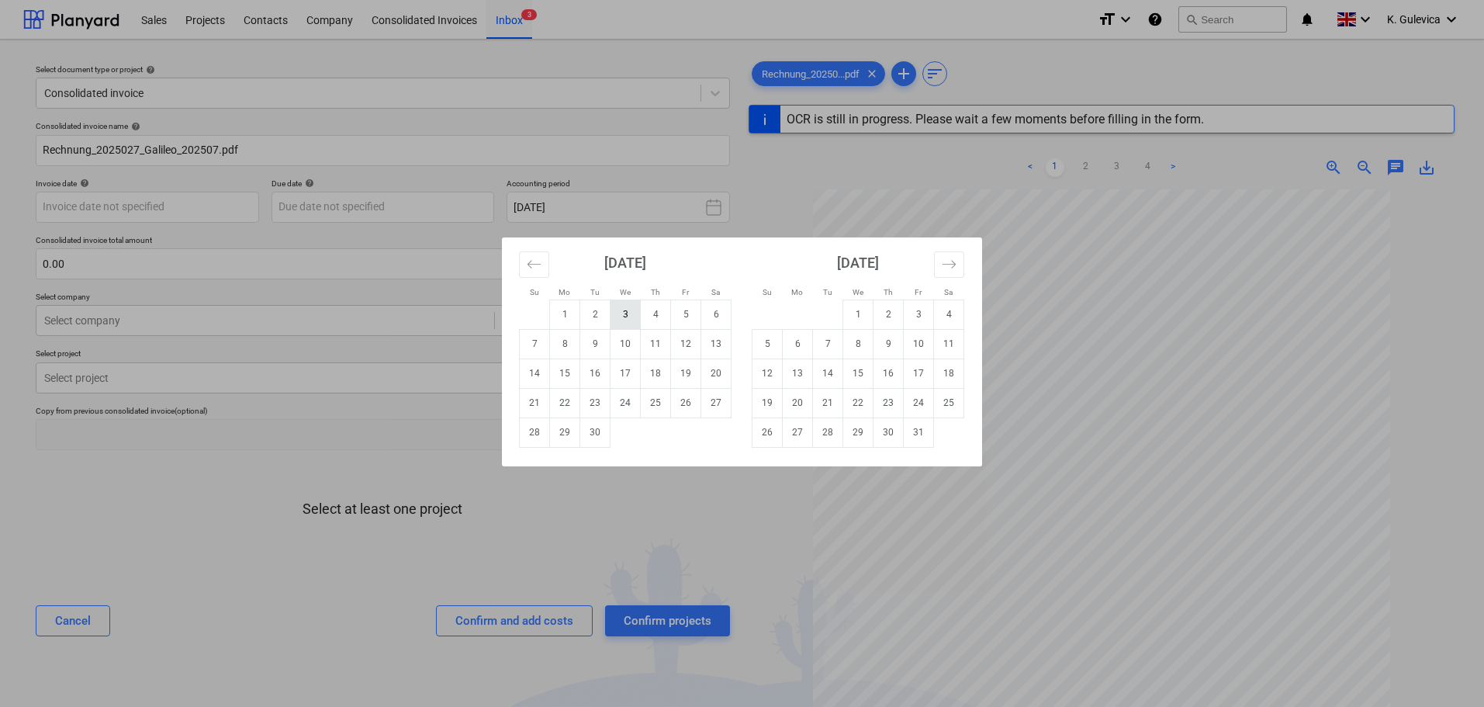
click at [621, 313] on td "3" at bounding box center [626, 314] width 30 height 29
type input "[DATE]"
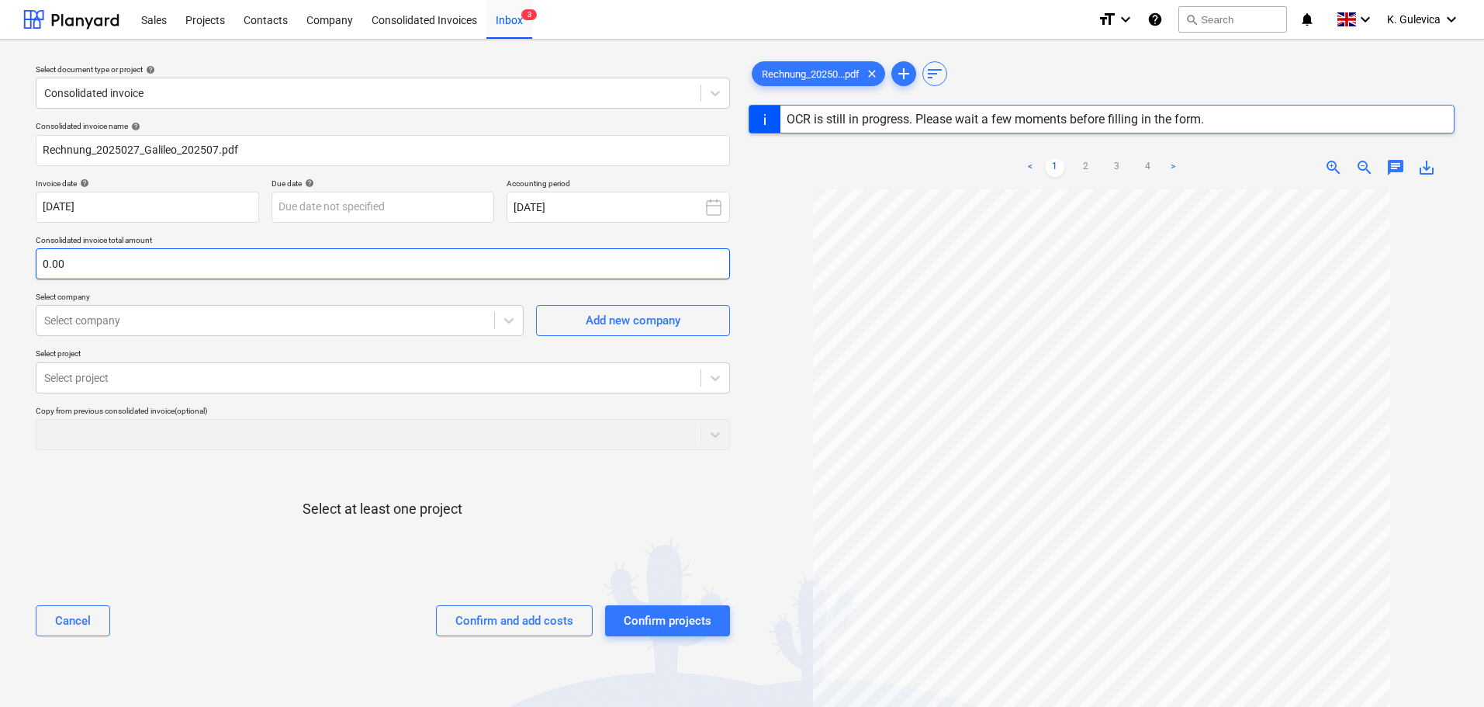
scroll to position [156, 0]
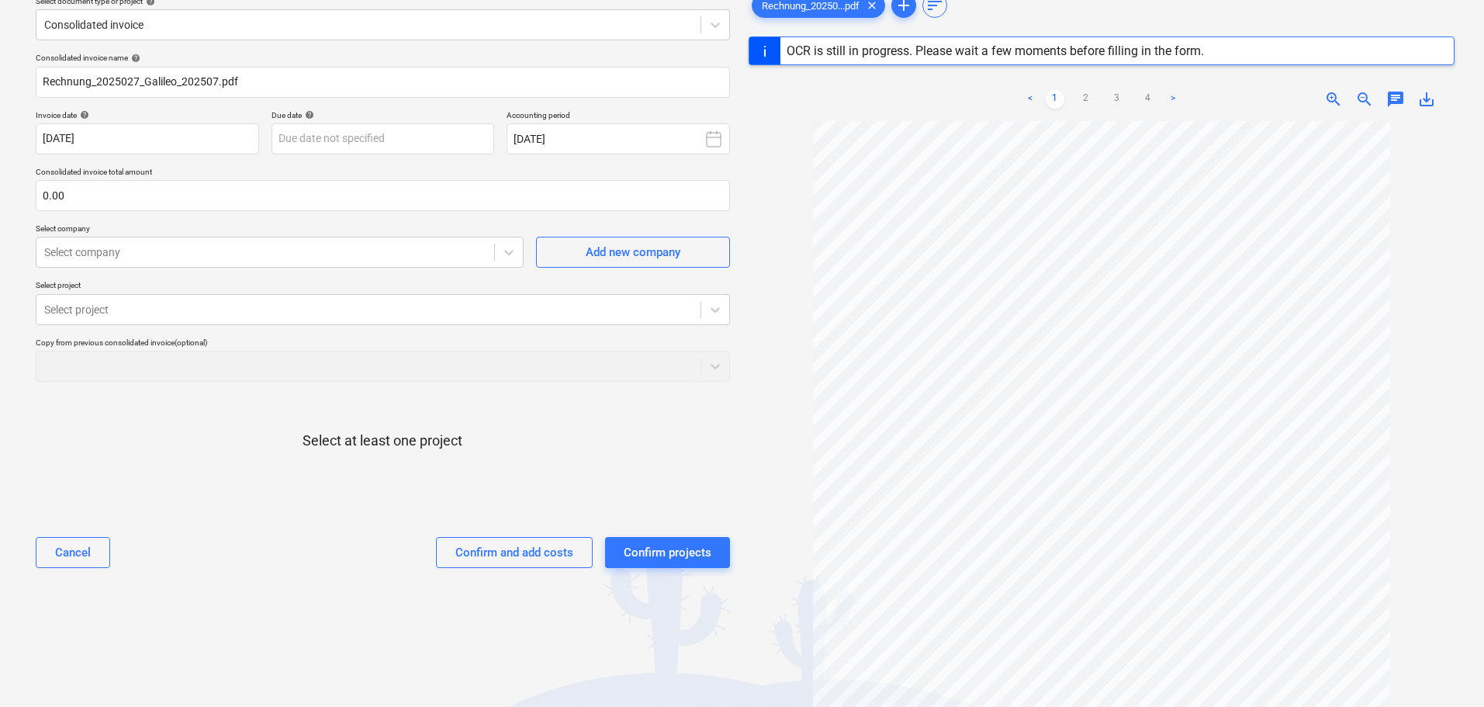
type input "2025"
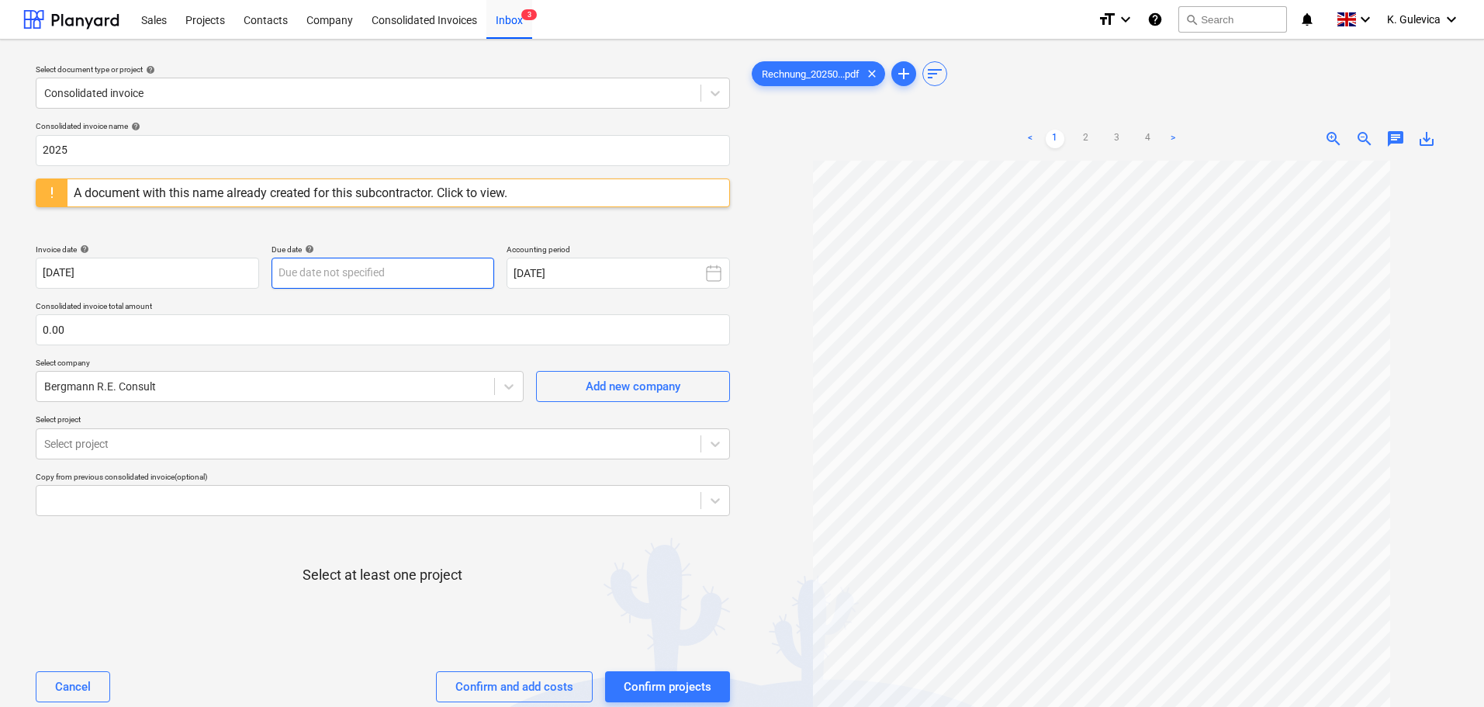
click at [355, 273] on body "Sales Projects Contacts Company Consolidated Invoices Inbox 3 format_size keybo…" at bounding box center [742, 353] width 1484 height 707
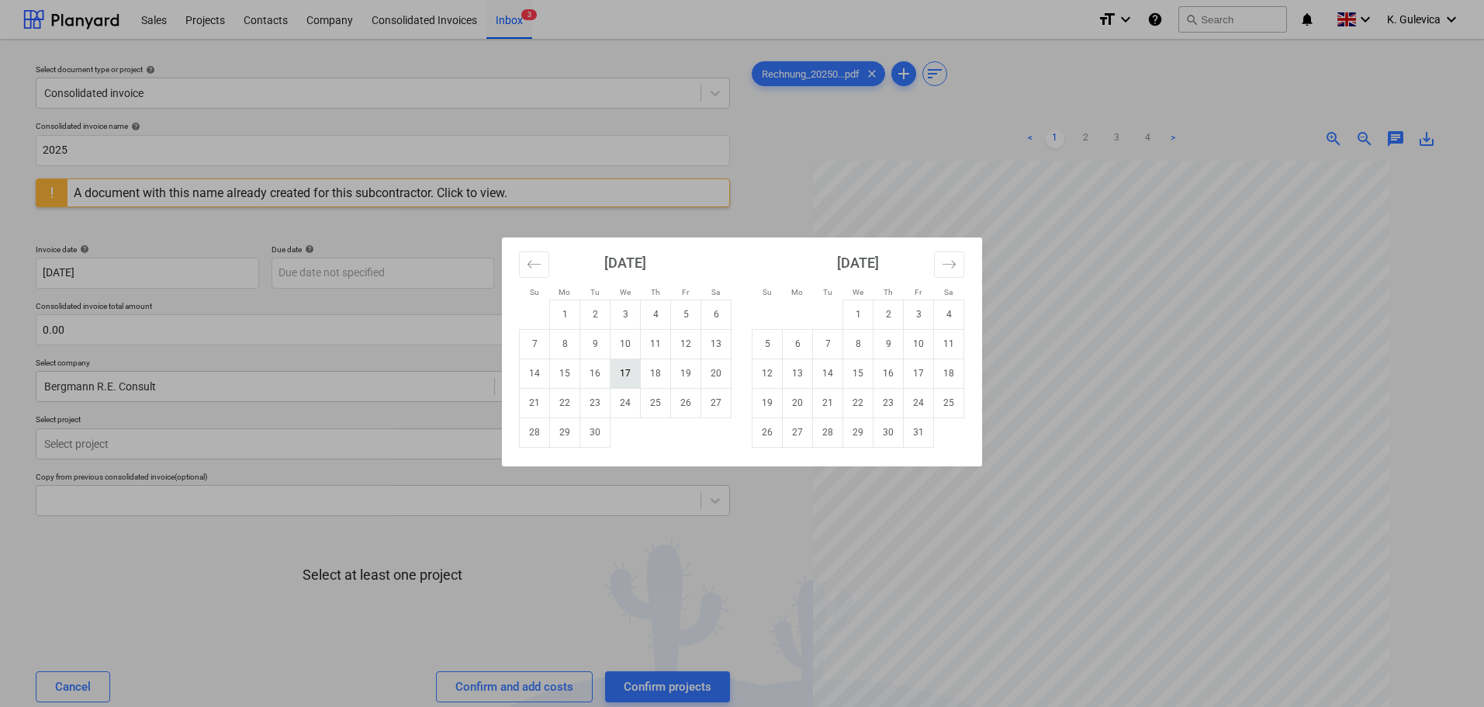
click at [634, 378] on td "17" at bounding box center [626, 373] width 30 height 29
type input "[DATE]"
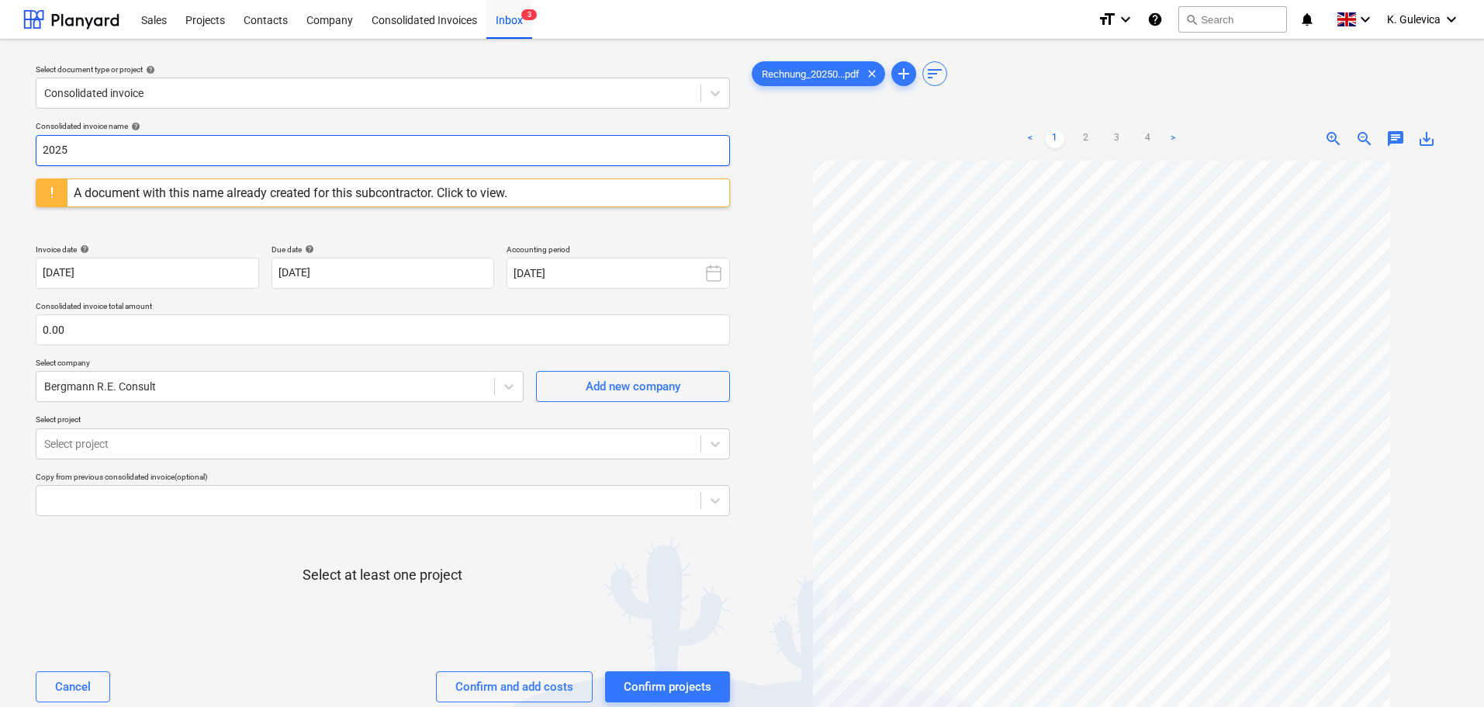
drag, startPoint x: 92, startPoint y: 152, endPoint x: 0, endPoint y: 151, distance: 91.6
click at [0, 151] on html "Sales Projects Contacts Company Consolidated Invoices Inbox 3 format_size keybo…" at bounding box center [742, 353] width 1484 height 707
paste input "-027"
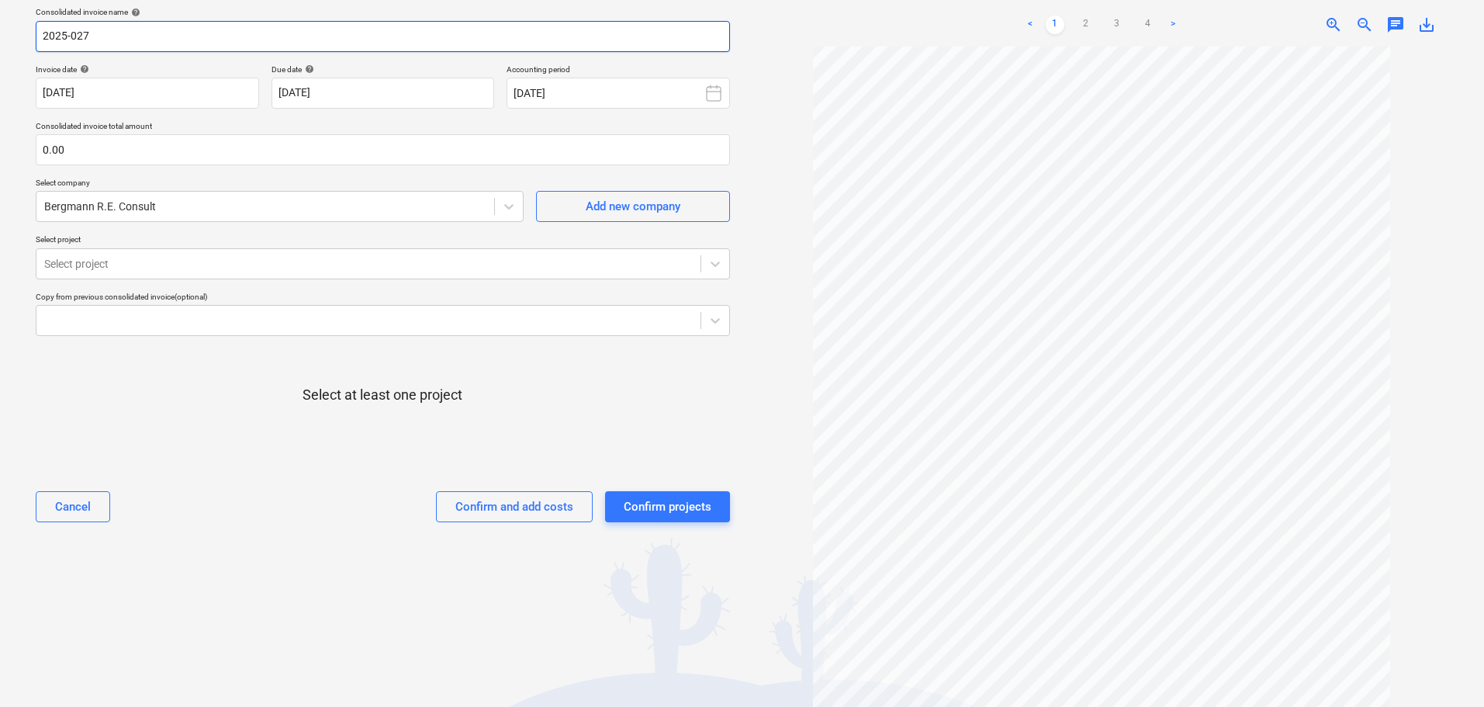
scroll to position [136, 0]
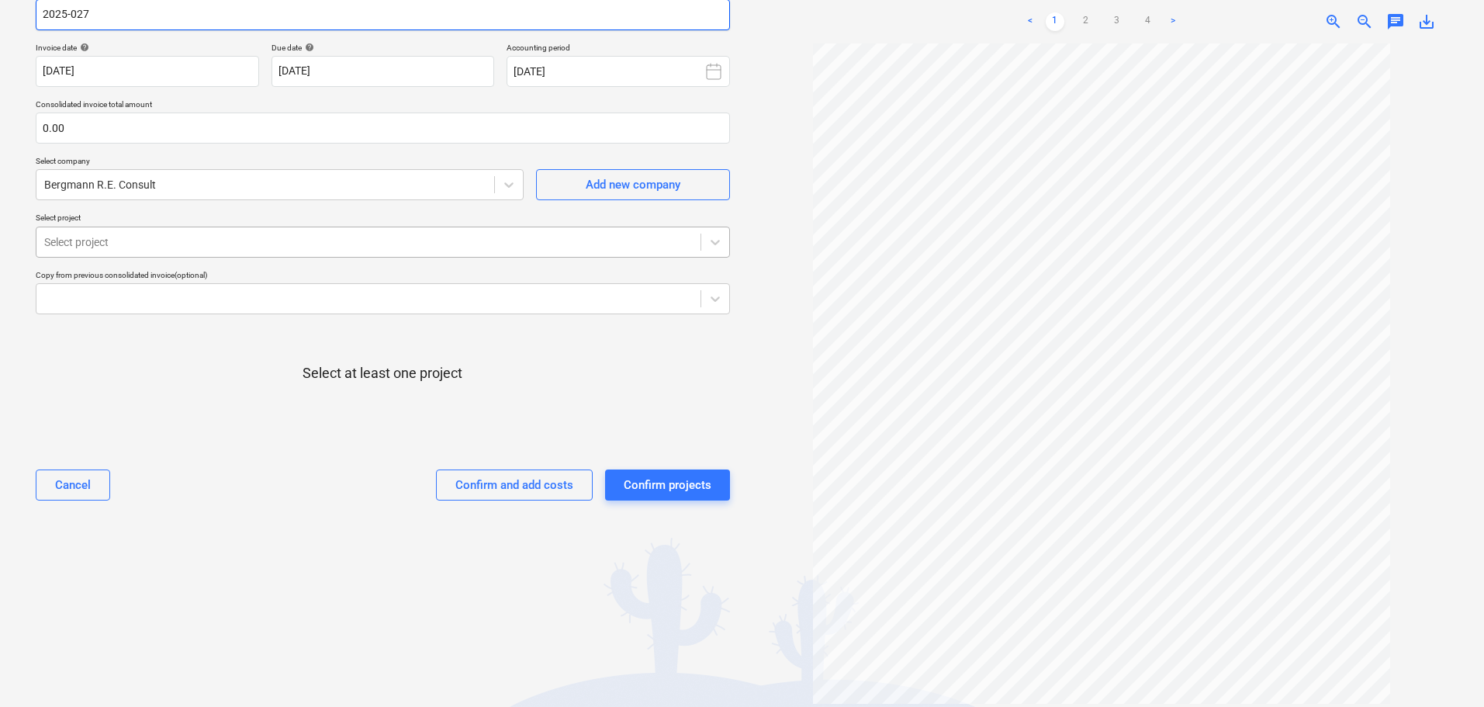
type input "2025-027"
click at [199, 239] on div at bounding box center [368, 242] width 649 height 16
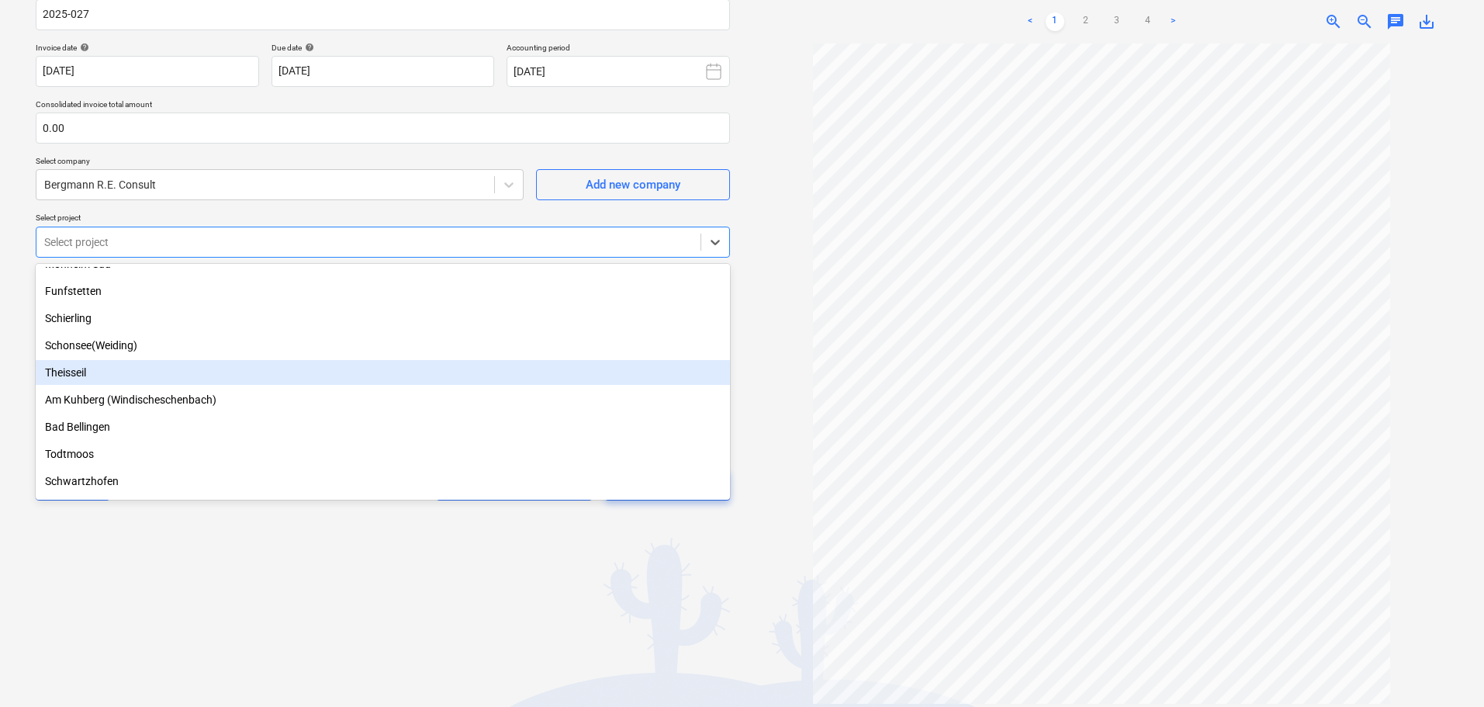
scroll to position [310, 0]
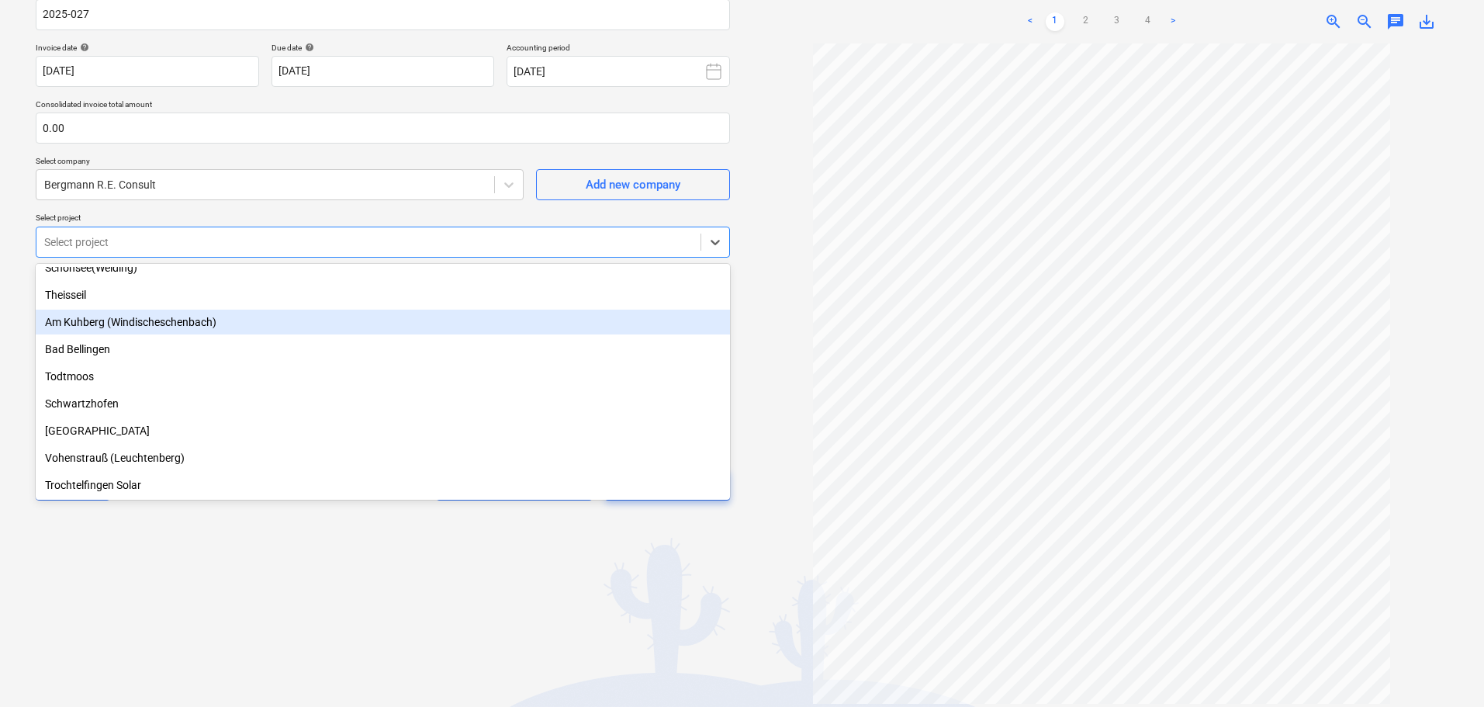
click at [130, 325] on div "Am Kuhberg (Windischeschenbach)" at bounding box center [383, 322] width 695 height 25
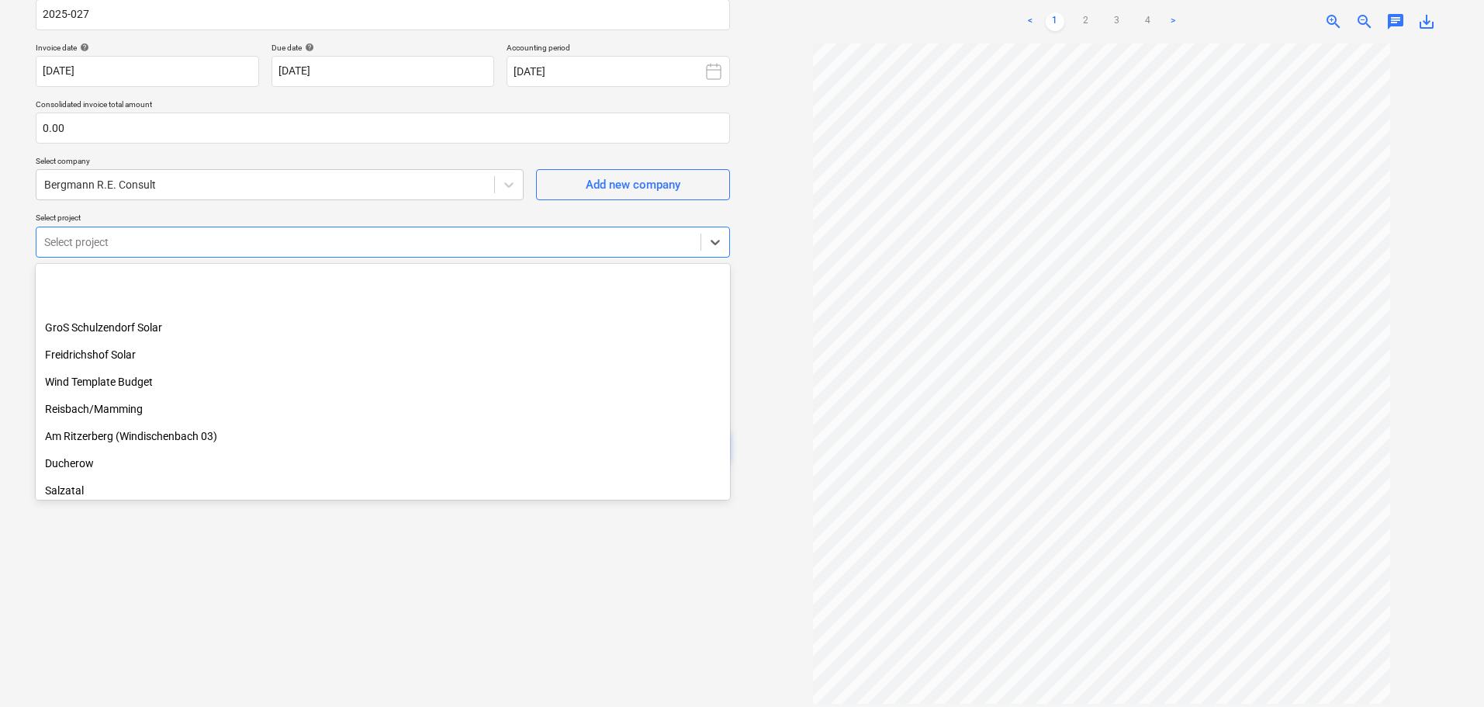
scroll to position [543, 0]
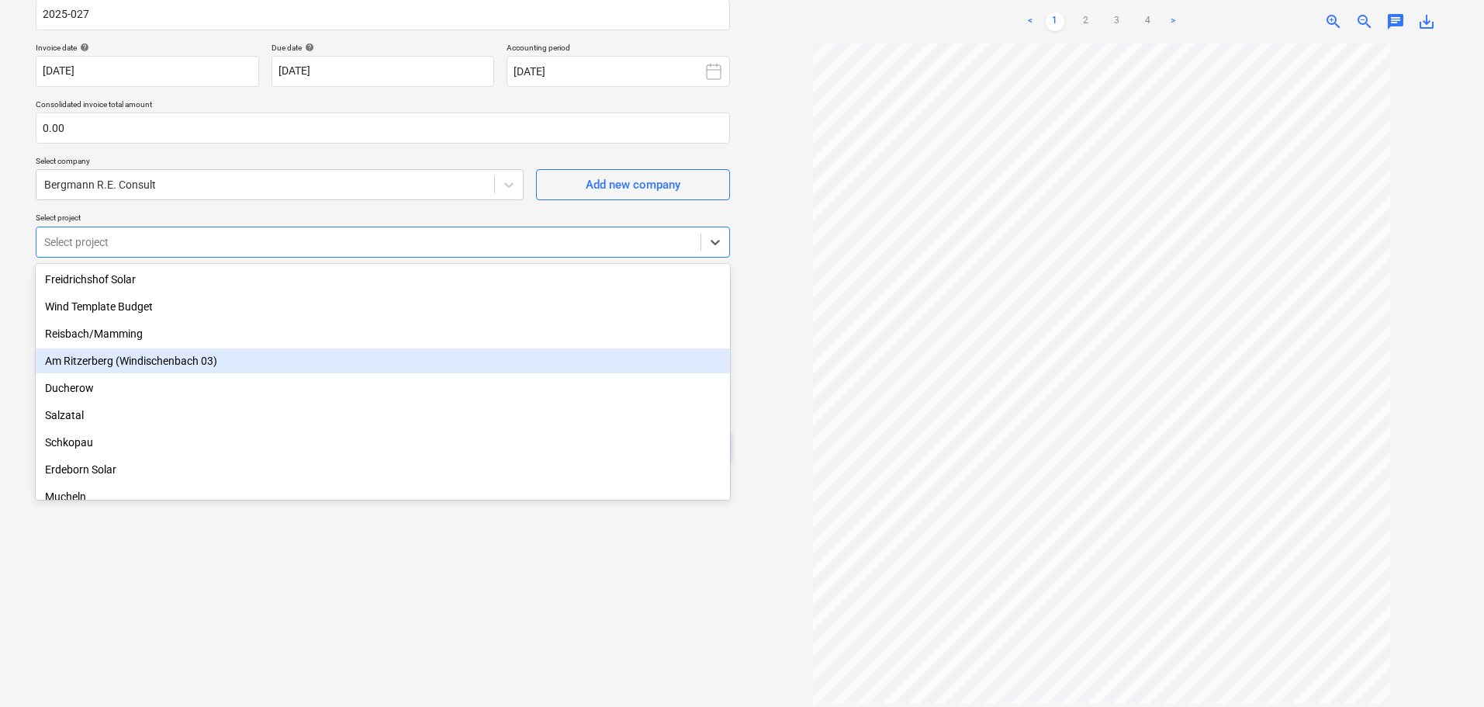
click at [152, 362] on div "Am Ritzerberg (Windischenbach 03)" at bounding box center [383, 360] width 695 height 25
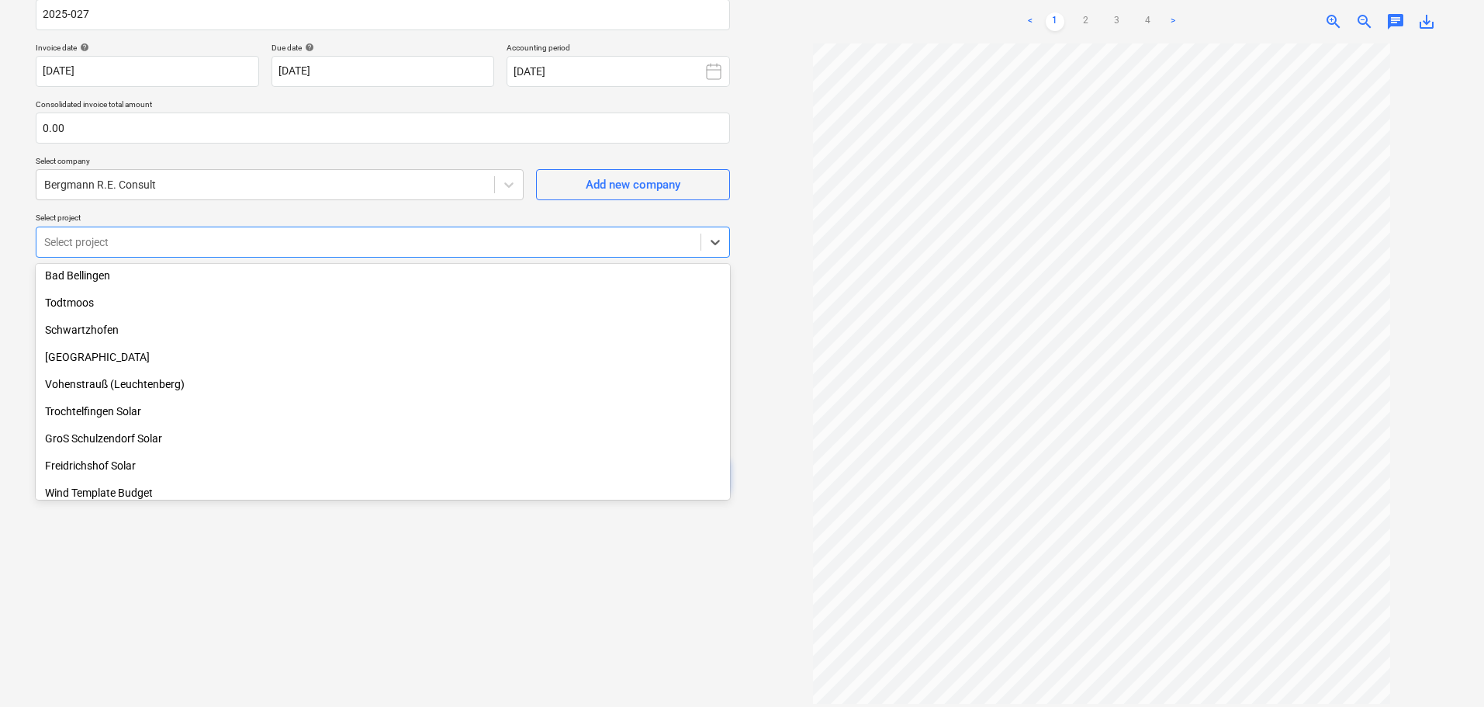
scroll to position [279, 0]
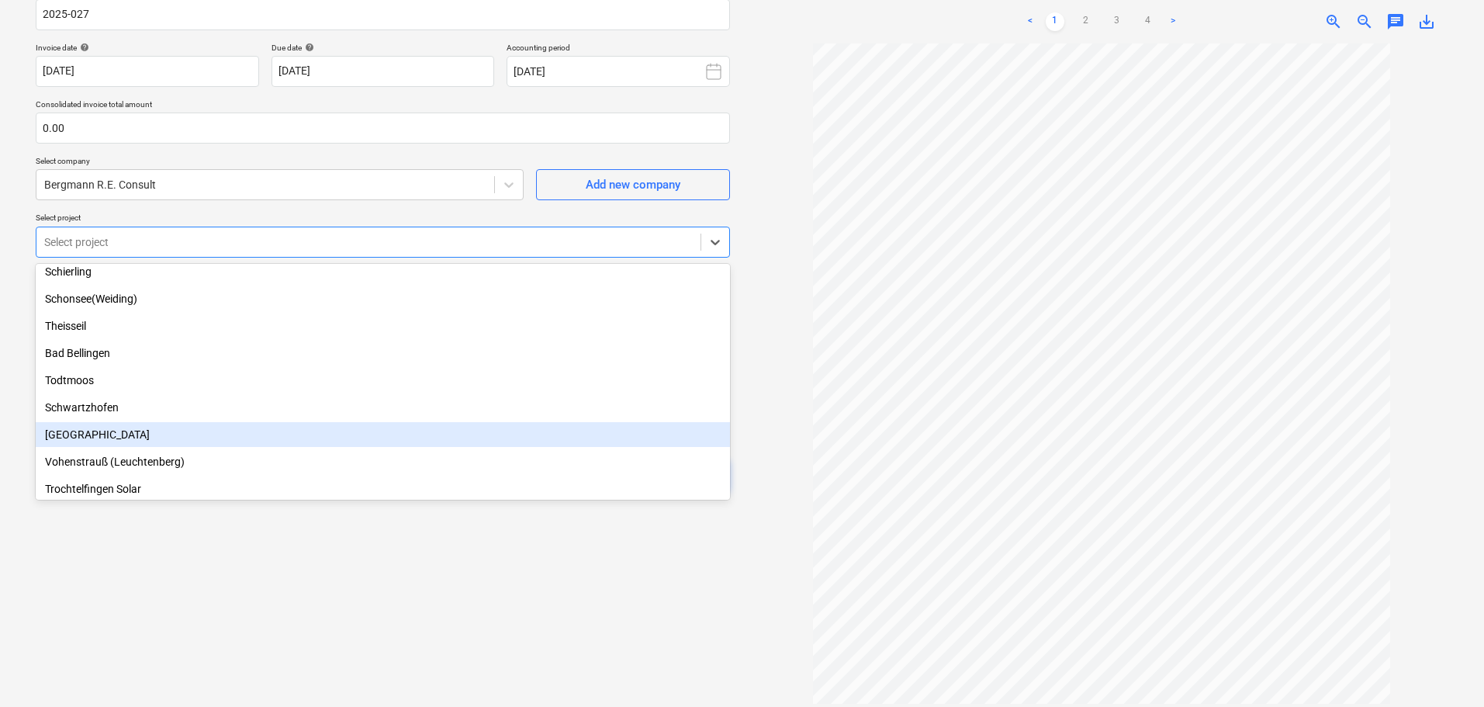
click at [75, 438] on div "[GEOGRAPHIC_DATA]" at bounding box center [383, 434] width 695 height 25
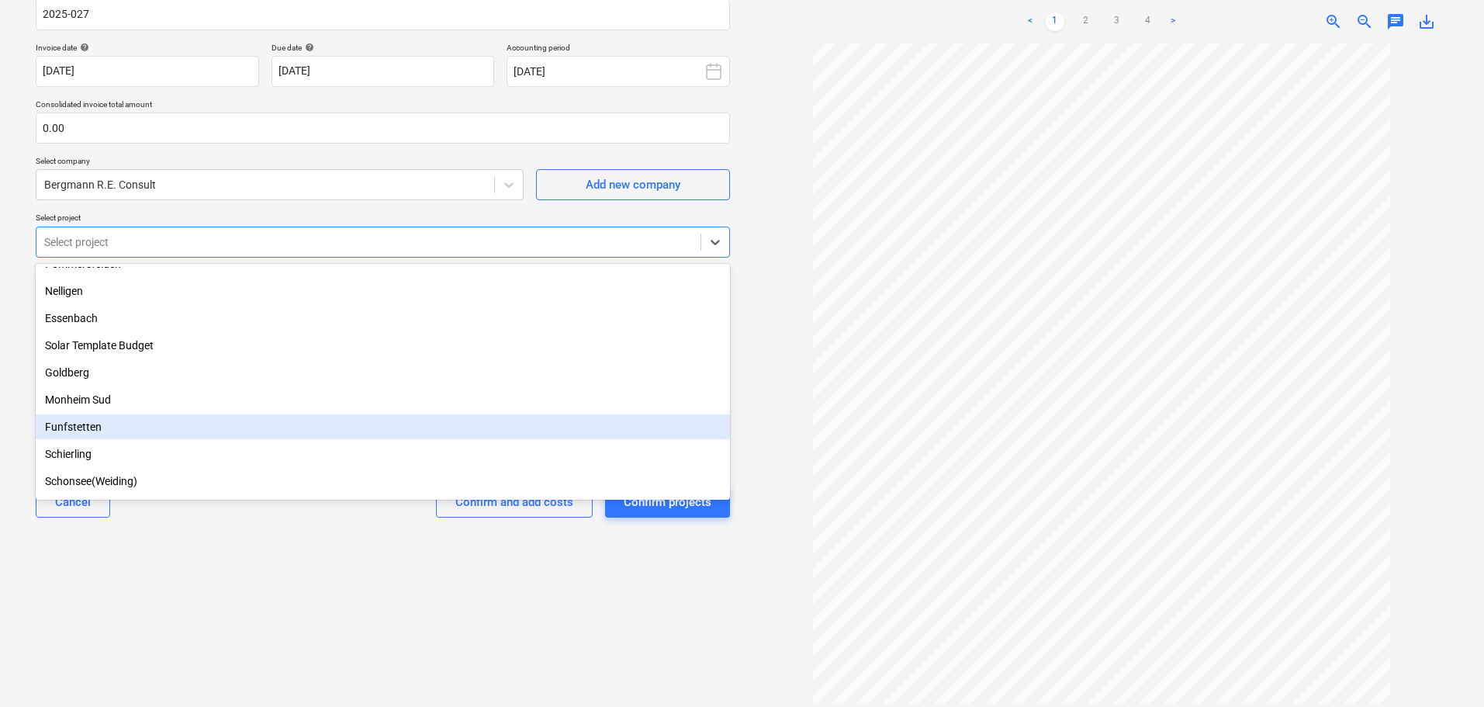
scroll to position [19, 0]
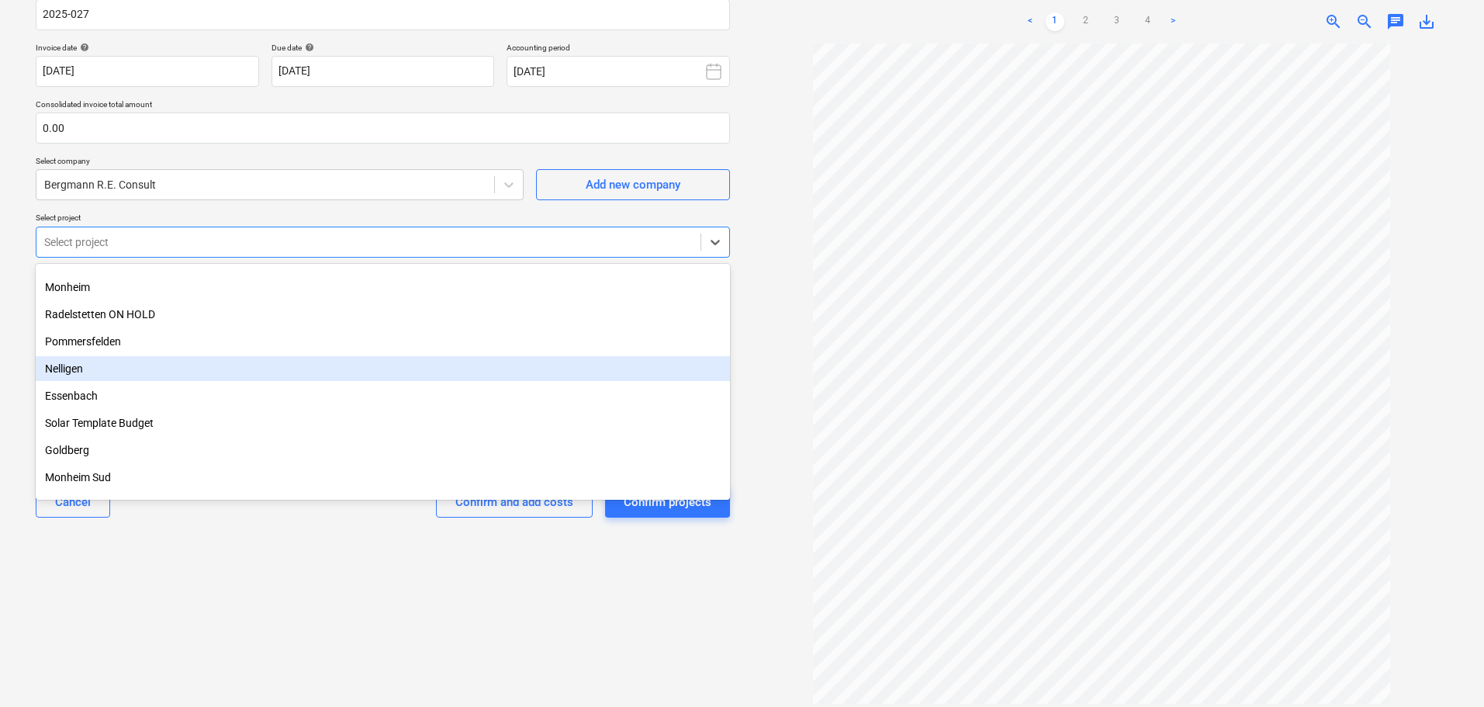
click at [83, 362] on div "Nelligen" at bounding box center [383, 368] width 695 height 25
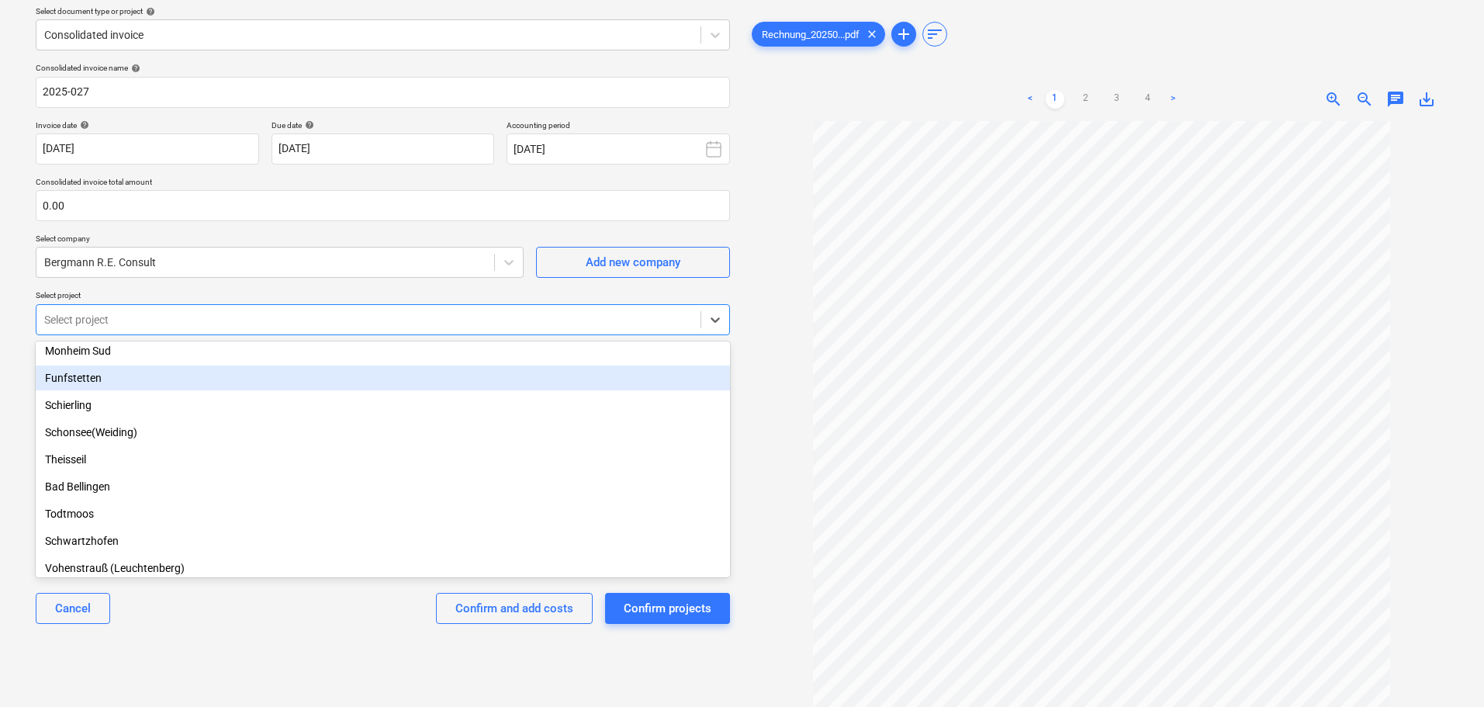
scroll to position [233, 0]
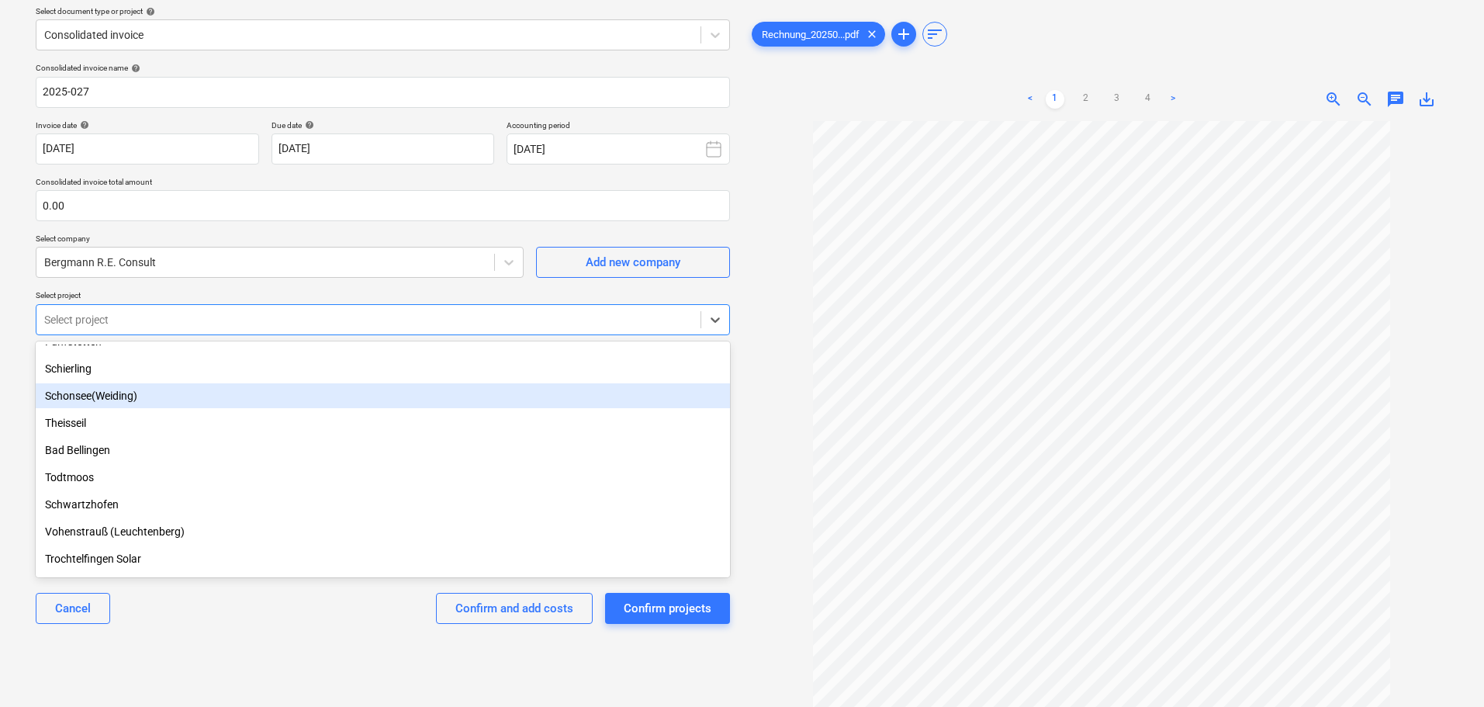
click at [147, 389] on div "Schonsee(Weiding)" at bounding box center [383, 395] width 695 height 25
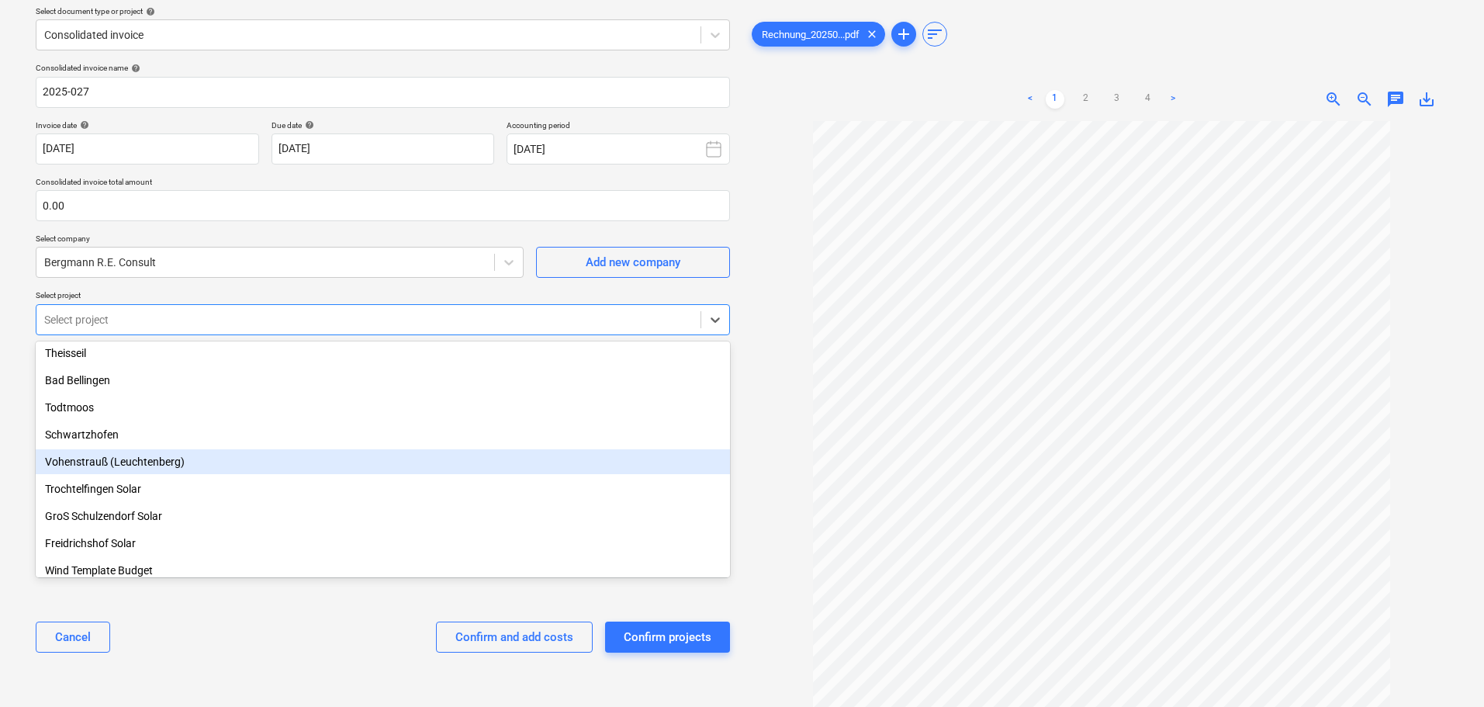
scroll to position [198, 0]
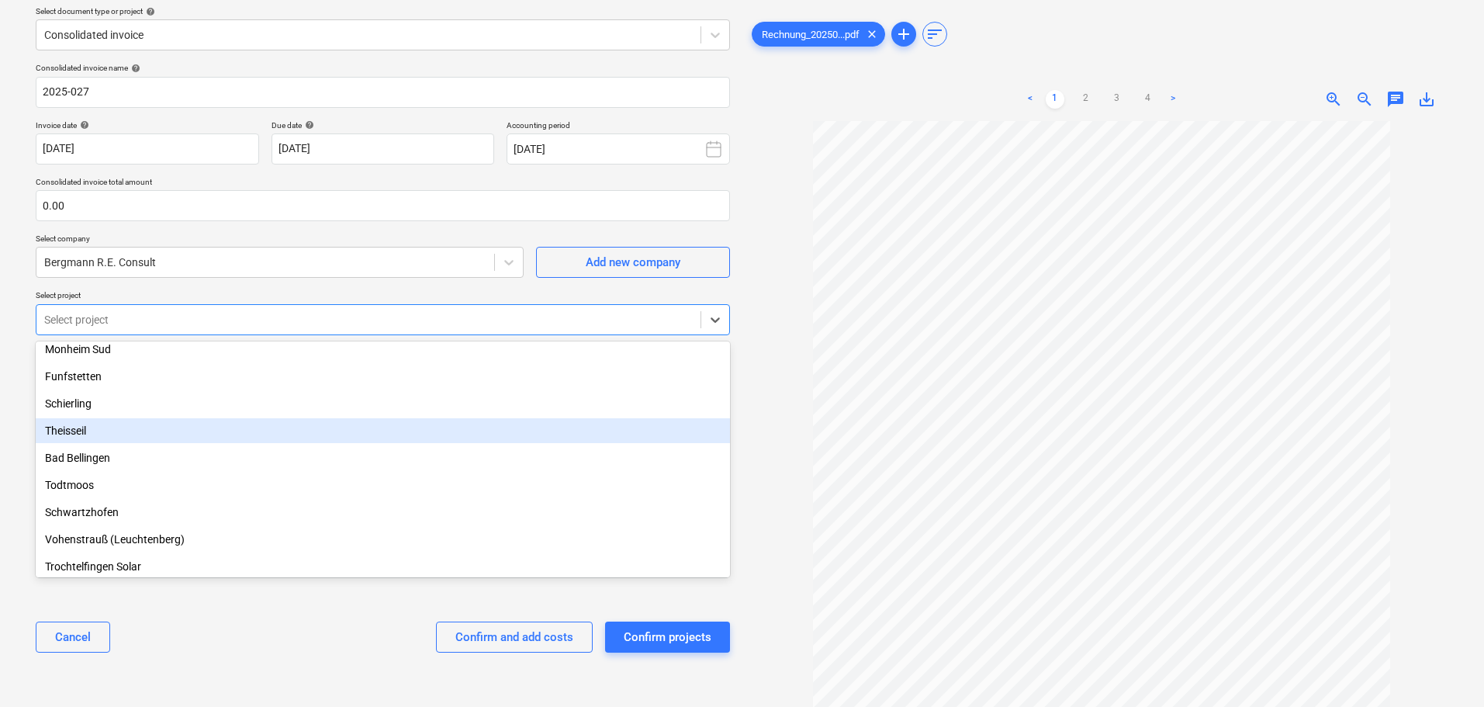
click at [98, 437] on div "Theisseil" at bounding box center [383, 430] width 695 height 25
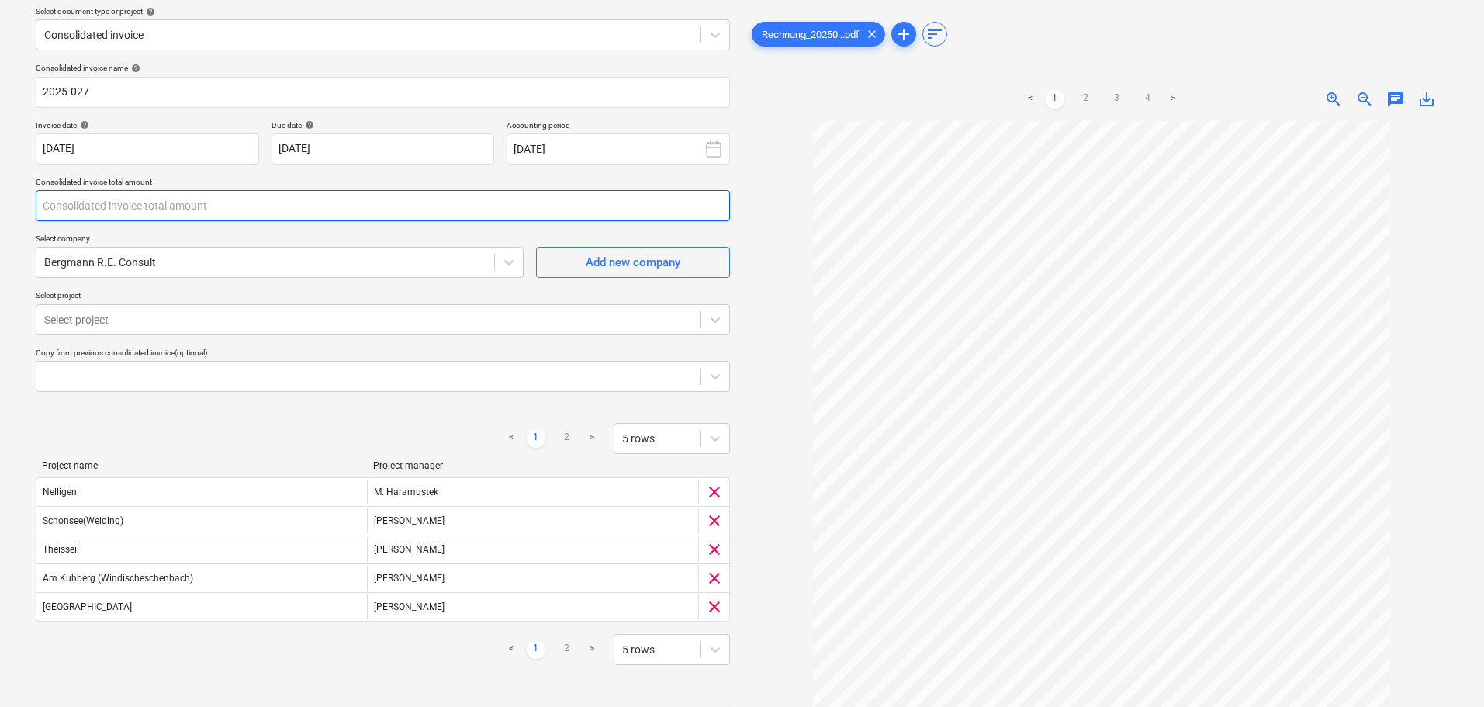
click at [88, 196] on input "text" at bounding box center [383, 205] width 695 height 31
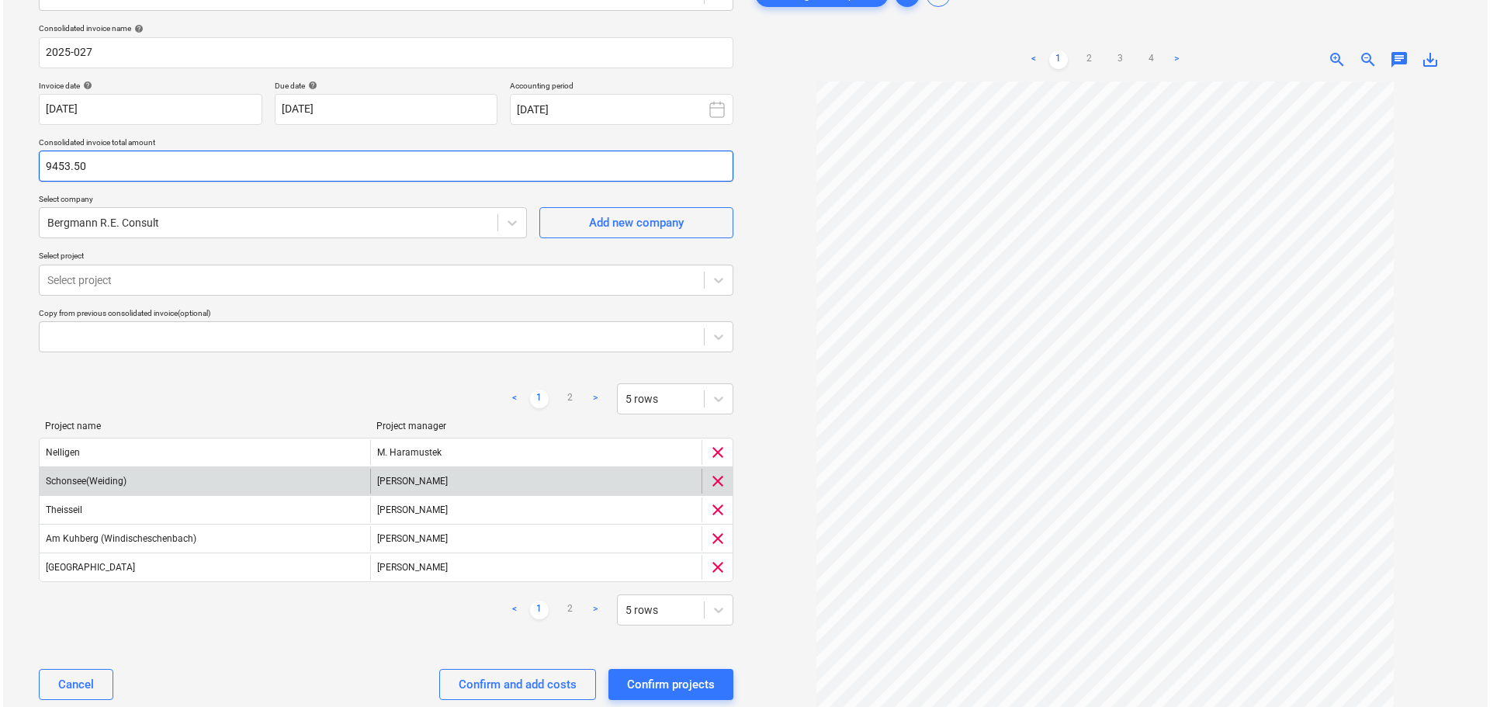
scroll to position [136, 0]
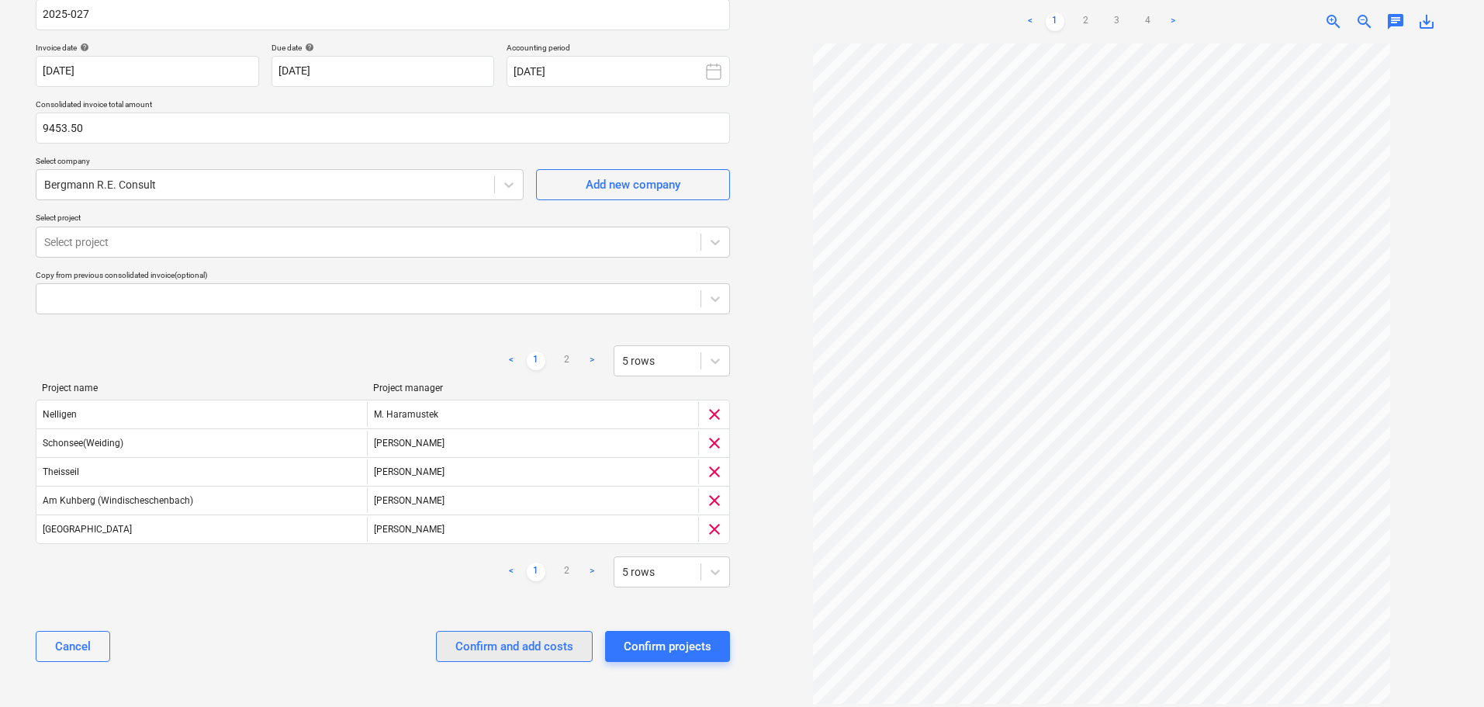
type input "9,453.50"
click at [526, 647] on div "Confirm and add costs" at bounding box center [515, 646] width 118 height 20
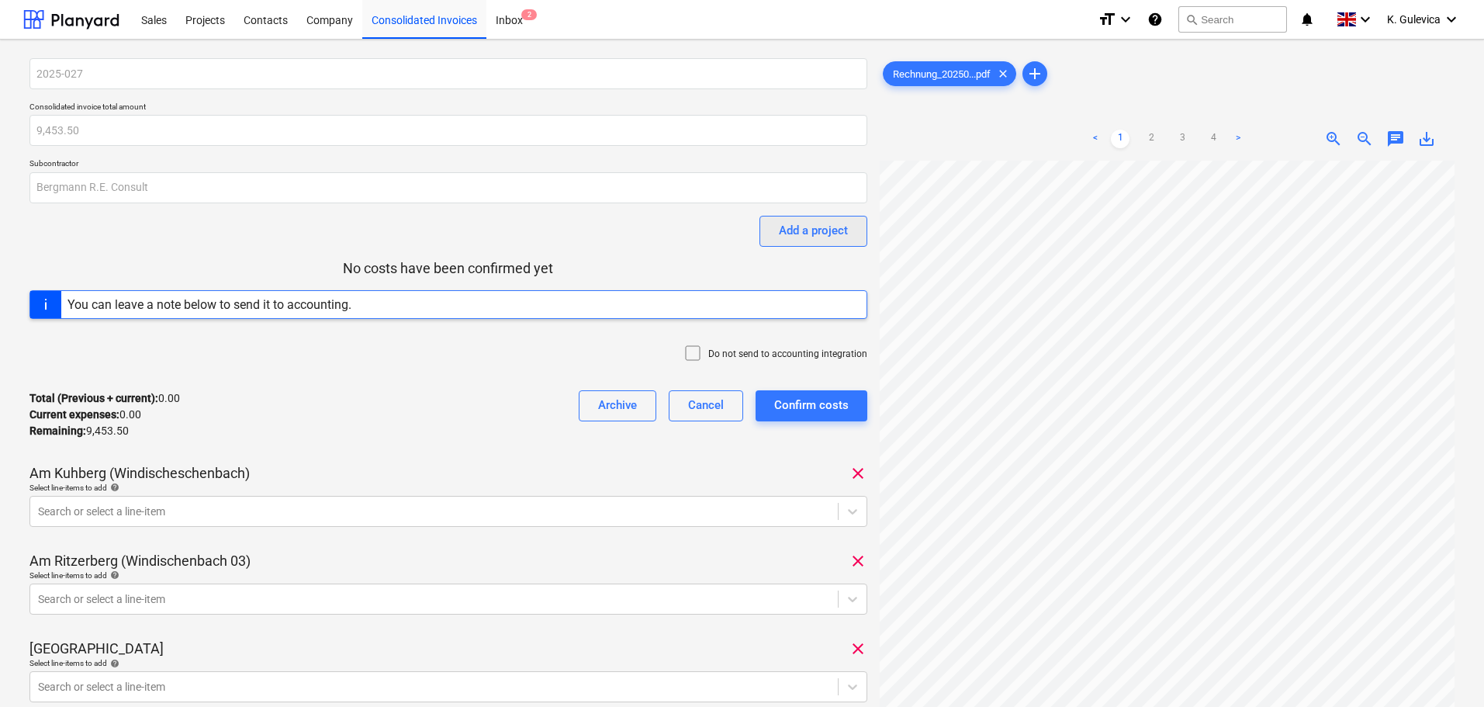
click at [833, 226] on div "Add a project" at bounding box center [813, 230] width 69 height 20
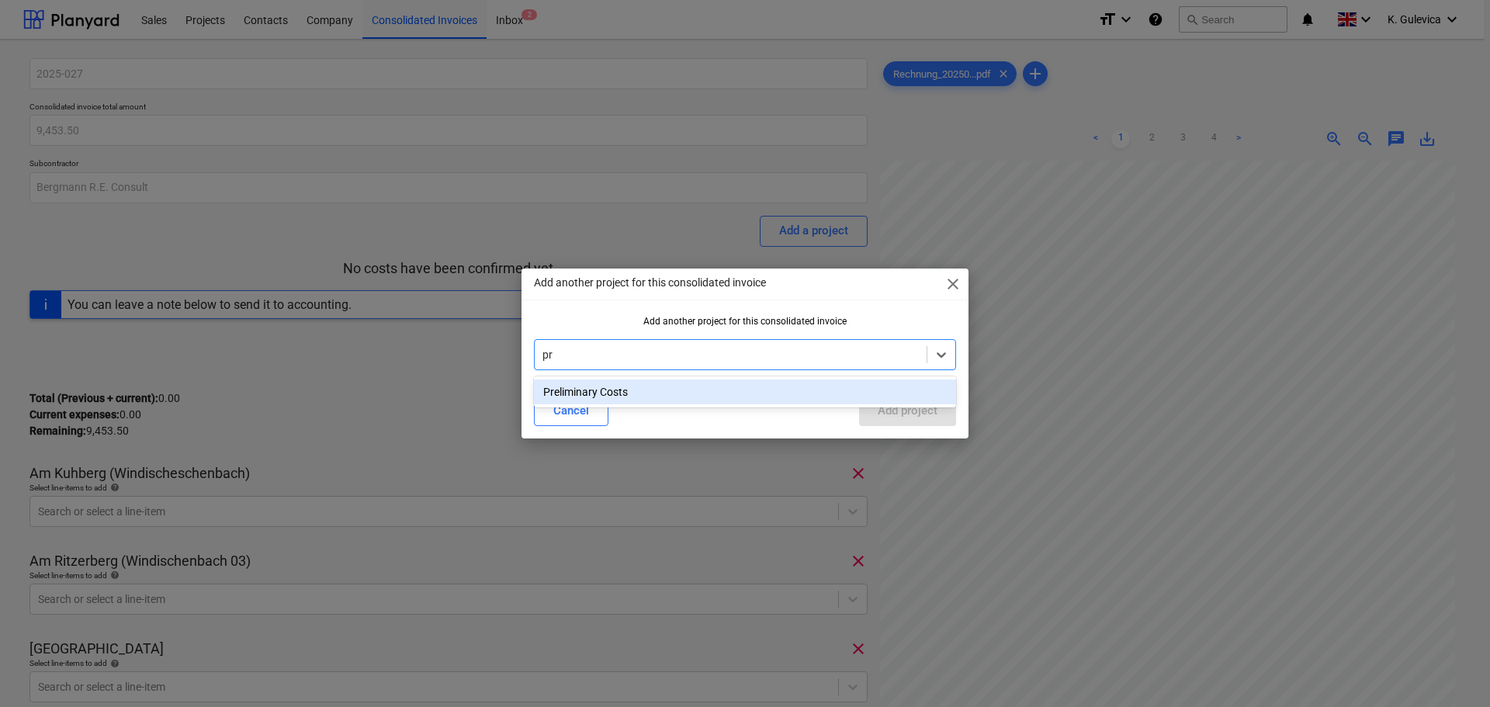
type input "pre"
click at [669, 392] on div "Preliminary Costs" at bounding box center [745, 391] width 422 height 25
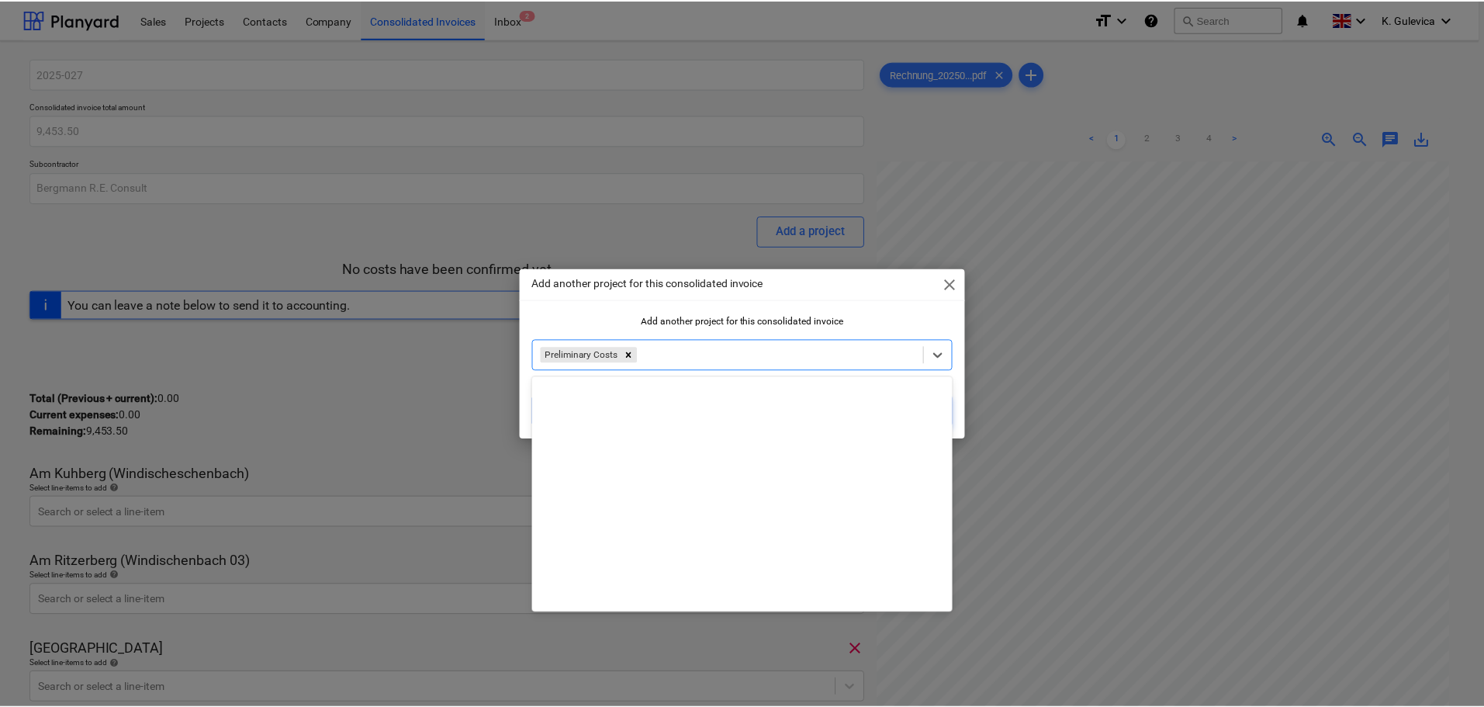
scroll to position [609, 0]
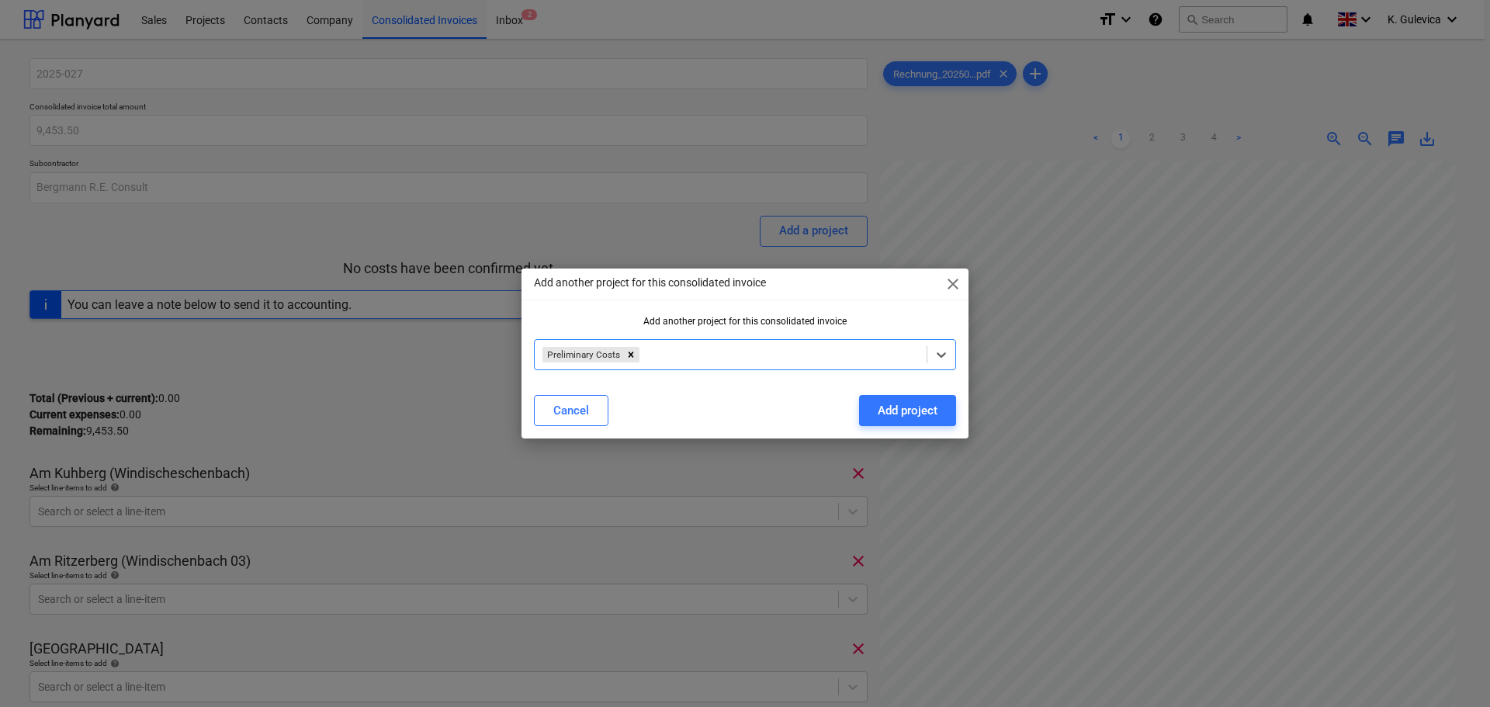
click at [702, 347] on div at bounding box center [781, 355] width 276 height 16
click at [893, 411] on div "Add project" at bounding box center [908, 410] width 60 height 20
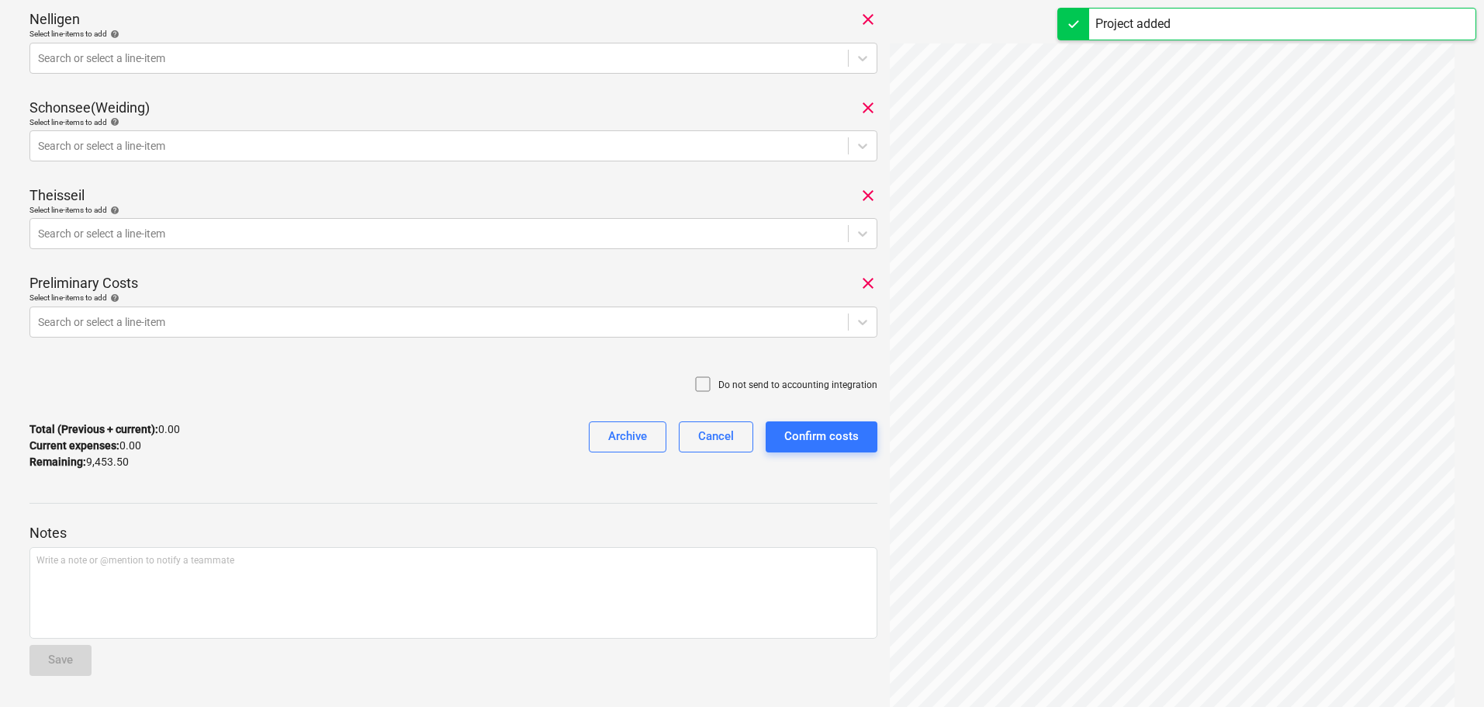
scroll to position [96, 0]
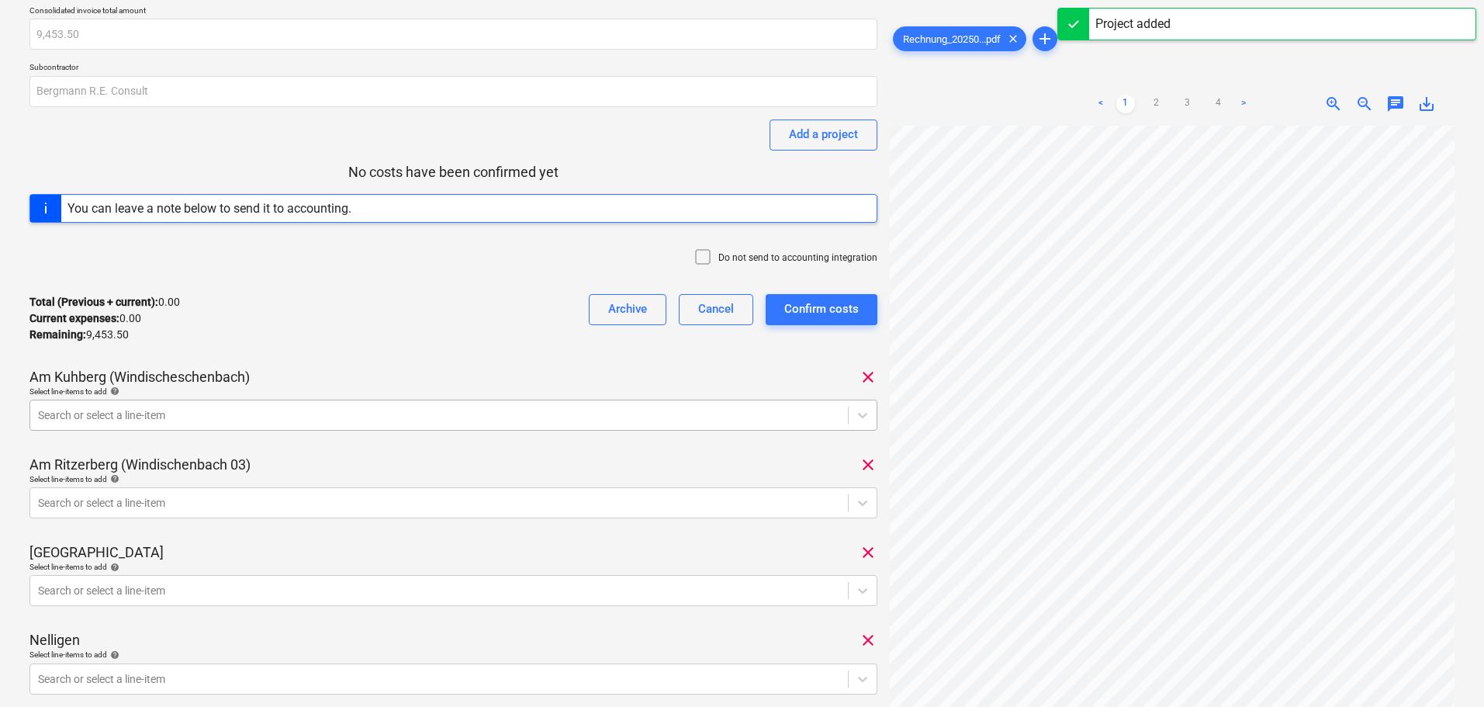
click at [283, 407] on div at bounding box center [439, 415] width 802 height 16
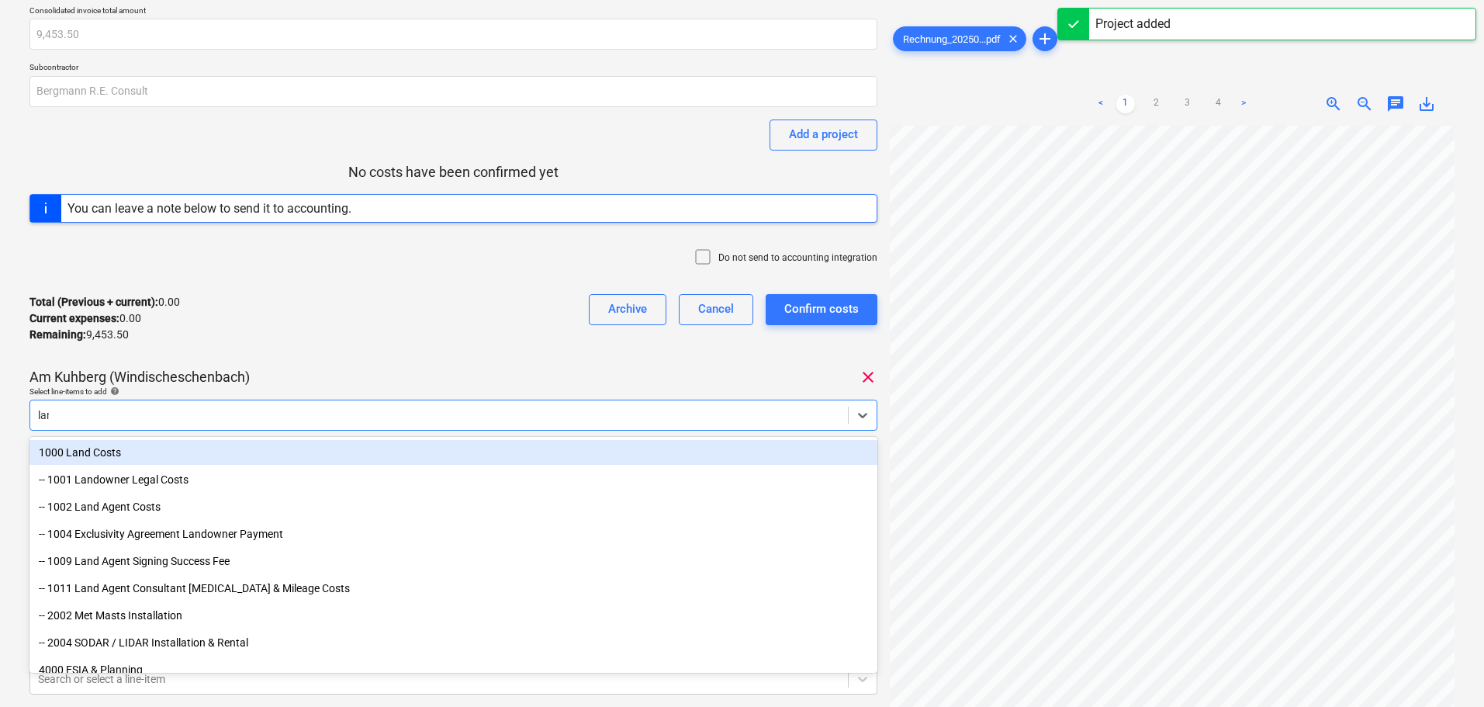
type input "land"
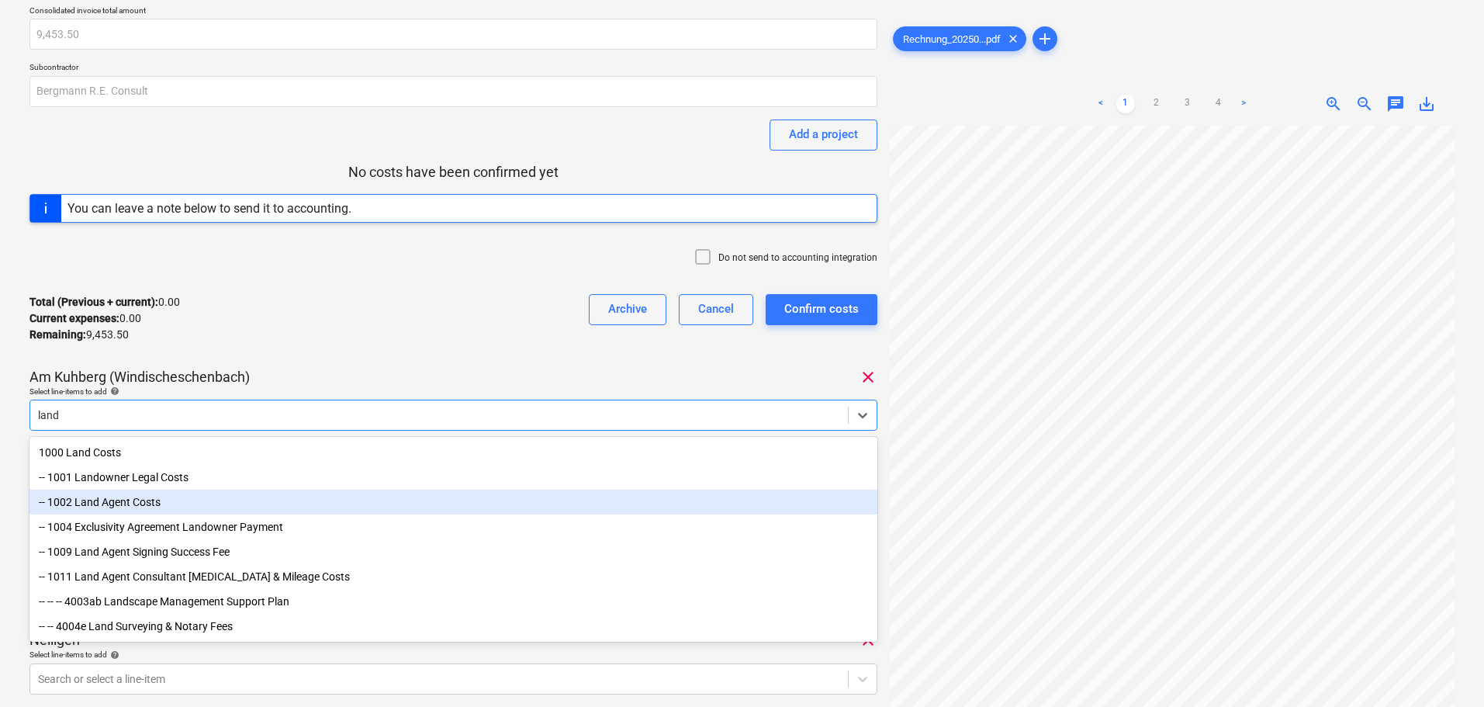
click at [151, 502] on div "-- 1002 Land Agent Costs" at bounding box center [453, 502] width 848 height 25
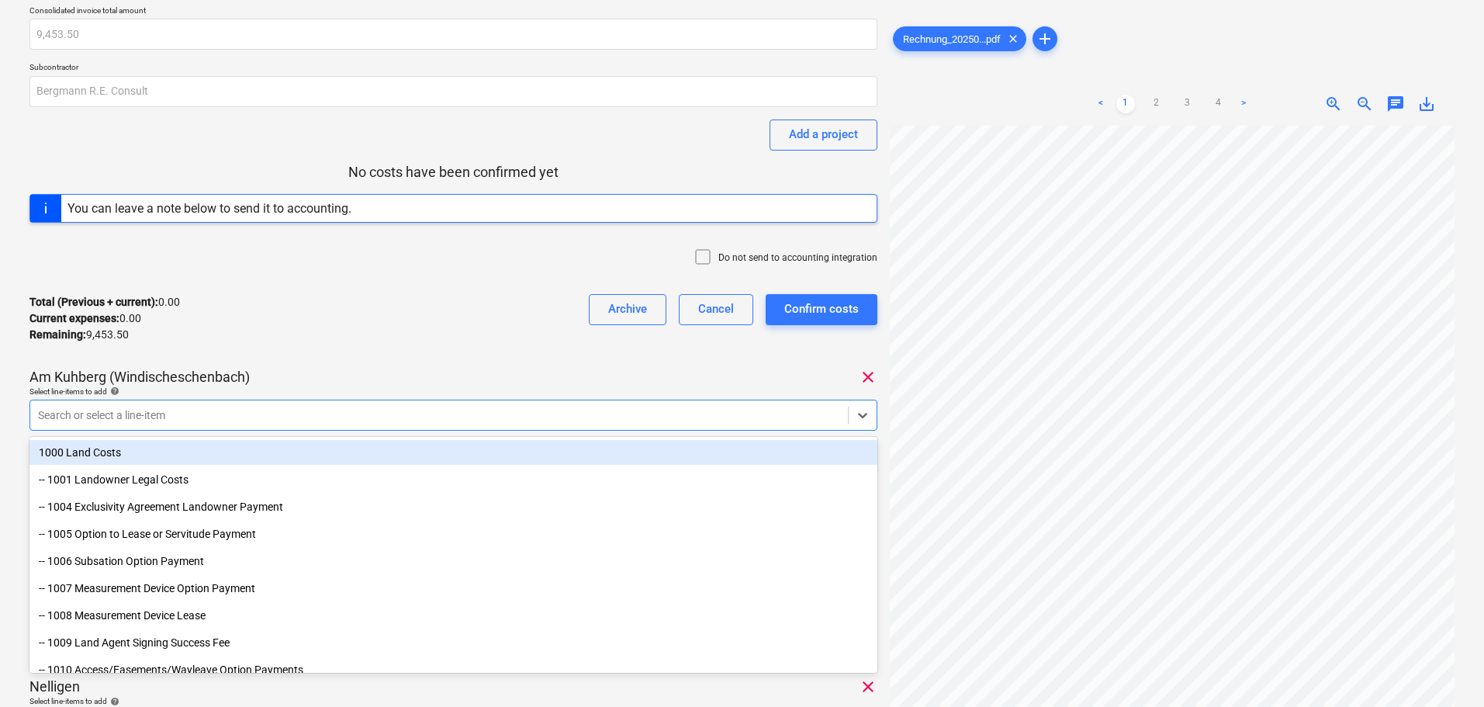
click at [365, 369] on div "Am Kuhberg (Windischeschenbach) clear" at bounding box center [453, 377] width 848 height 19
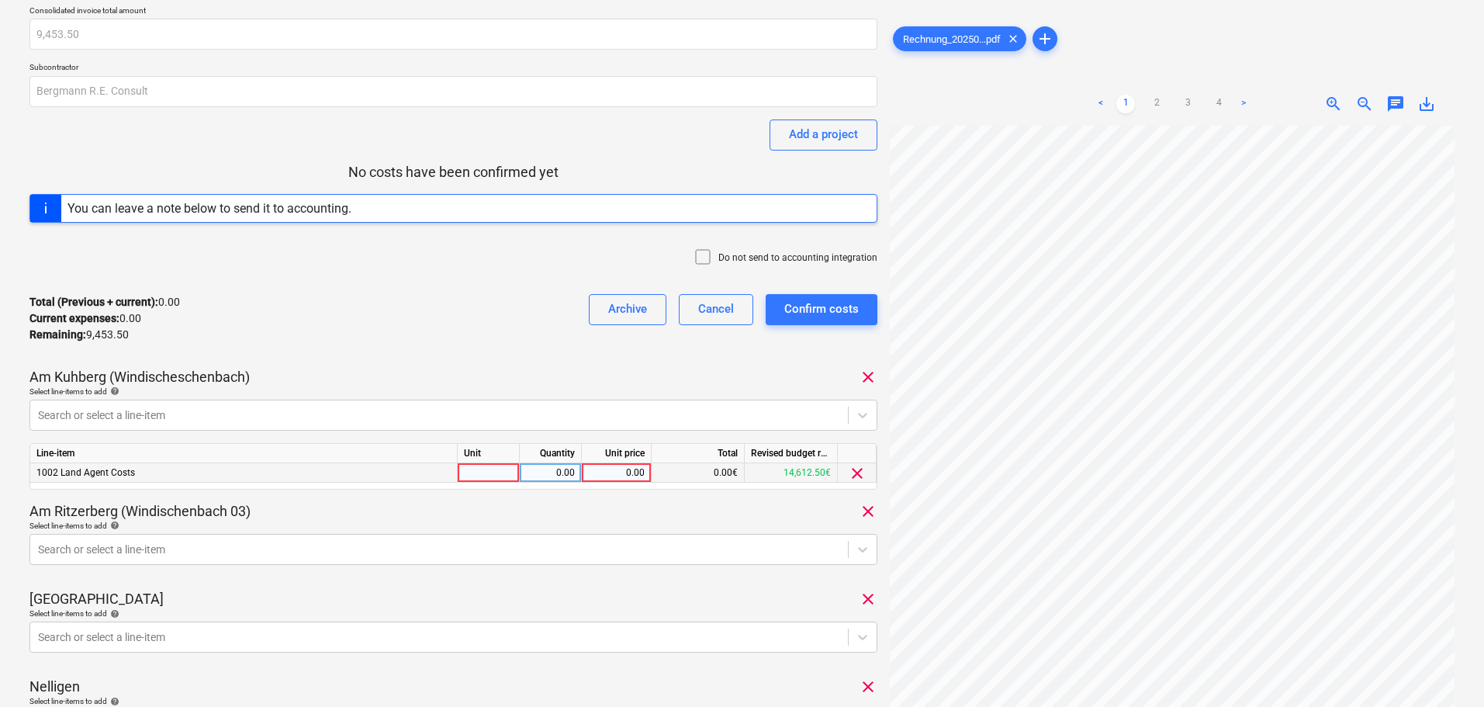
click at [610, 474] on div "0.00" at bounding box center [616, 472] width 57 height 19
type input "1793.75"
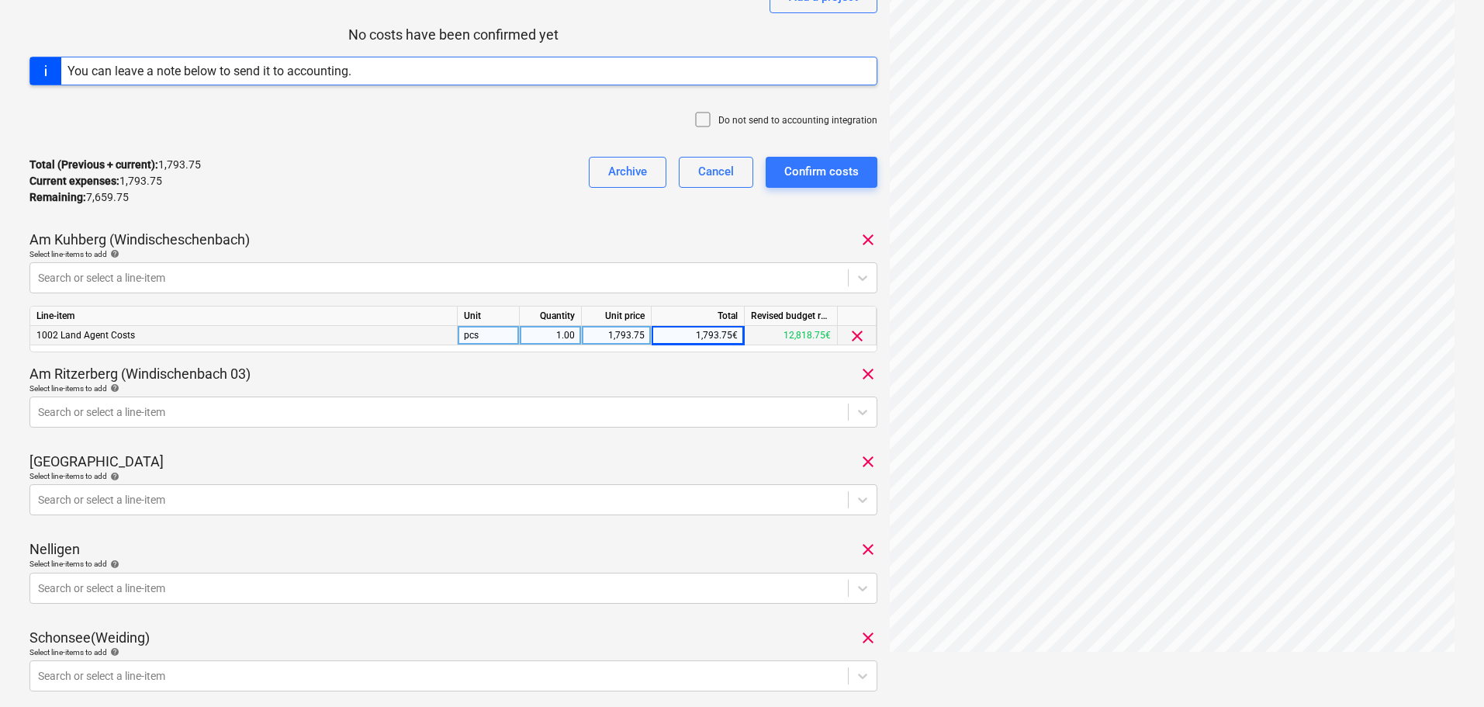
scroll to position [251, 0]
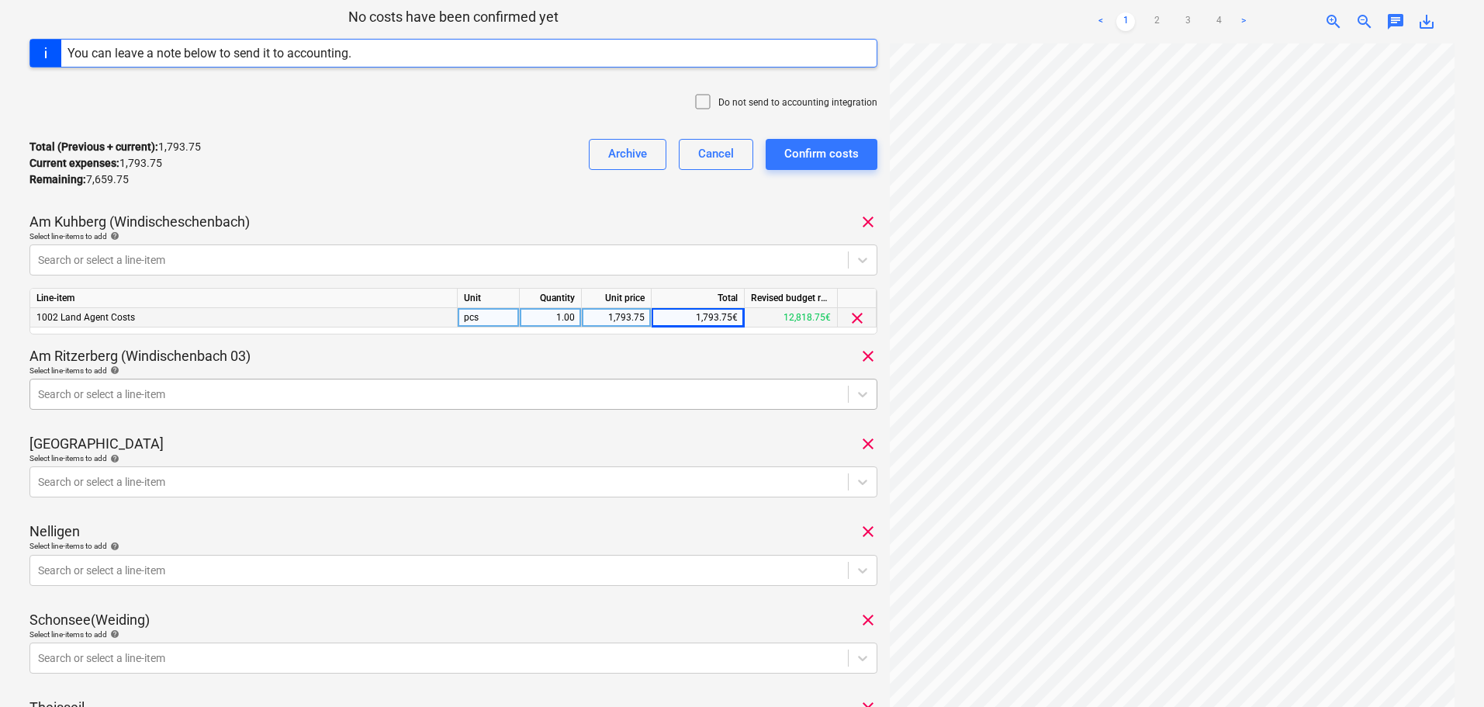
click at [255, 390] on div at bounding box center [439, 394] width 802 height 16
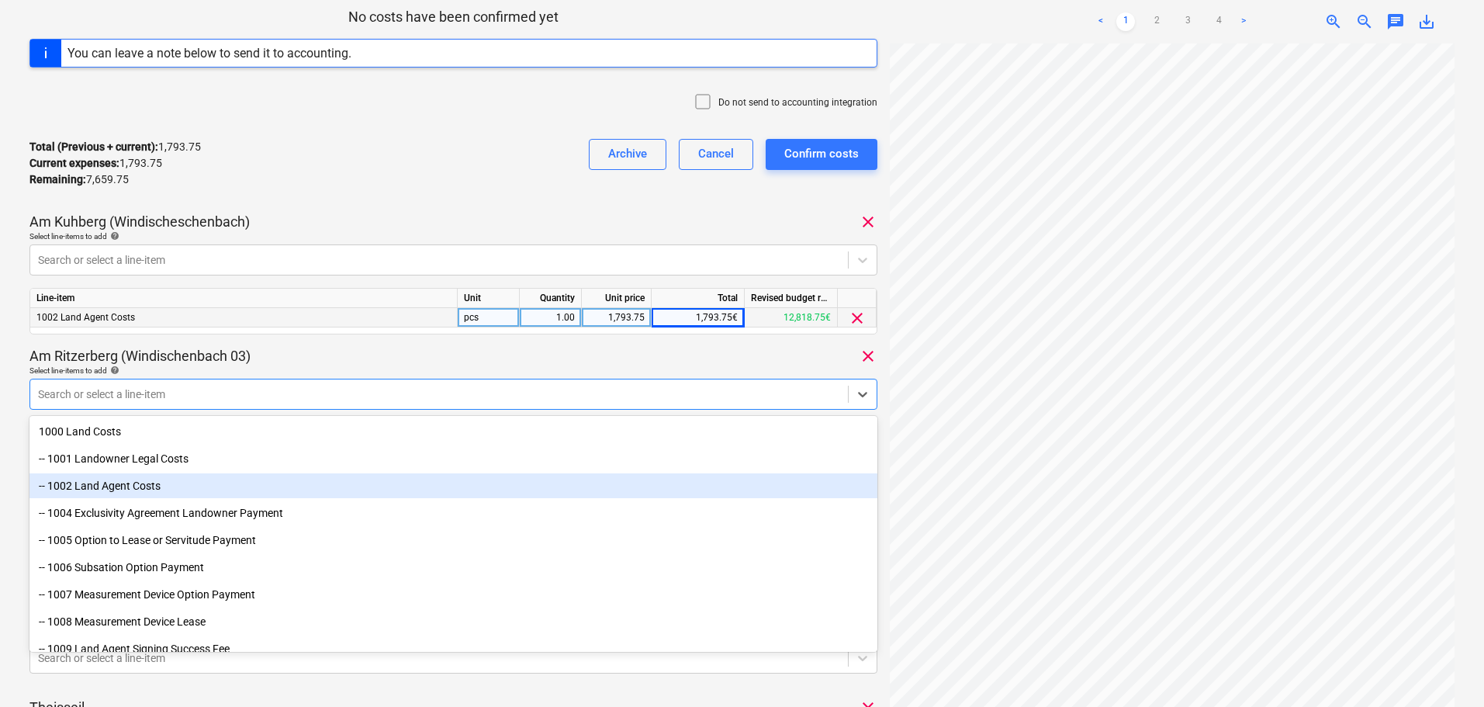
click at [157, 484] on div "-- 1002 Land Agent Costs" at bounding box center [453, 485] width 848 height 25
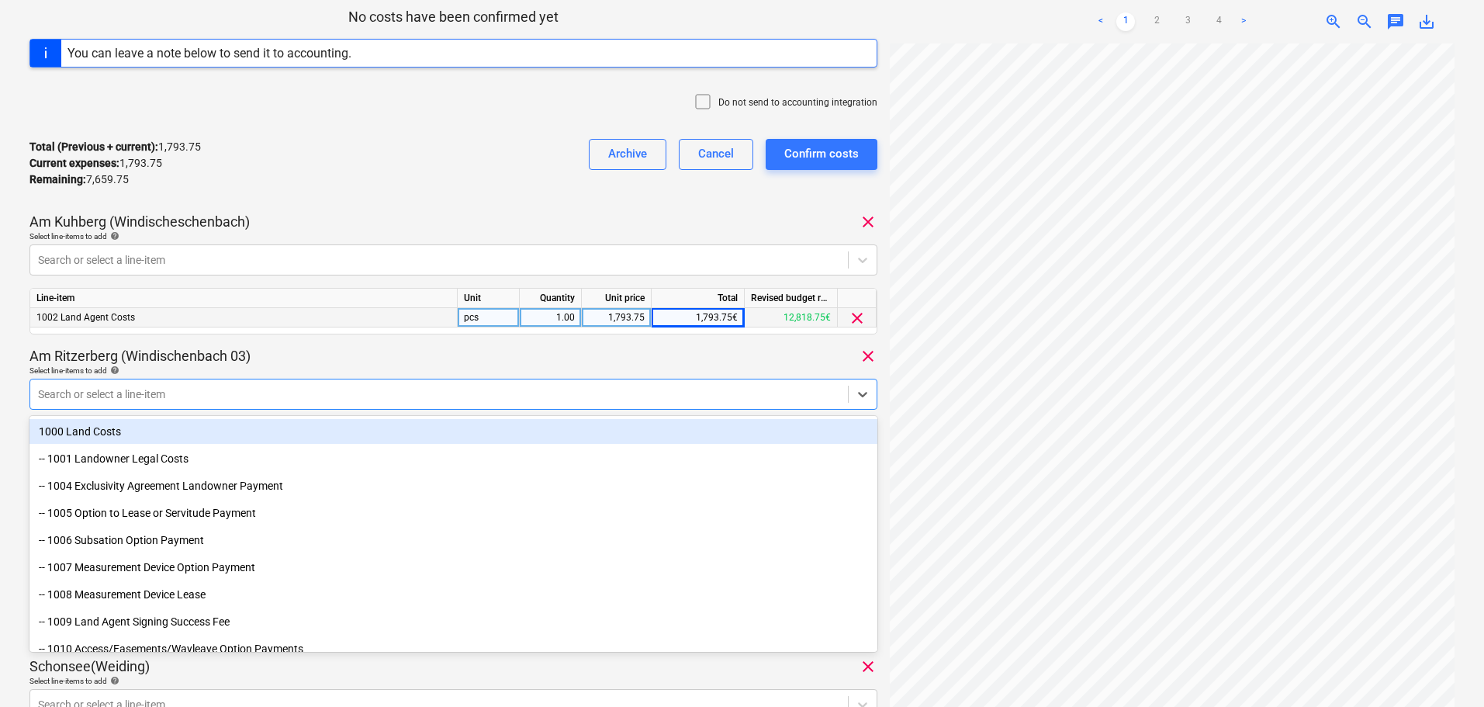
click at [351, 353] on div "Am Ritzerberg (Windischenbach 03) clear" at bounding box center [453, 356] width 848 height 19
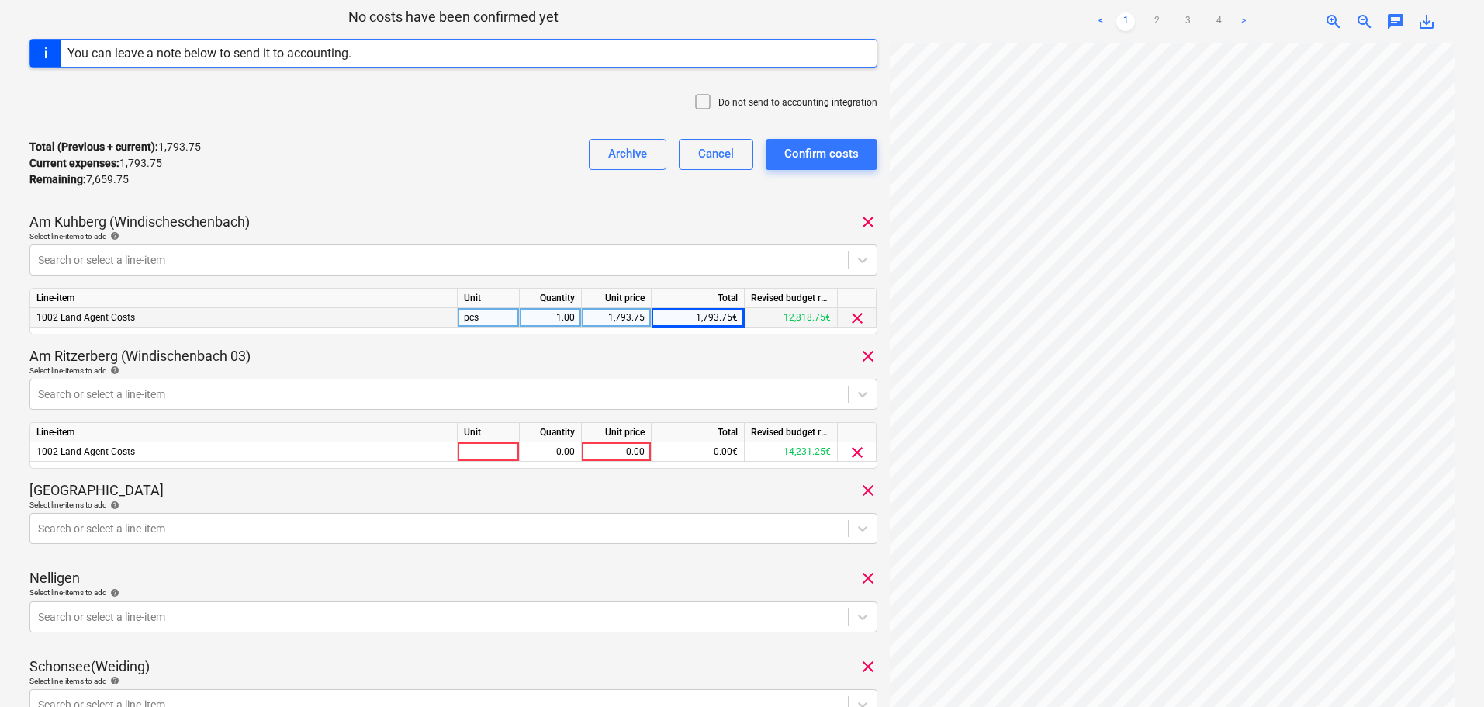
click at [619, 442] on div "Unit price" at bounding box center [617, 432] width 70 height 19
click at [622, 453] on div "0.00" at bounding box center [616, 451] width 57 height 19
type input "612.50"
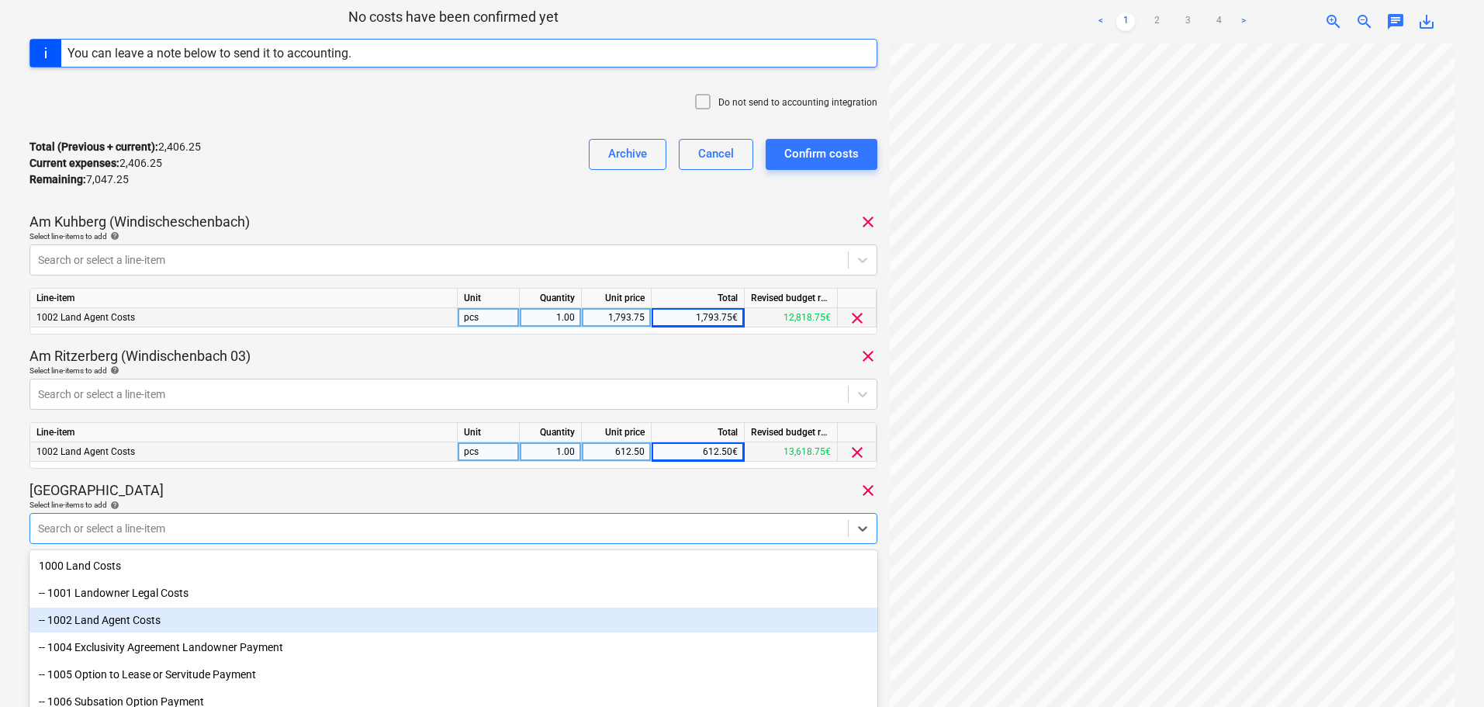
scroll to position [337, 0]
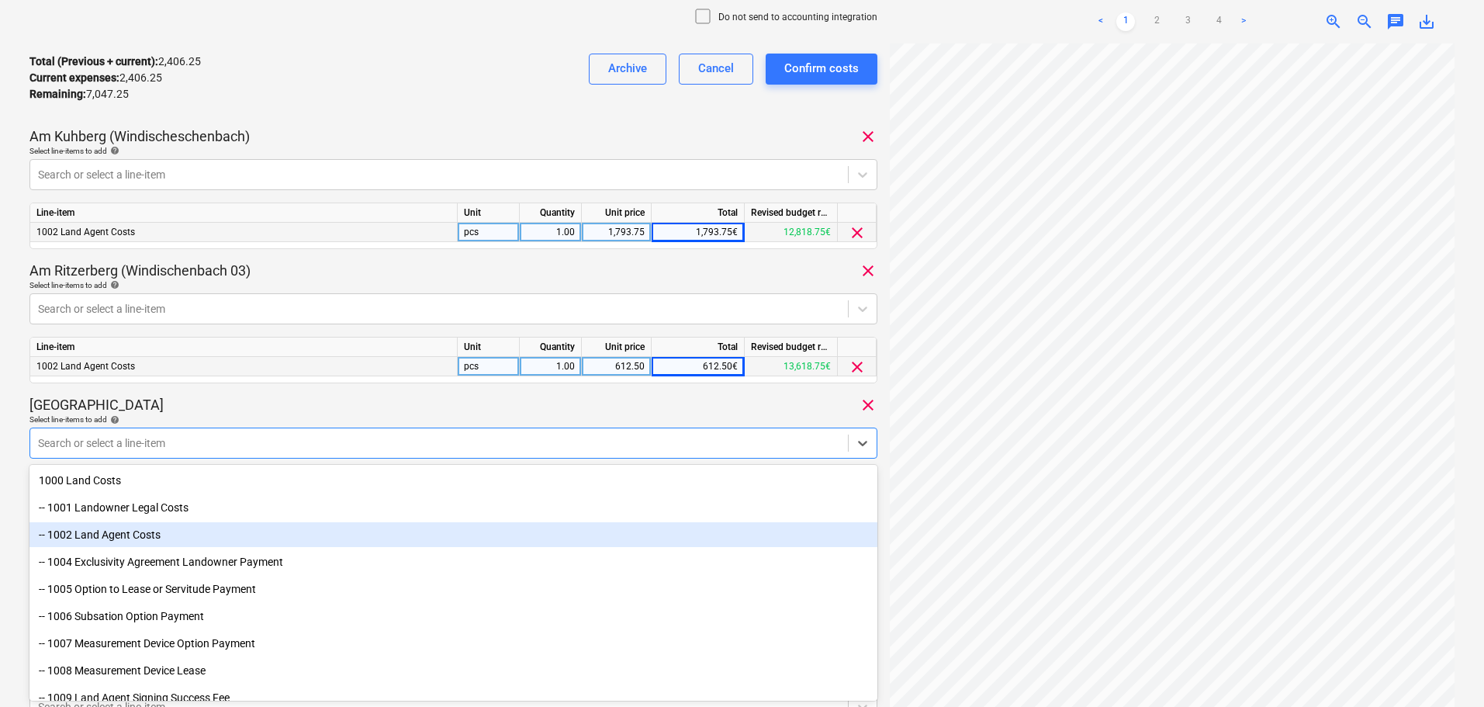
click at [273, 370] on body "Sales Projects Contacts Company Consolidated Invoices Inbox 2 format_size keybo…" at bounding box center [742, 16] width 1484 height 707
click at [97, 535] on div "-- 1002 Land Agent Costs" at bounding box center [453, 534] width 848 height 25
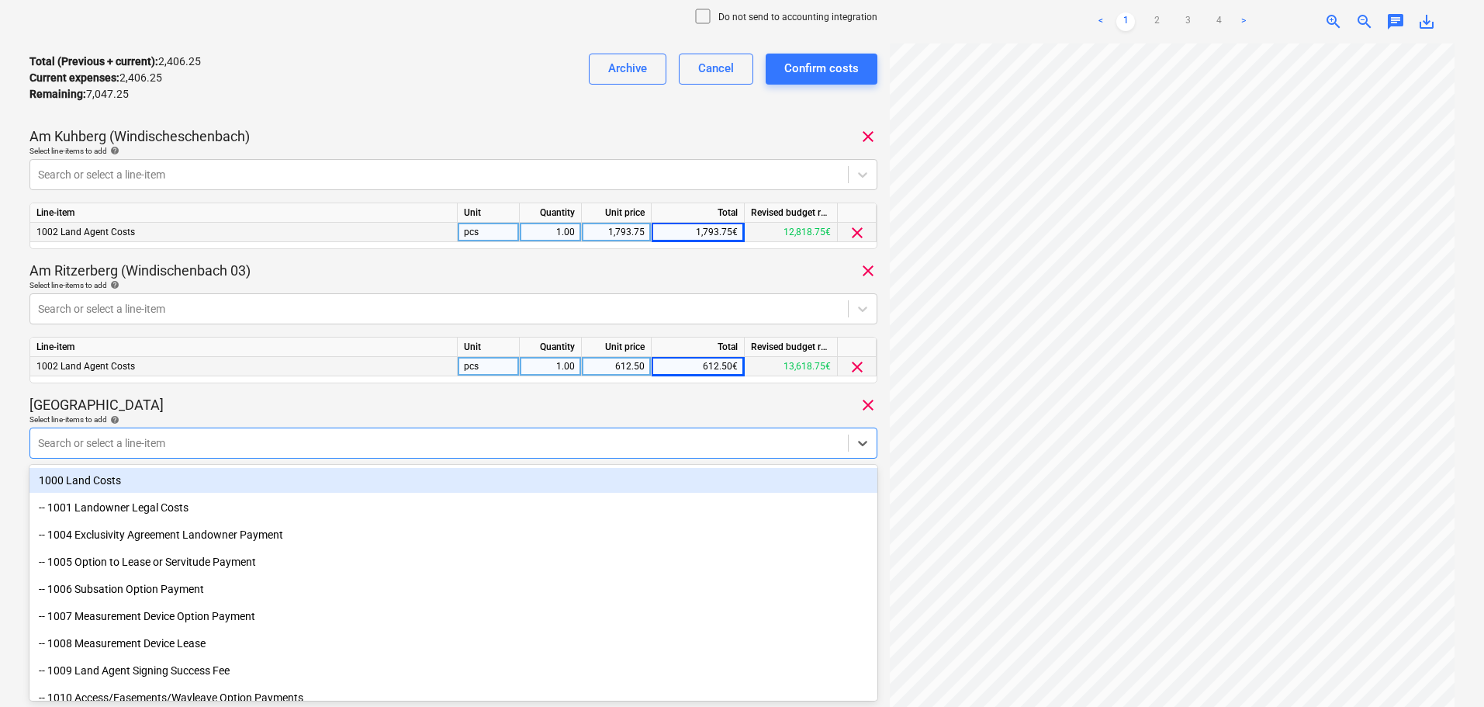
click at [215, 400] on div "[GEOGRAPHIC_DATA] clear" at bounding box center [453, 405] width 848 height 19
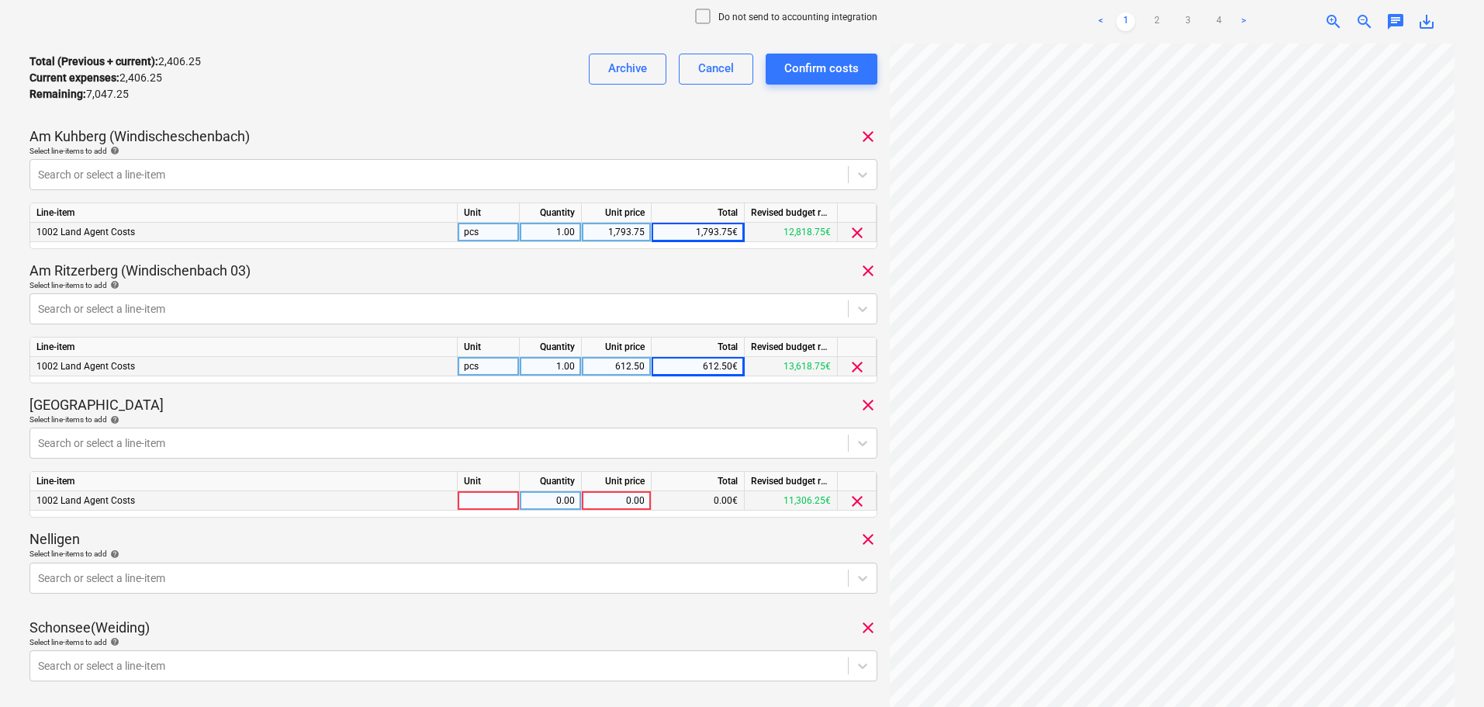
click at [584, 501] on div "0.00" at bounding box center [617, 500] width 70 height 19
type input "4028.50"
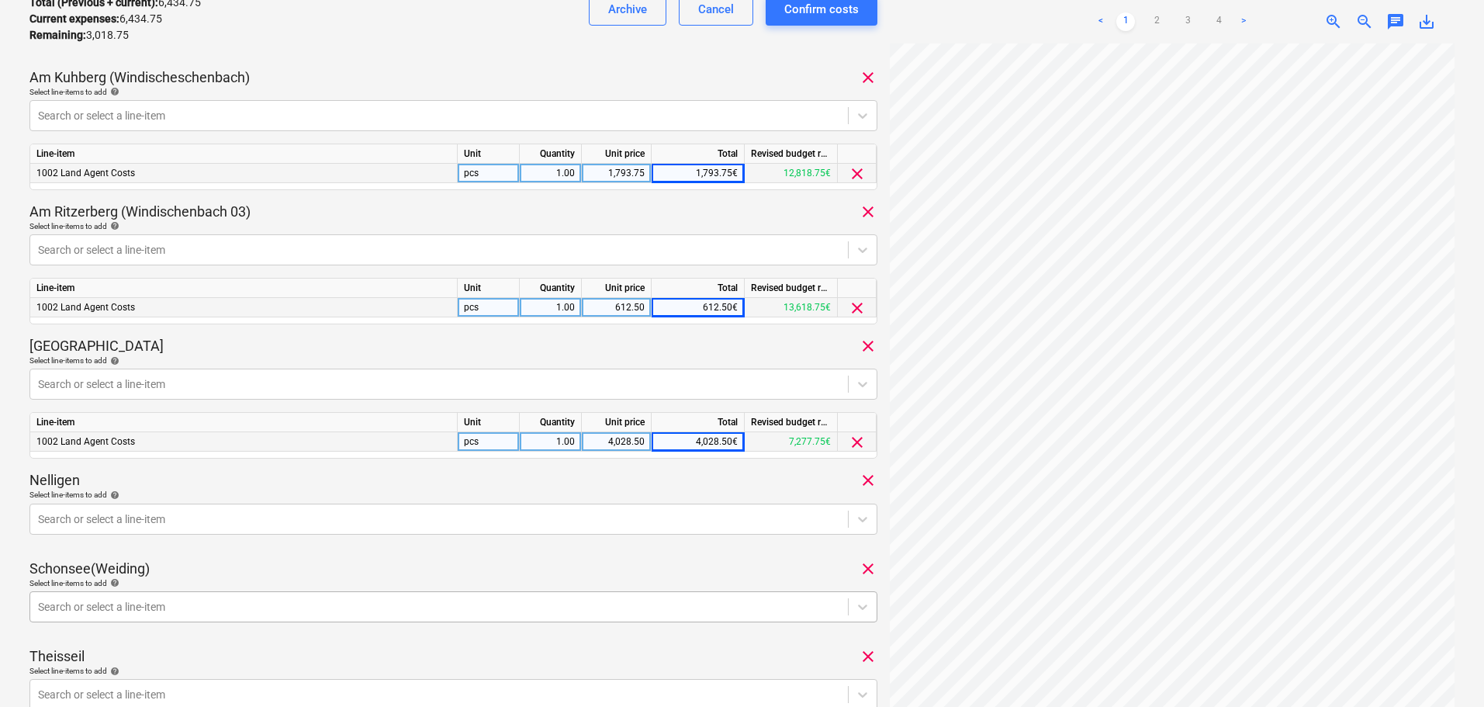
scroll to position [492, 0]
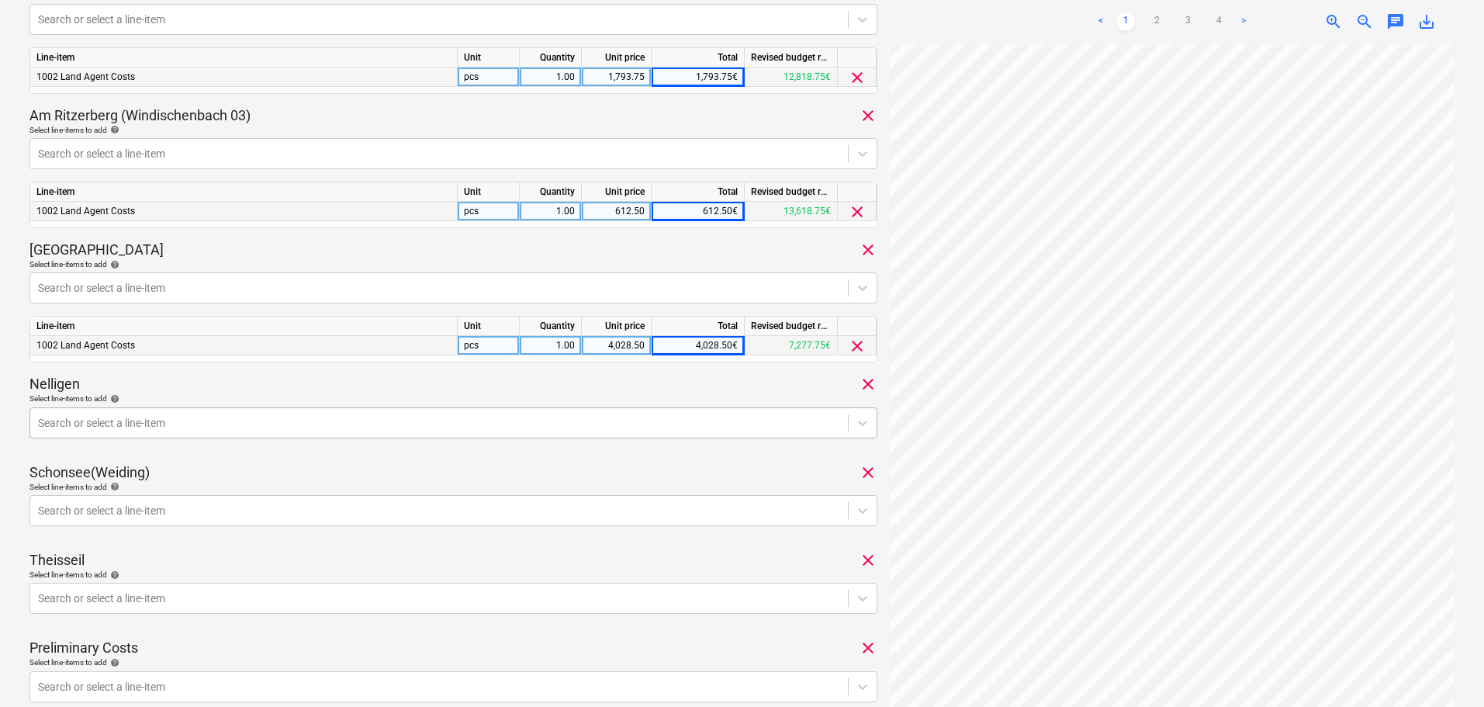
click at [217, 425] on div at bounding box center [439, 423] width 802 height 16
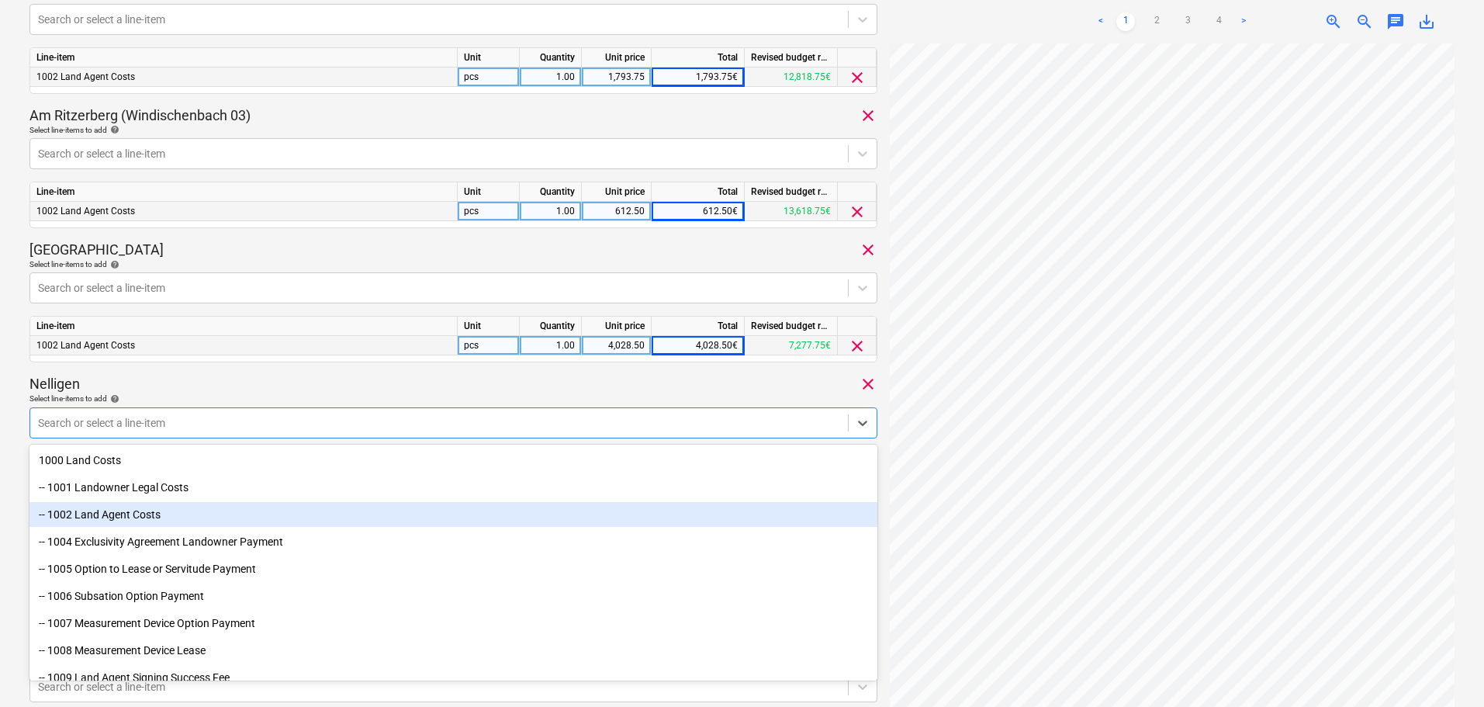
click at [161, 514] on div "-- 1002 Land Agent Costs" at bounding box center [453, 514] width 848 height 25
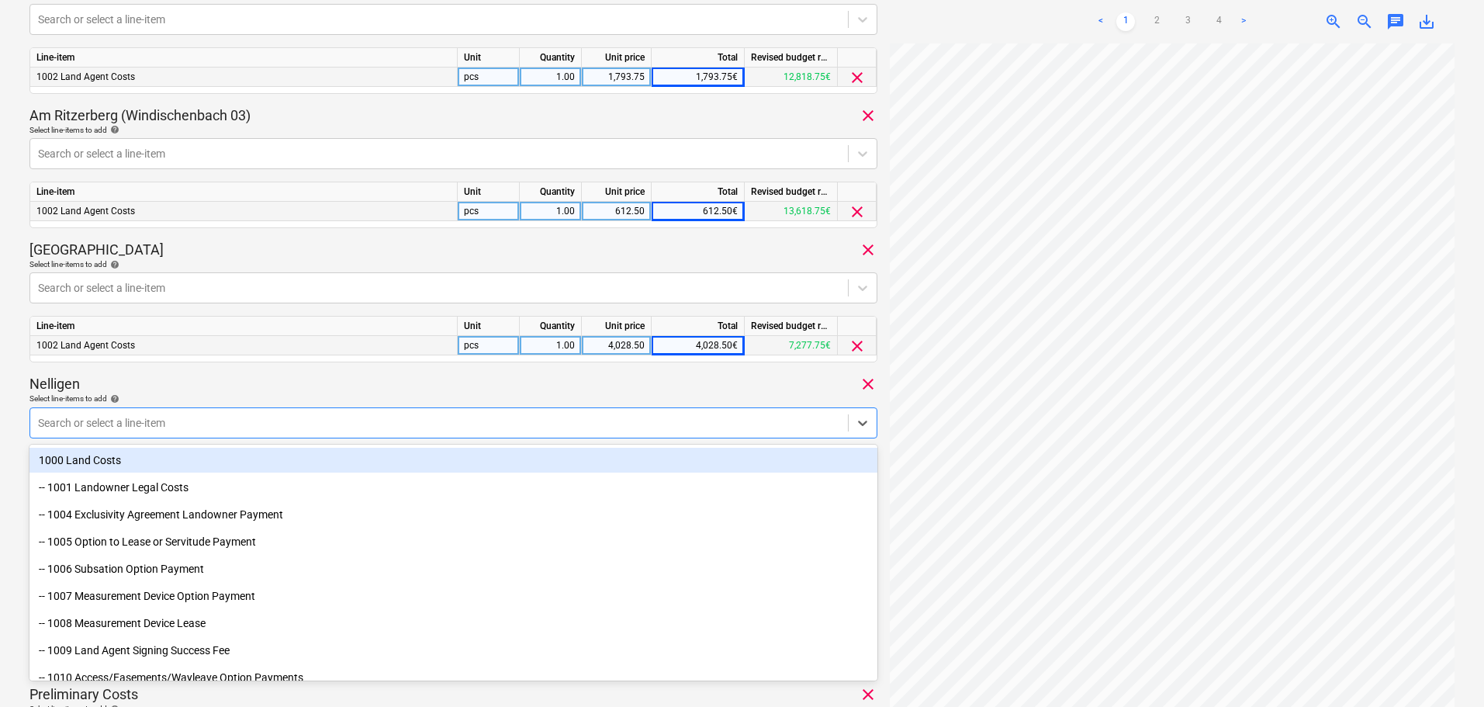
click at [271, 386] on div "Nelligen clear" at bounding box center [453, 384] width 848 height 19
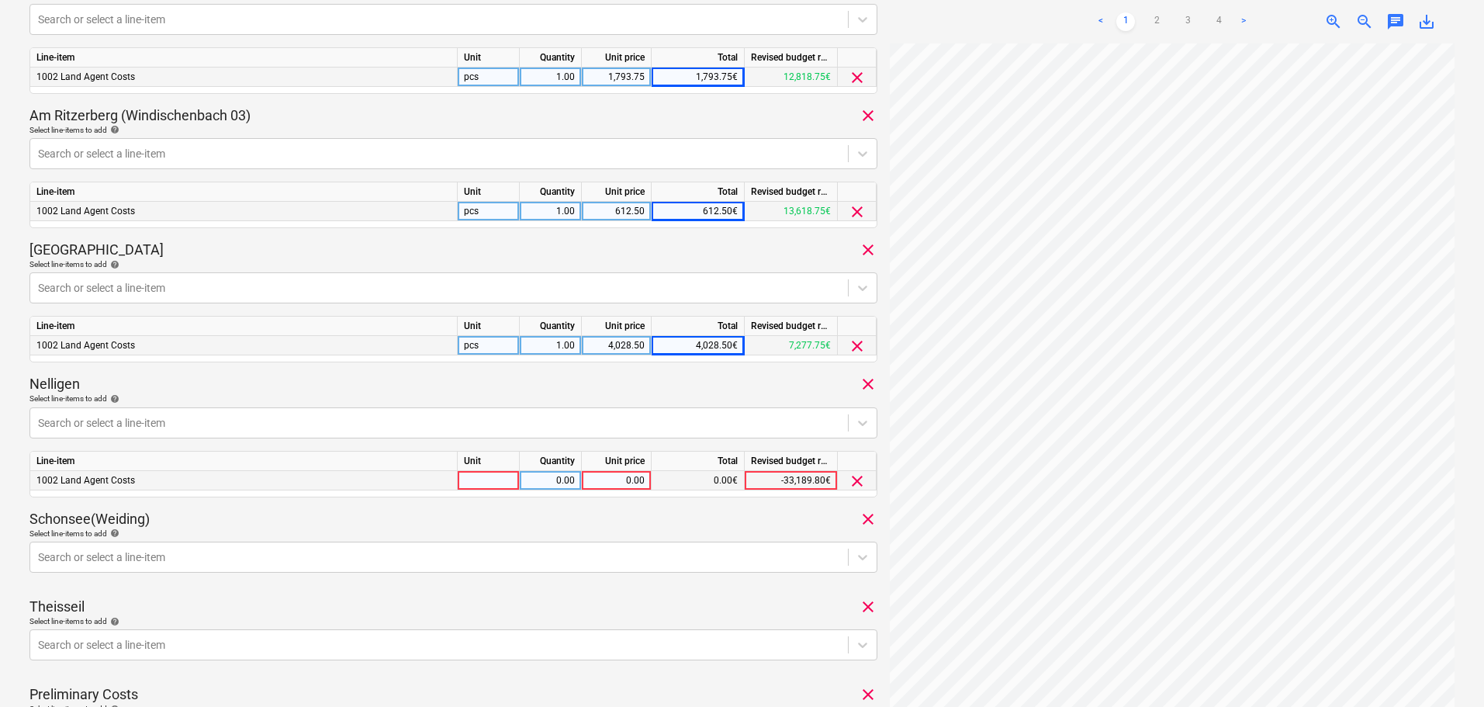
click at [616, 475] on div "0.00" at bounding box center [616, 480] width 57 height 19
type input "612.50"
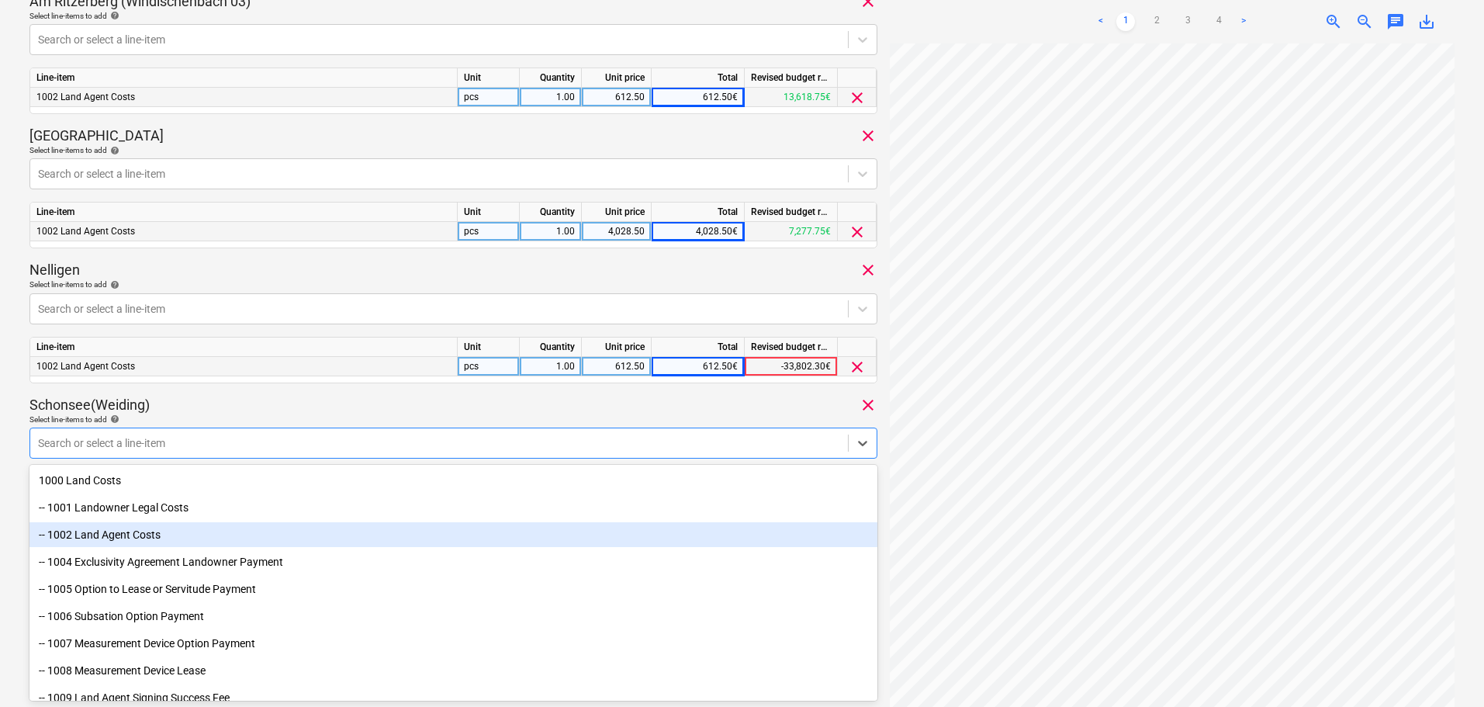
click at [125, 536] on div "-- 1002 Land Agent Costs" at bounding box center [453, 534] width 848 height 25
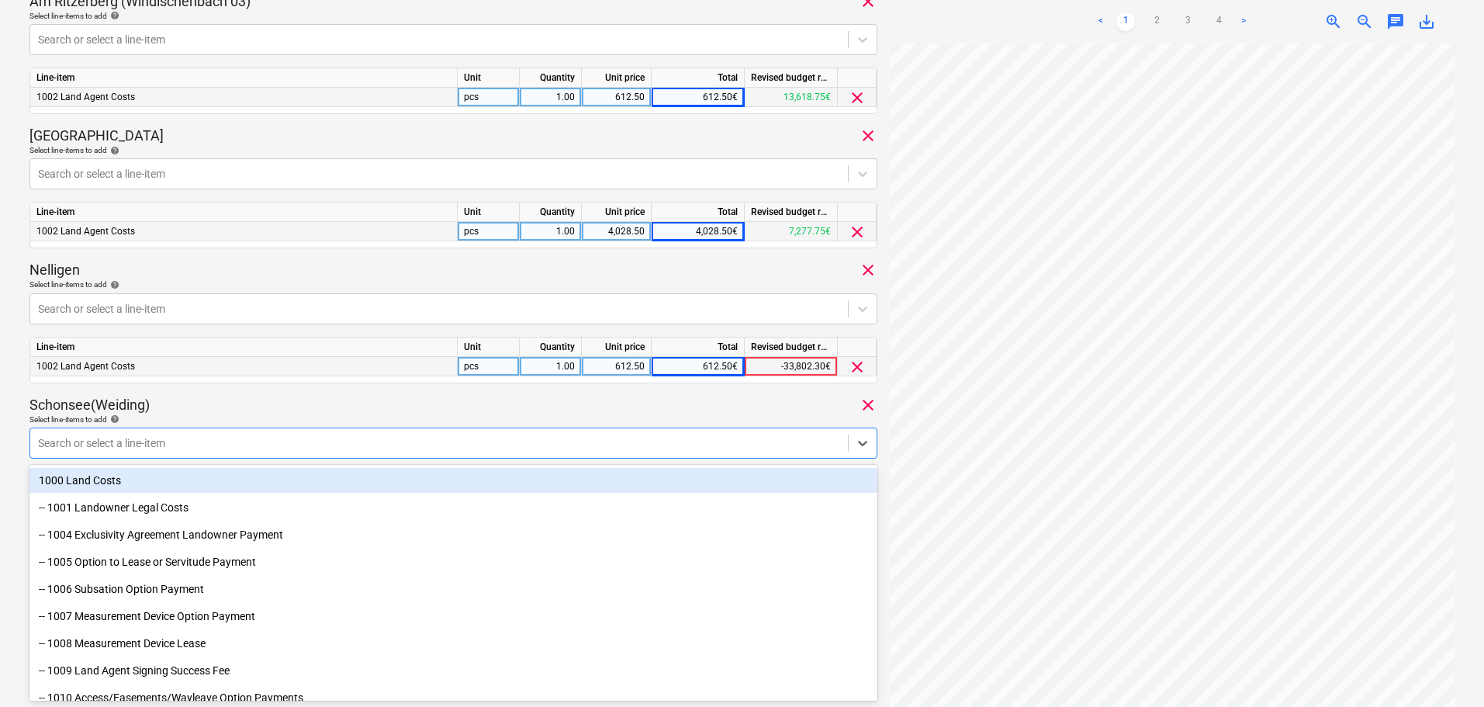
click at [250, 410] on div "Schonsee(Weiding) clear" at bounding box center [453, 405] width 848 height 19
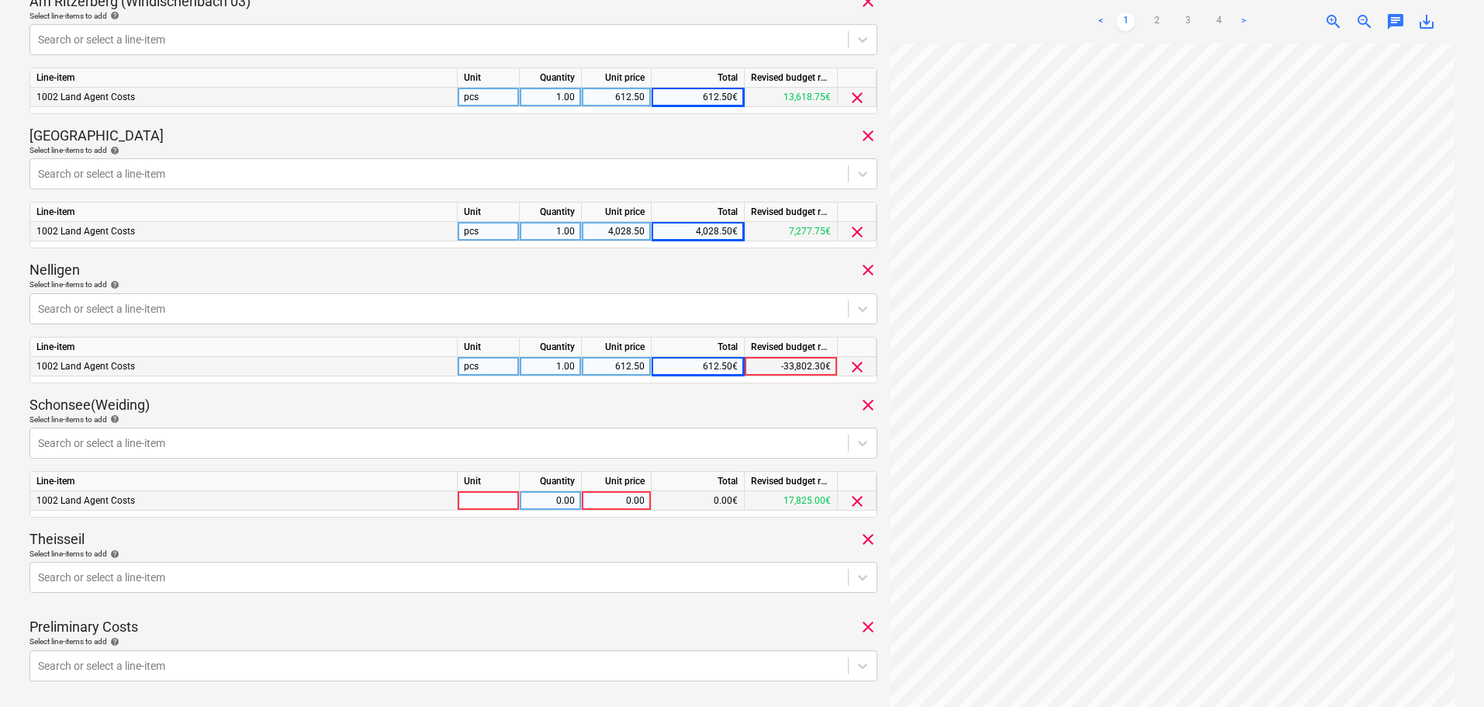
click at [604, 499] on div "0.00" at bounding box center [616, 500] width 57 height 19
type input "262.50"
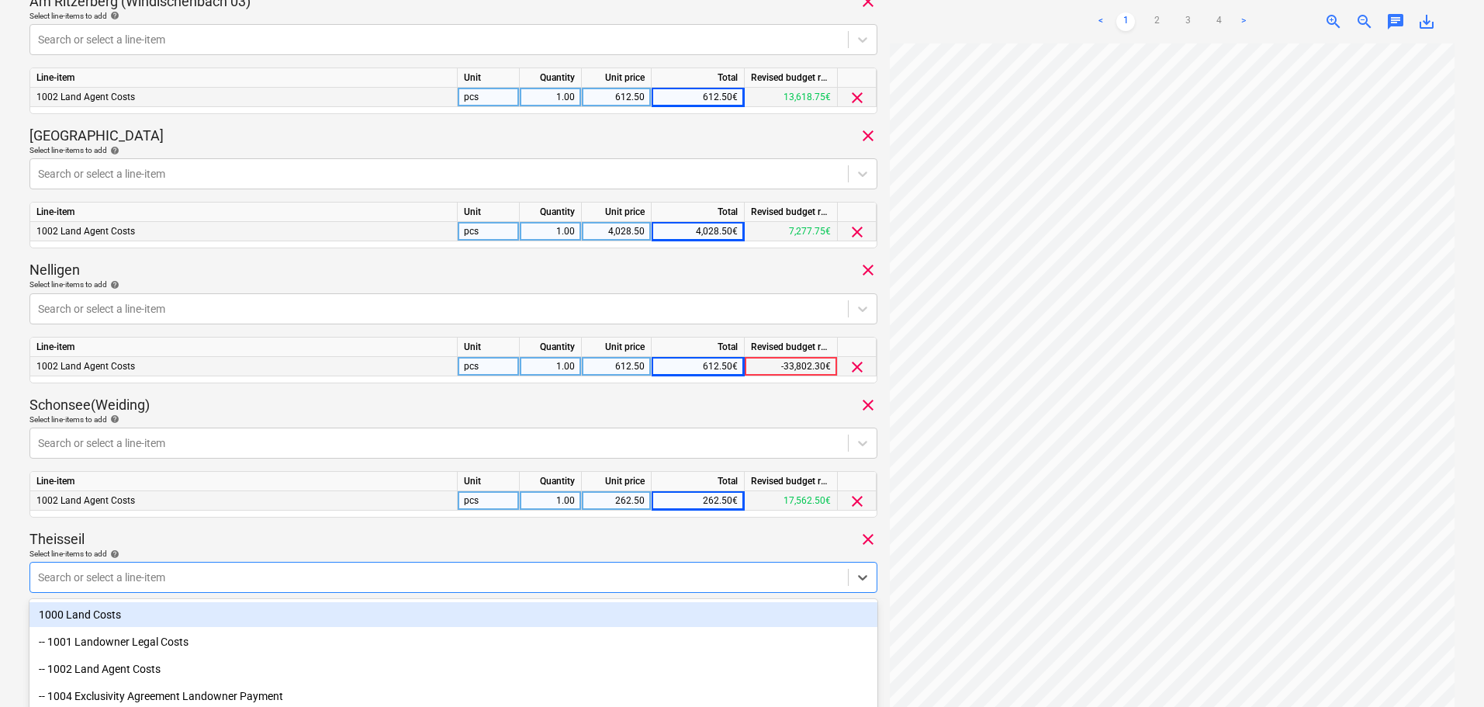
scroll to position [740, 0]
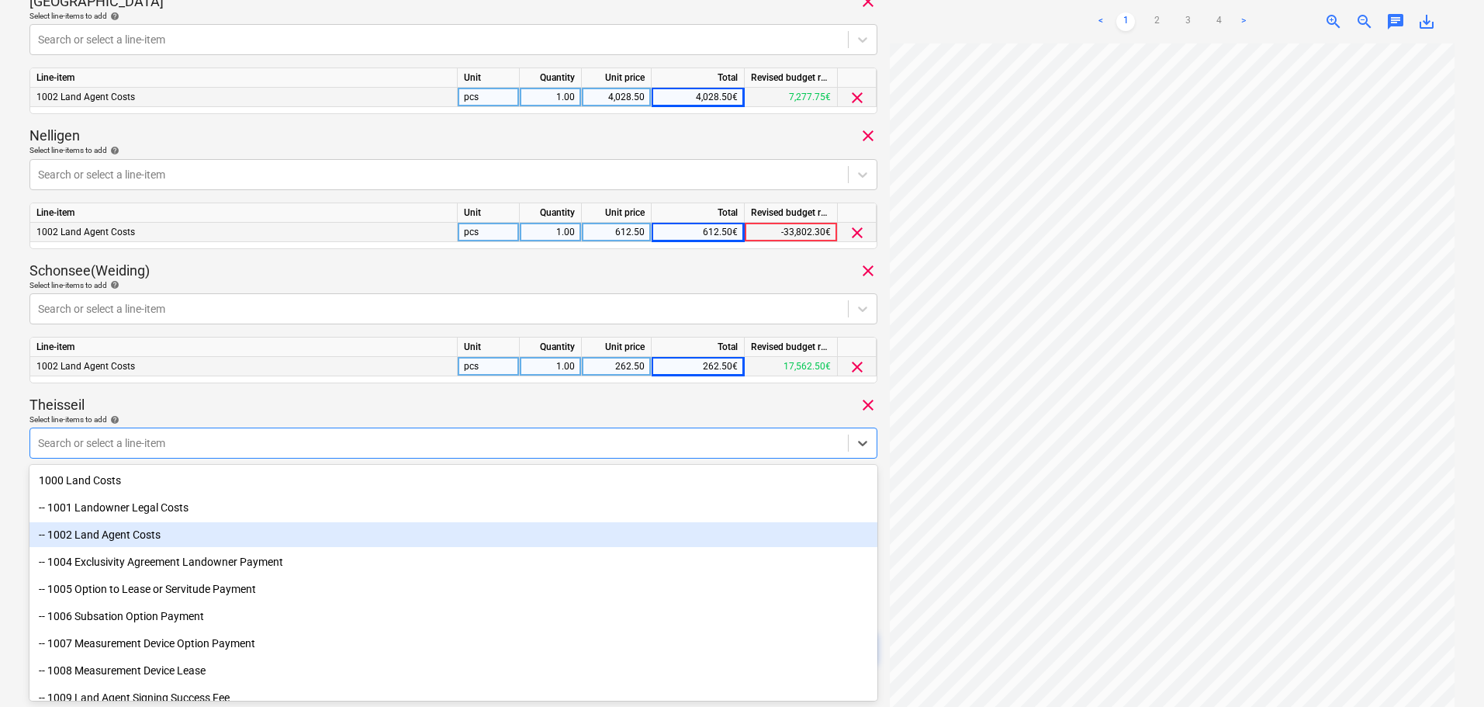
click at [140, 532] on div "-- 1002 Land Agent Costs" at bounding box center [453, 534] width 848 height 25
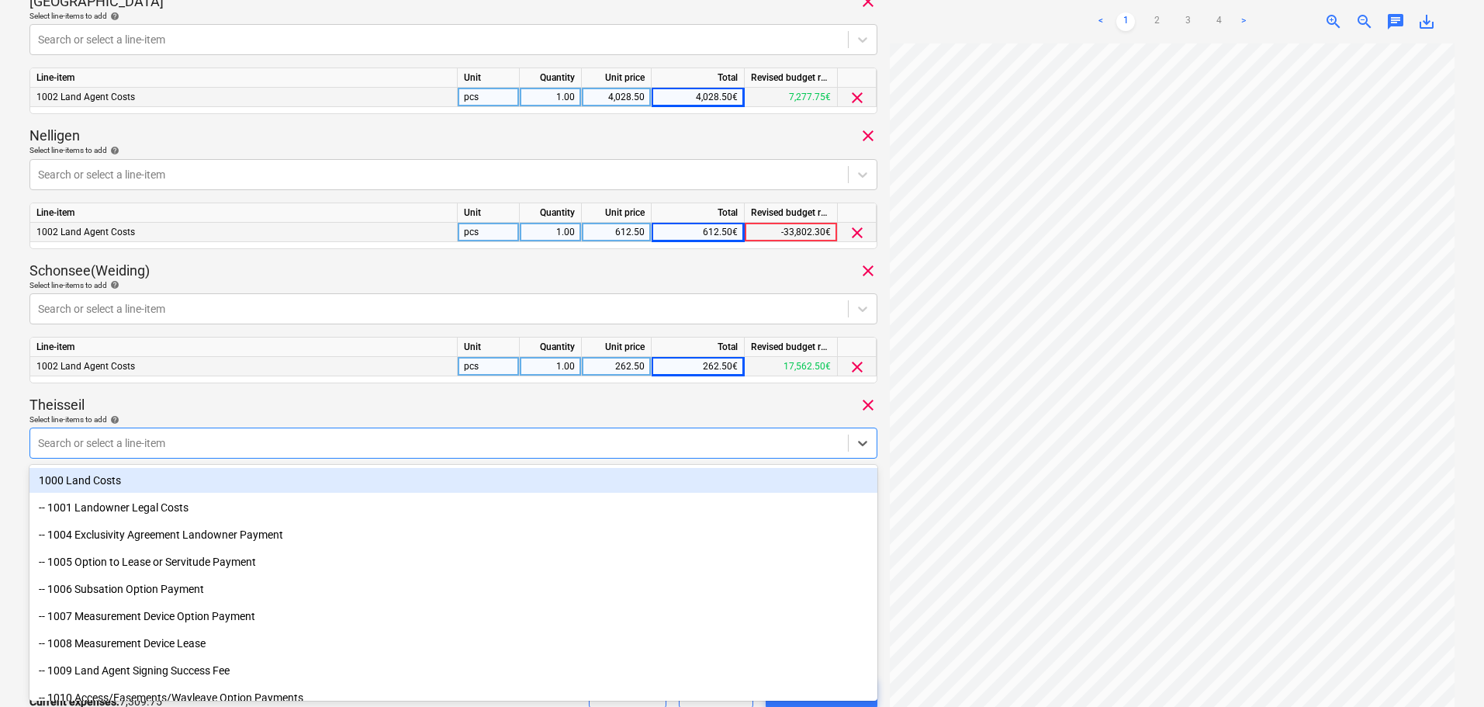
click at [351, 414] on div "Theisseil clear" at bounding box center [453, 405] width 848 height 19
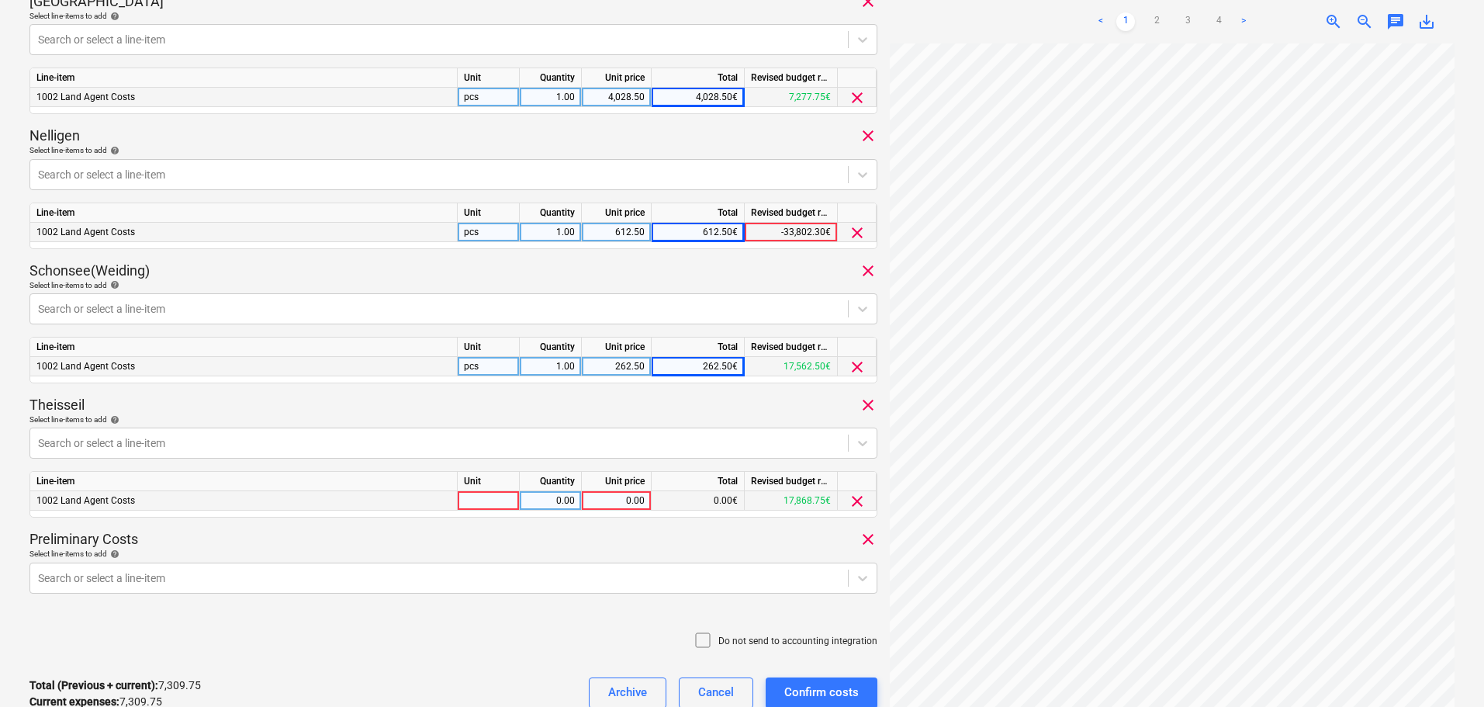
click at [600, 493] on div "0.00" at bounding box center [616, 500] width 57 height 19
type input "875"
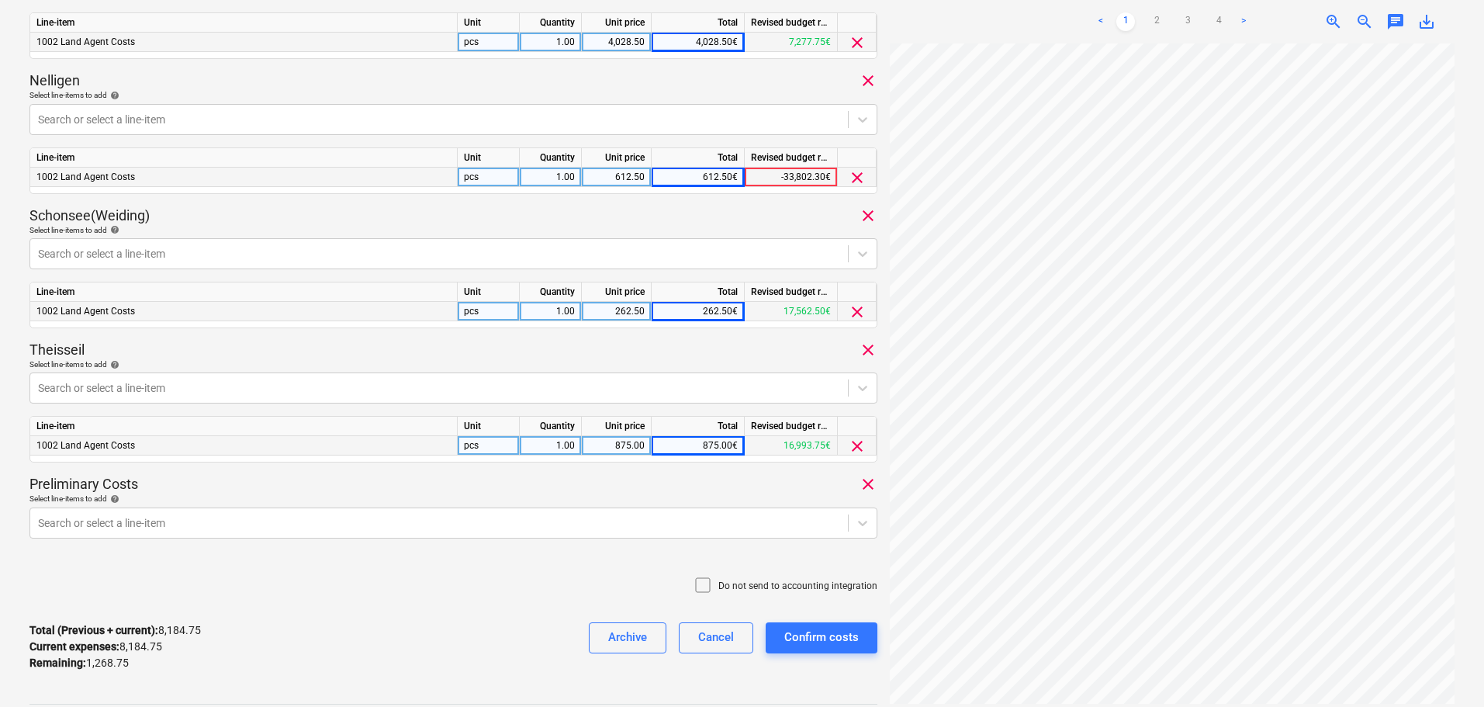
scroll to position [854, 0]
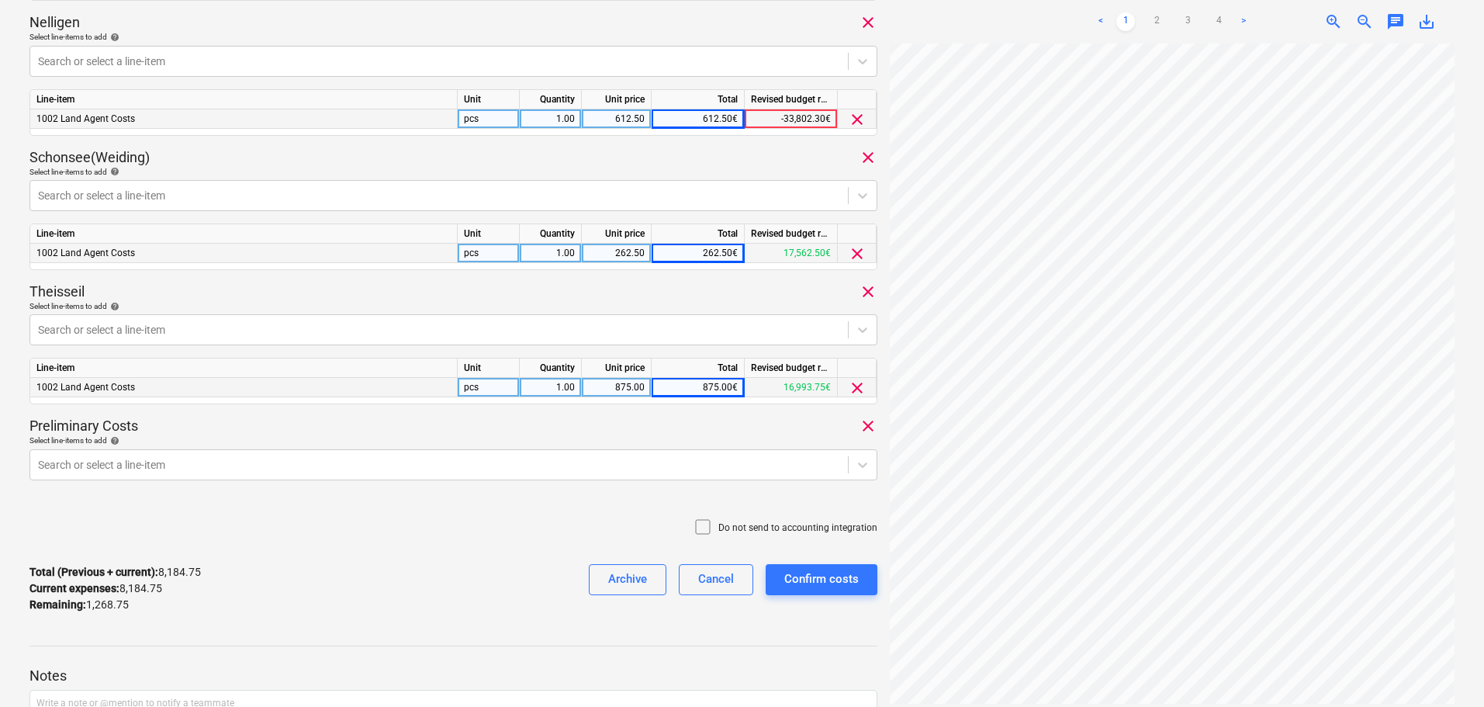
click at [611, 386] on div "875.00" at bounding box center [616, 387] width 57 height 19
type input "306.25"
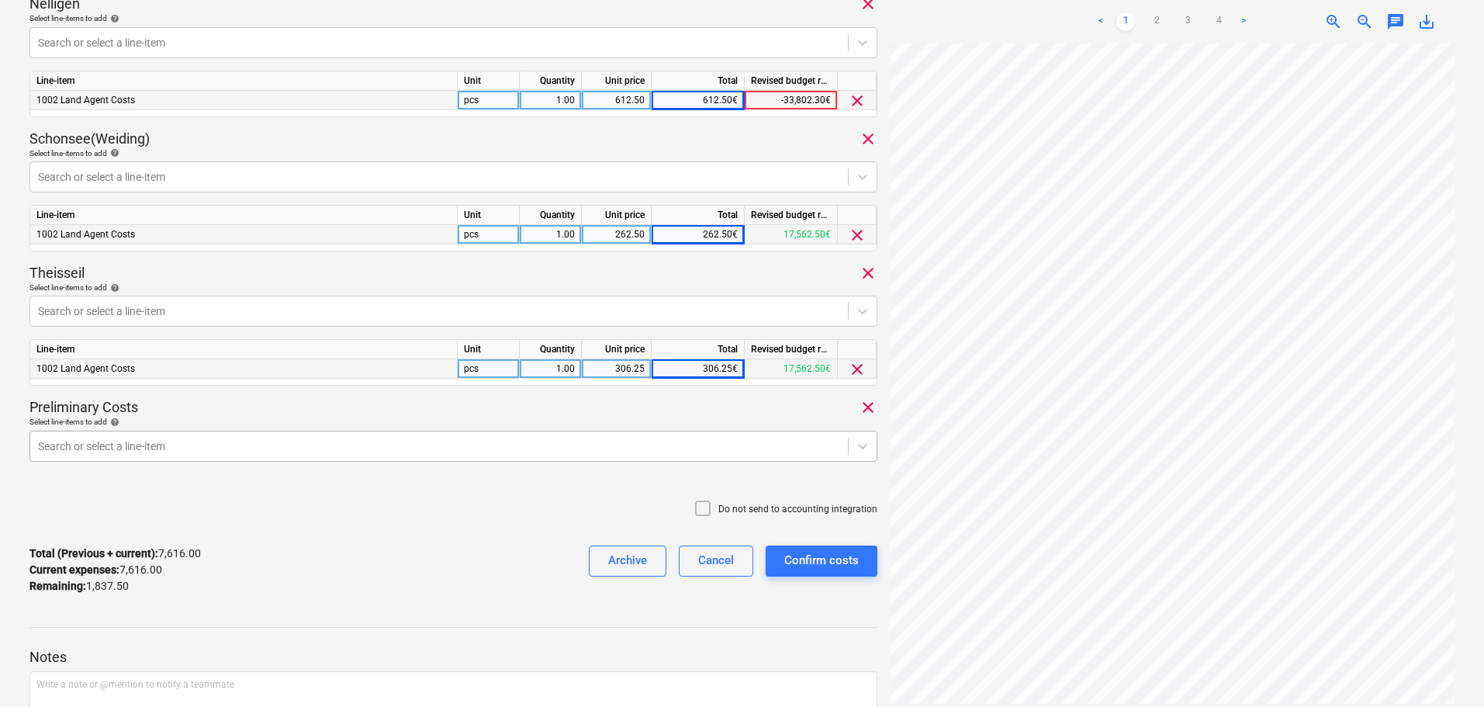
click at [251, 465] on div "Preliminary Costs clear Select line-items to add help Search or select a line-i…" at bounding box center [453, 435] width 848 height 75
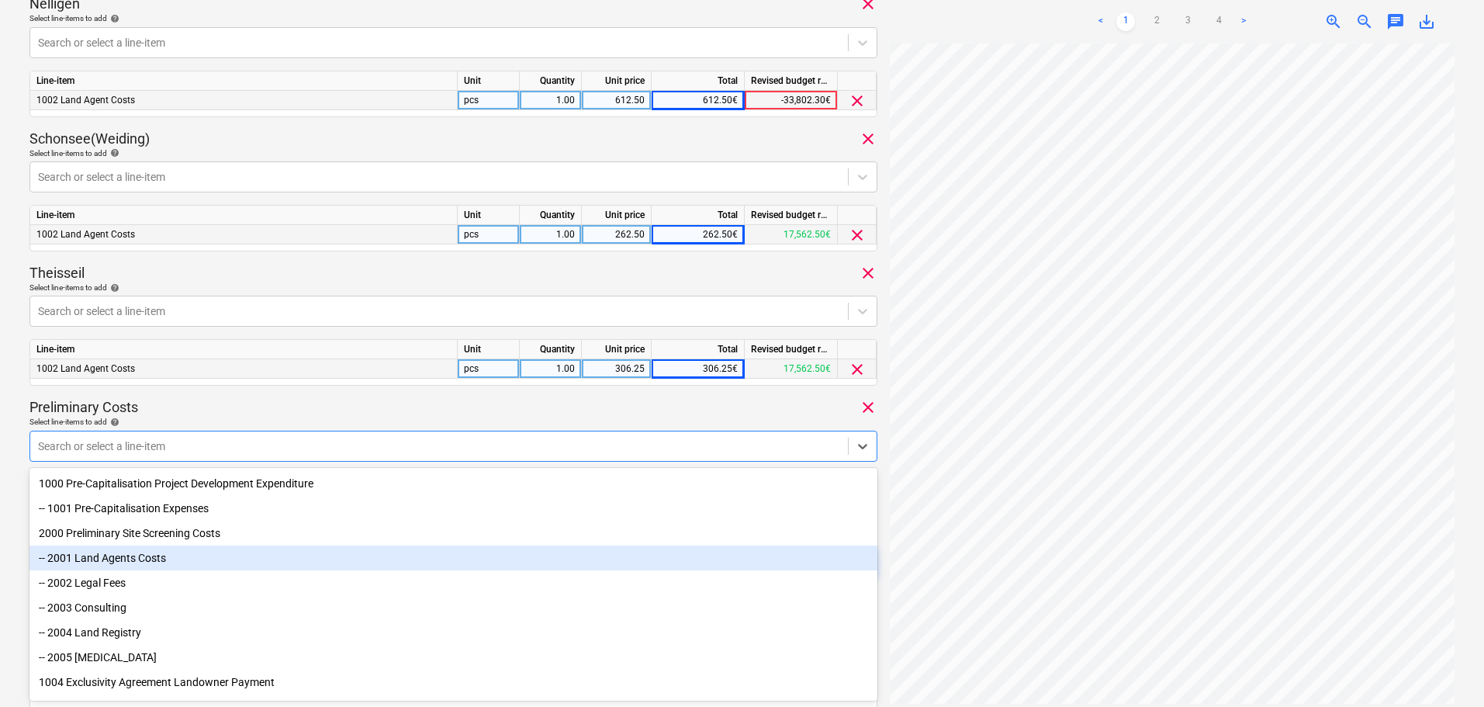
click at [147, 557] on div "-- 2001 Land Agents Costs" at bounding box center [453, 558] width 848 height 25
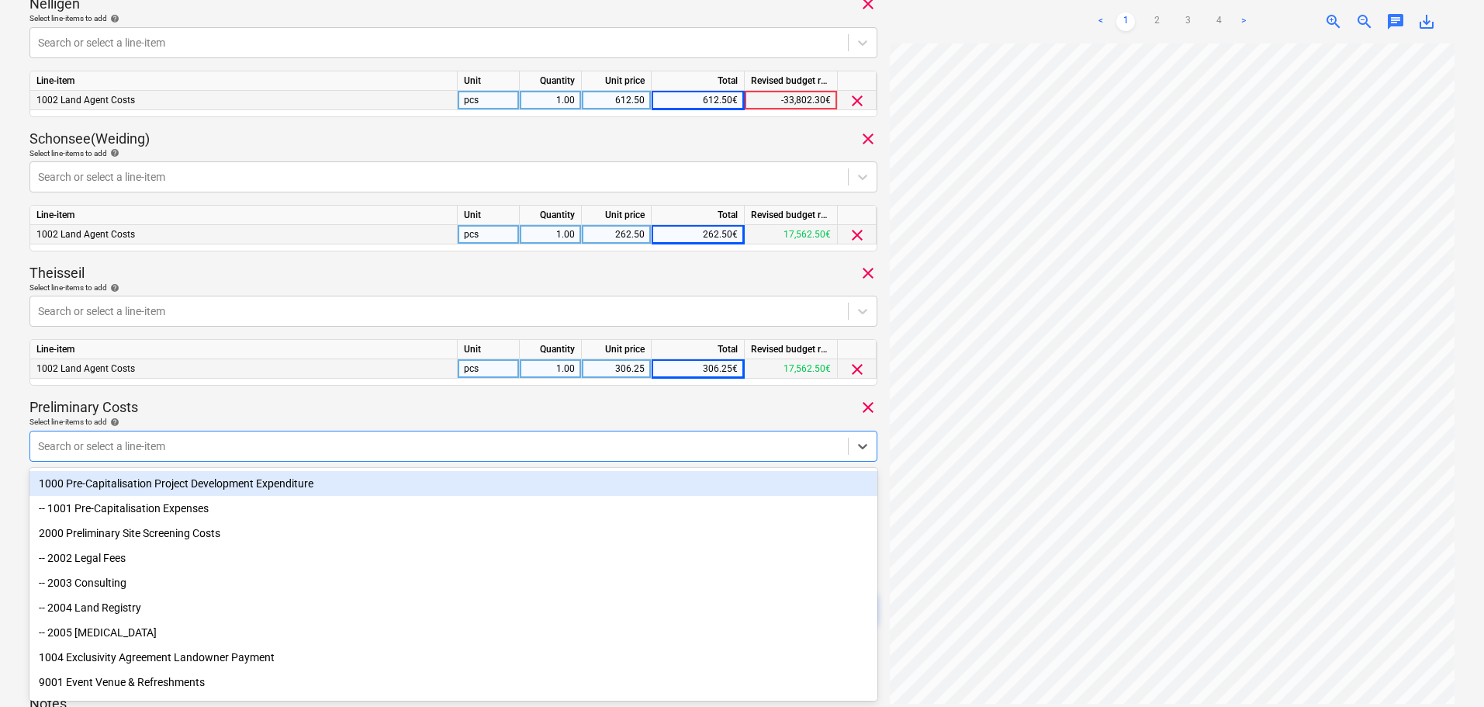
click at [228, 410] on div "Preliminary Costs clear" at bounding box center [453, 407] width 848 height 19
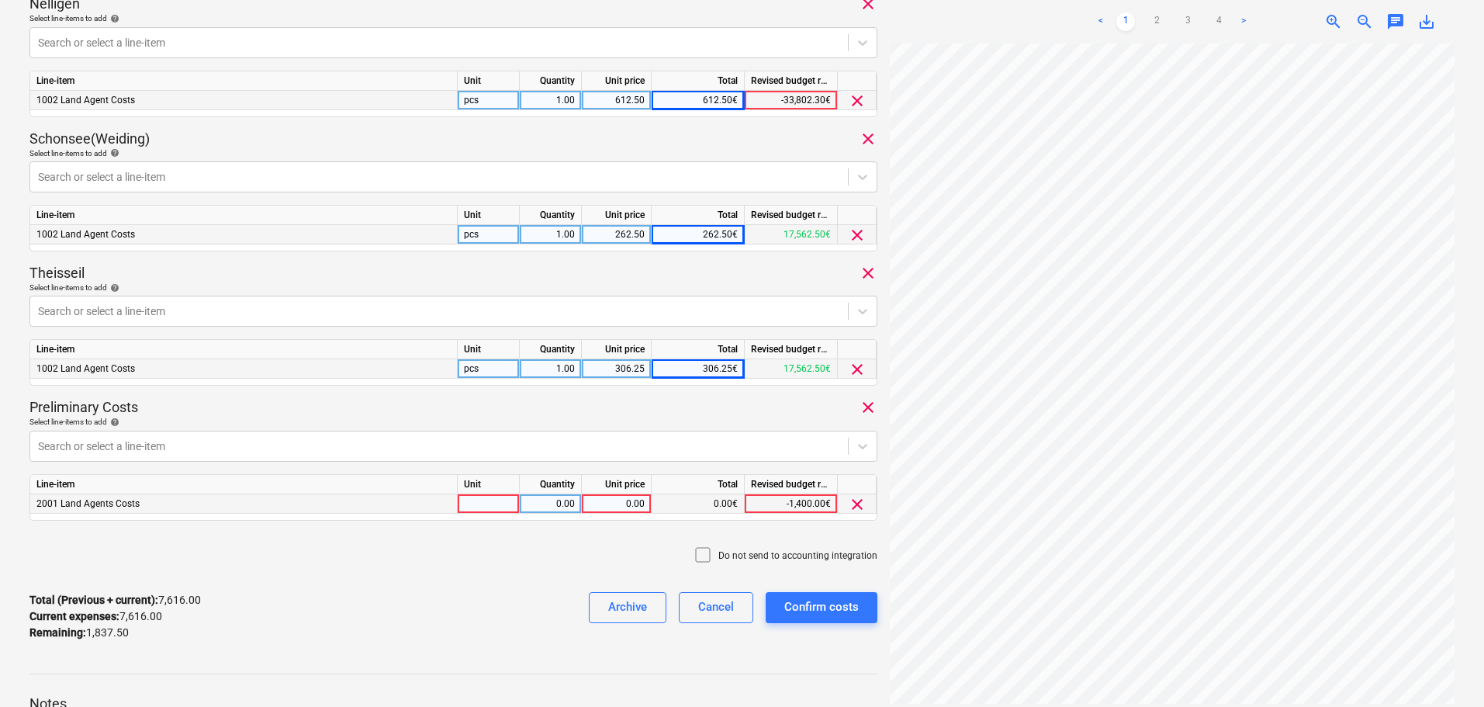
click at [615, 494] on div "0.00" at bounding box center [616, 503] width 57 height 19
type input "1837.50"
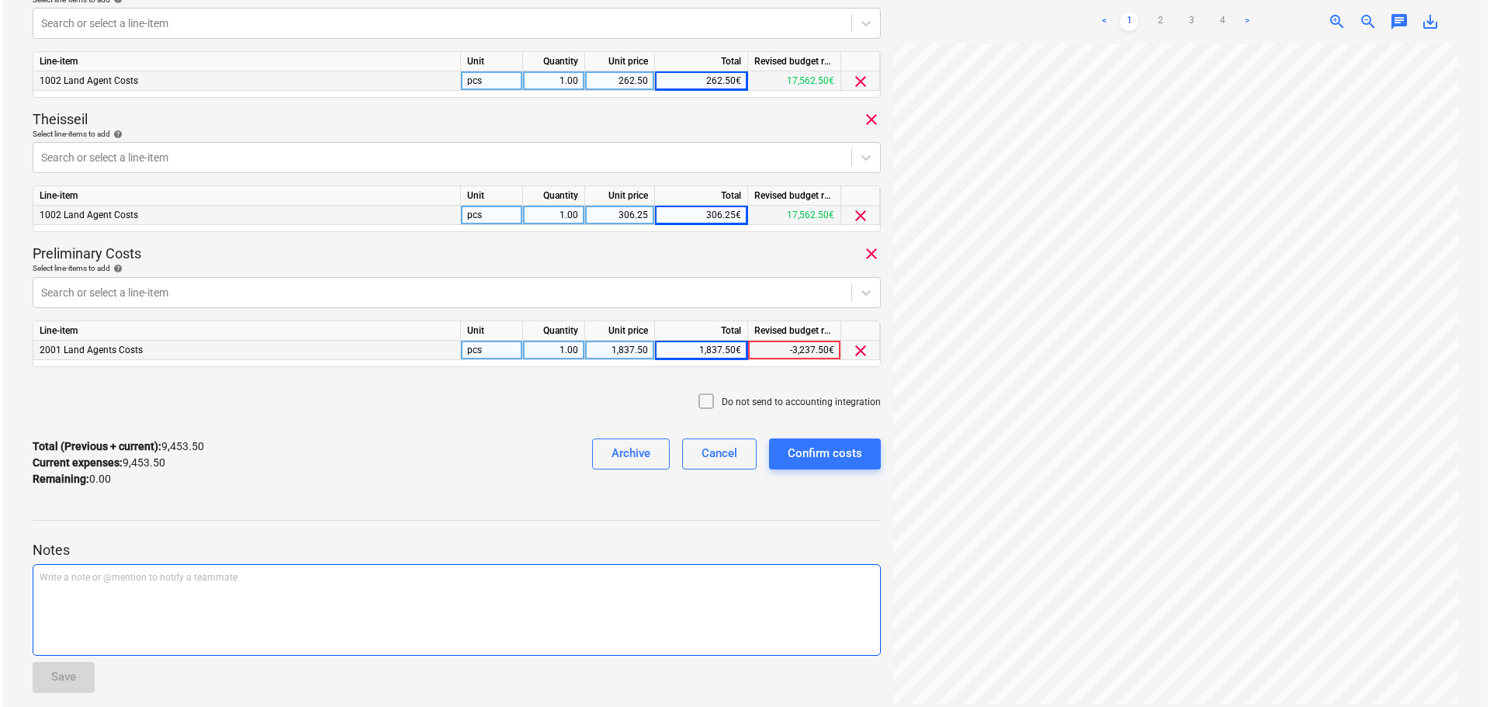
scroll to position [1027, 0]
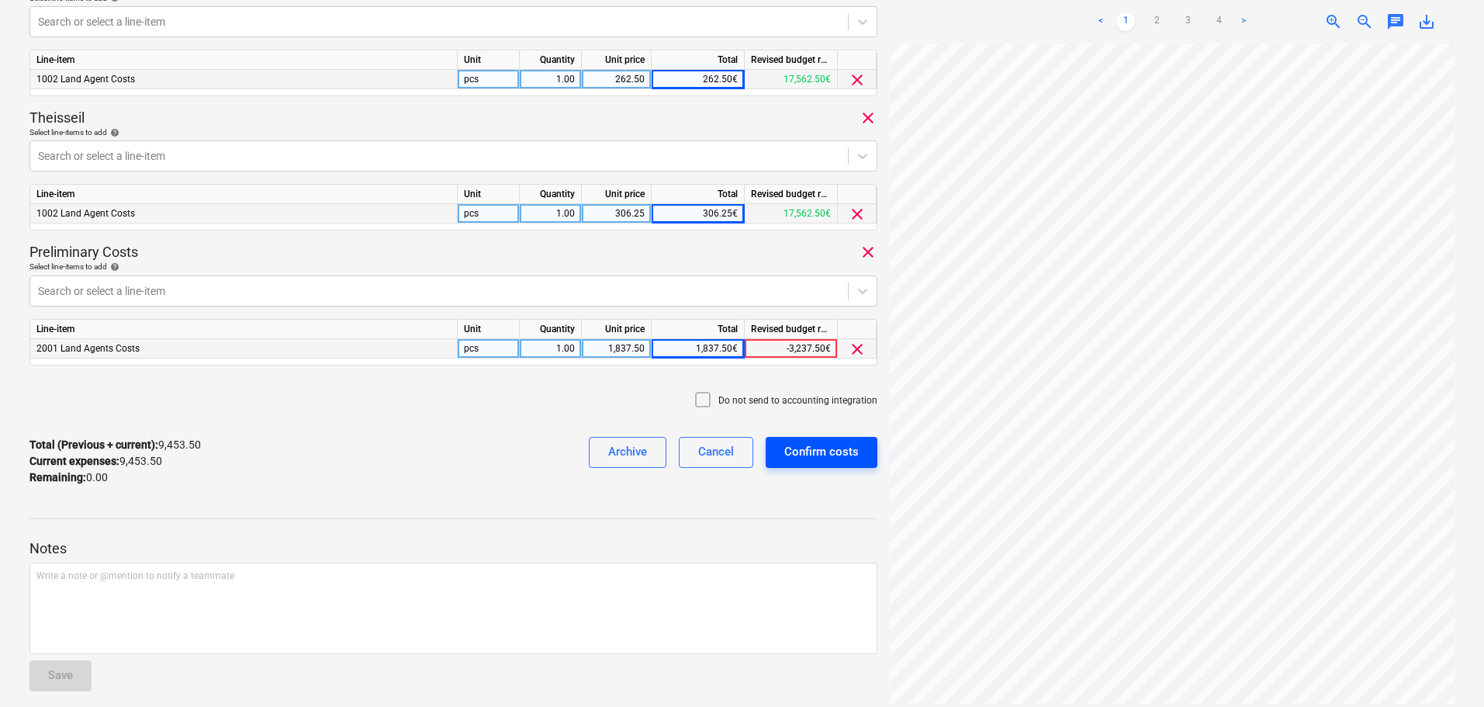
click at [792, 449] on div "Confirm costs" at bounding box center [822, 452] width 74 height 20
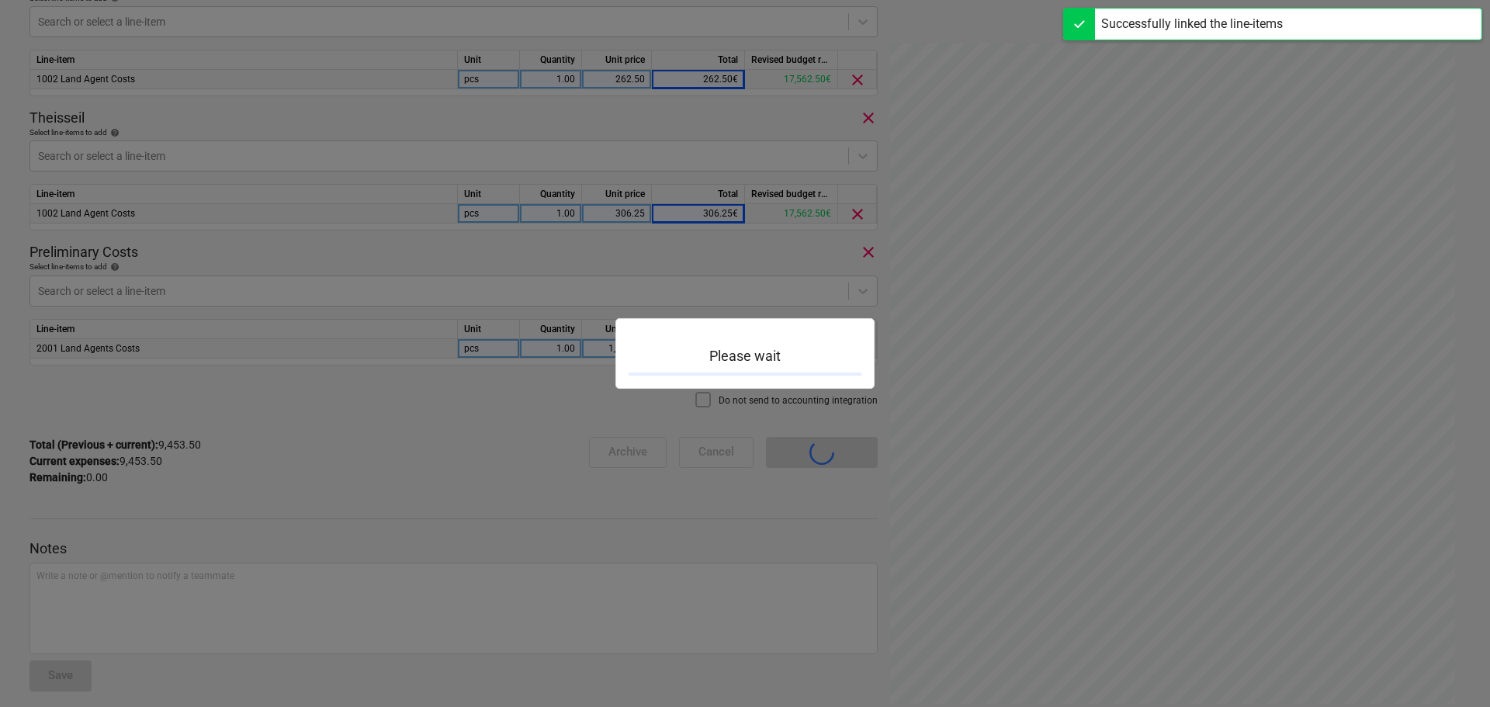
scroll to position [200, 0]
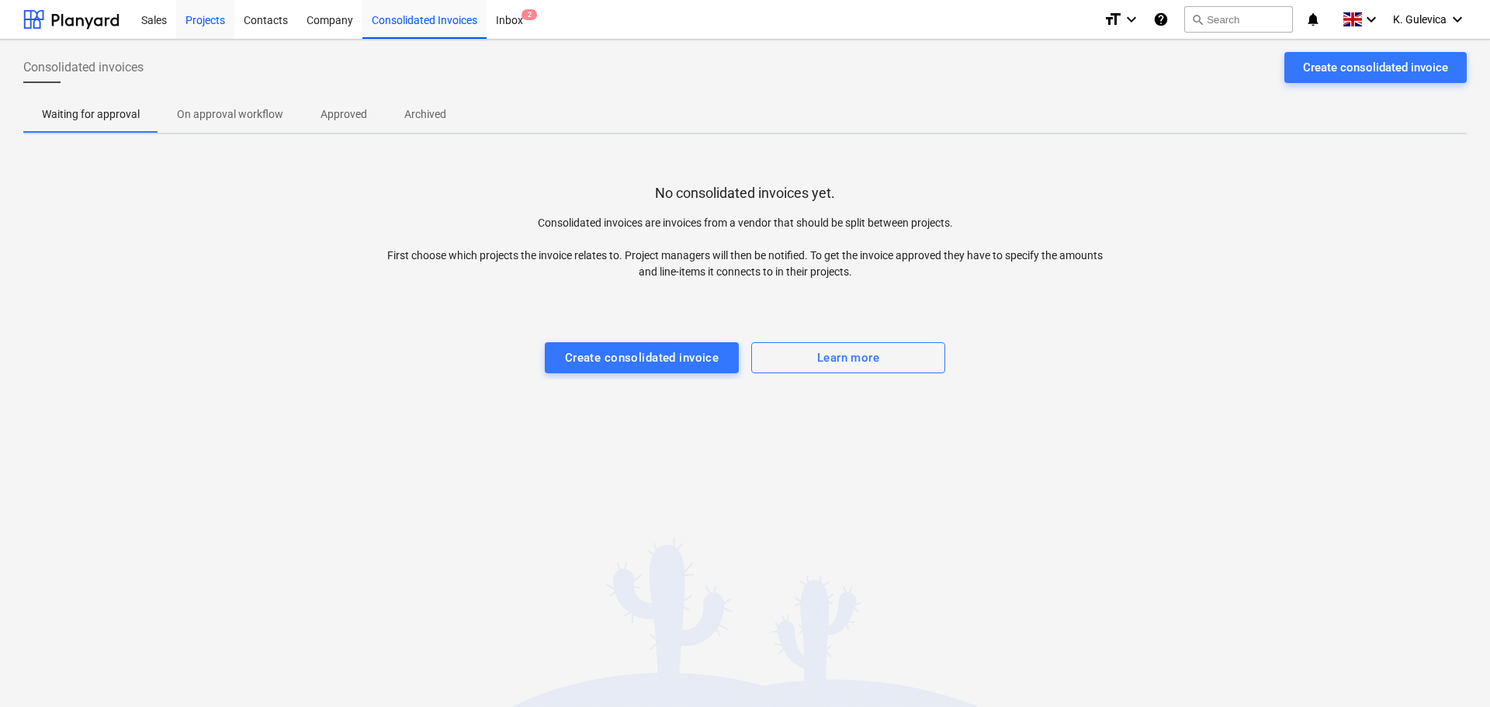
click at [203, 20] on div "Projects" at bounding box center [205, 19] width 58 height 40
